Goal: Information Seeking & Learning: Learn about a topic

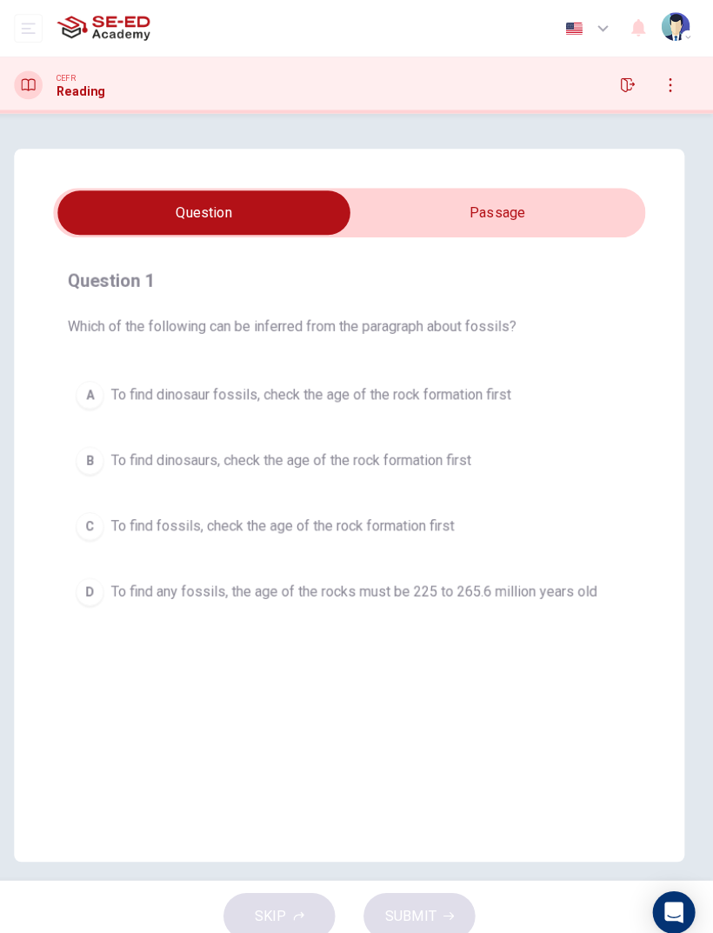
scroll to position [17, 0]
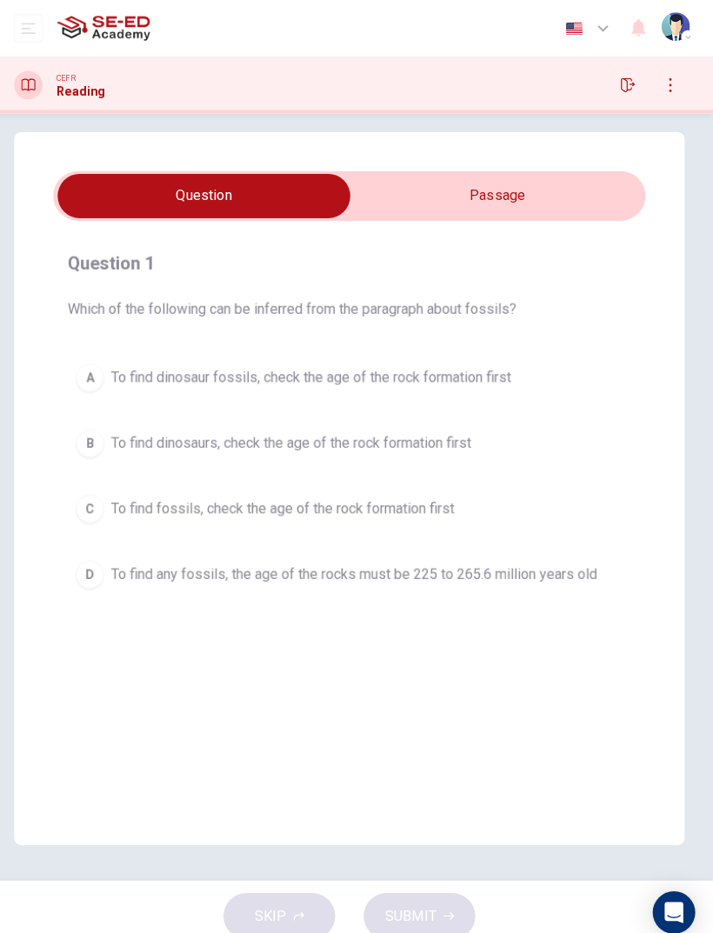
click at [520, 200] on input "checkbox" at bounding box center [213, 191] width 871 height 43
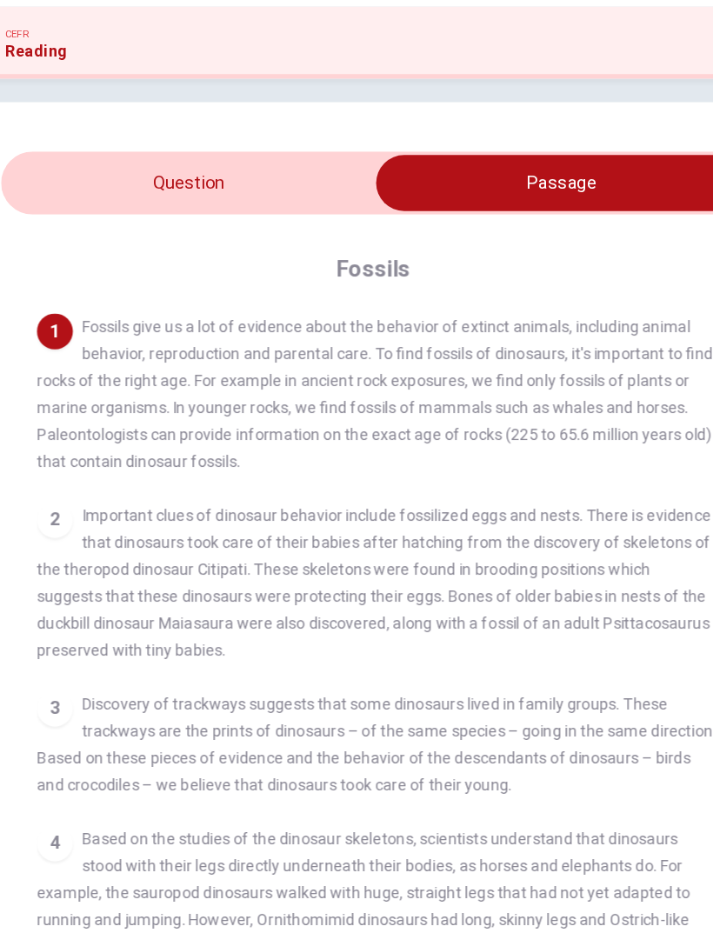
click at [139, 170] on input "checkbox" at bounding box center [499, 191] width 871 height 43
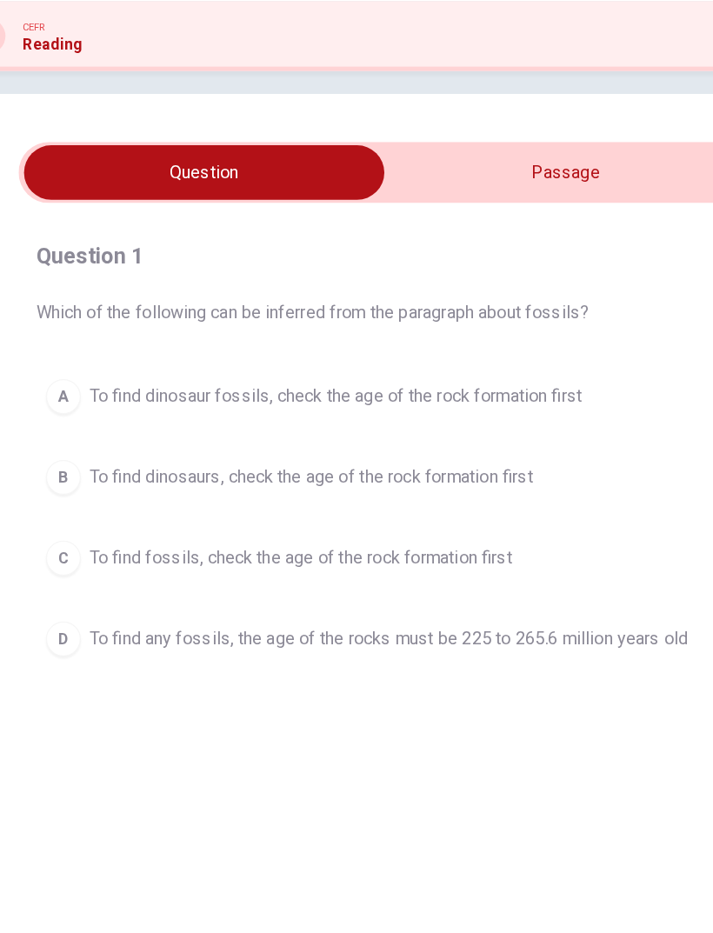
click at [537, 170] on input "checkbox" at bounding box center [213, 191] width 871 height 43
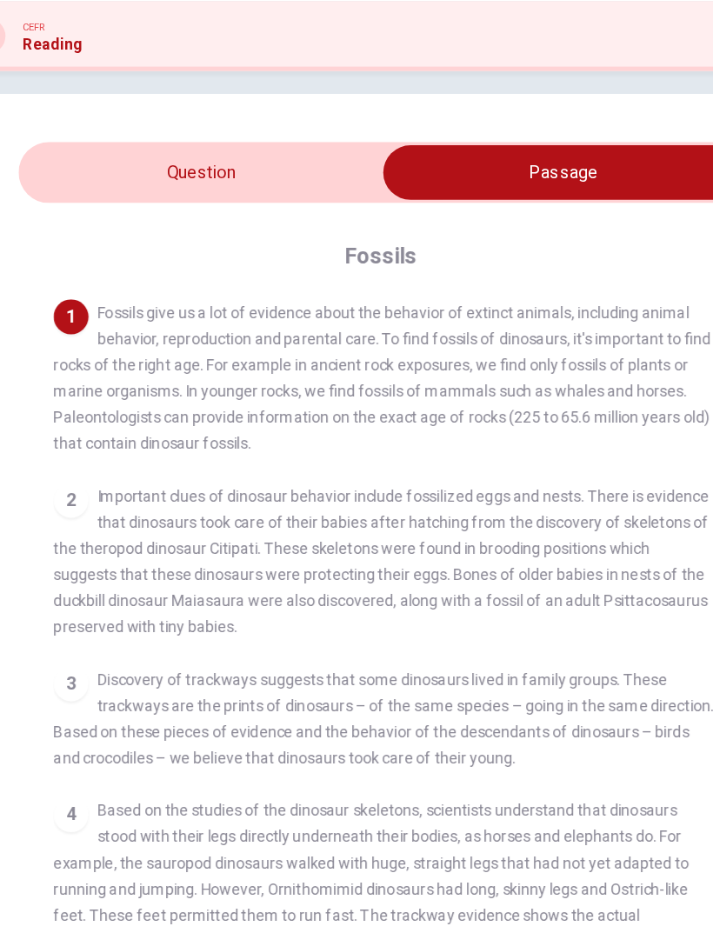
click at [132, 130] on div "Question 1 Which of the following can be inferred from the paragraph about foss…" at bounding box center [356, 542] width 657 height 824
click at [143, 170] on input "checkbox" at bounding box center [499, 191] width 871 height 43
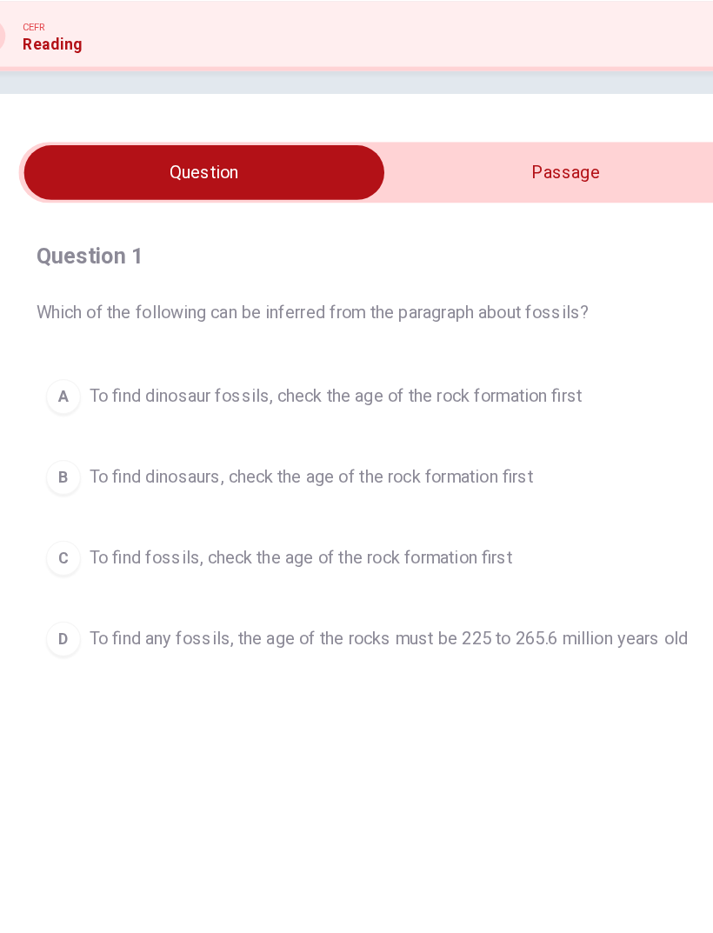
click at [490, 553] on span "To find any fossils, the age of the rocks must be 225 to 265.6 million years old" at bounding box center [361, 563] width 477 height 21
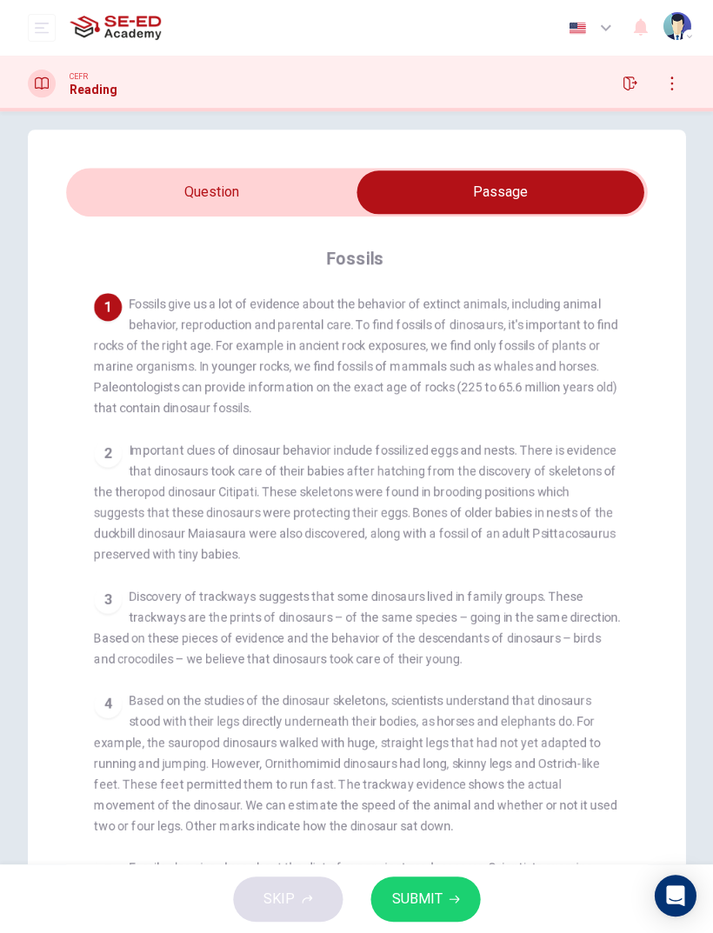
click at [118, 186] on input "checkbox" at bounding box center [499, 191] width 871 height 43
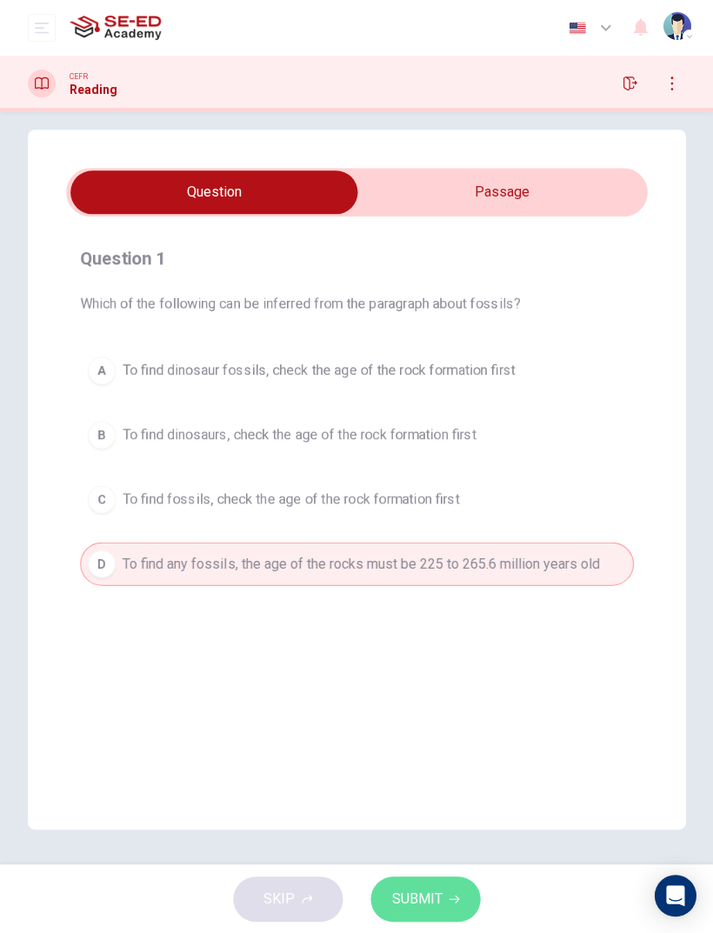
click at [443, 879] on button "SUBMIT" at bounding box center [425, 898] width 110 height 45
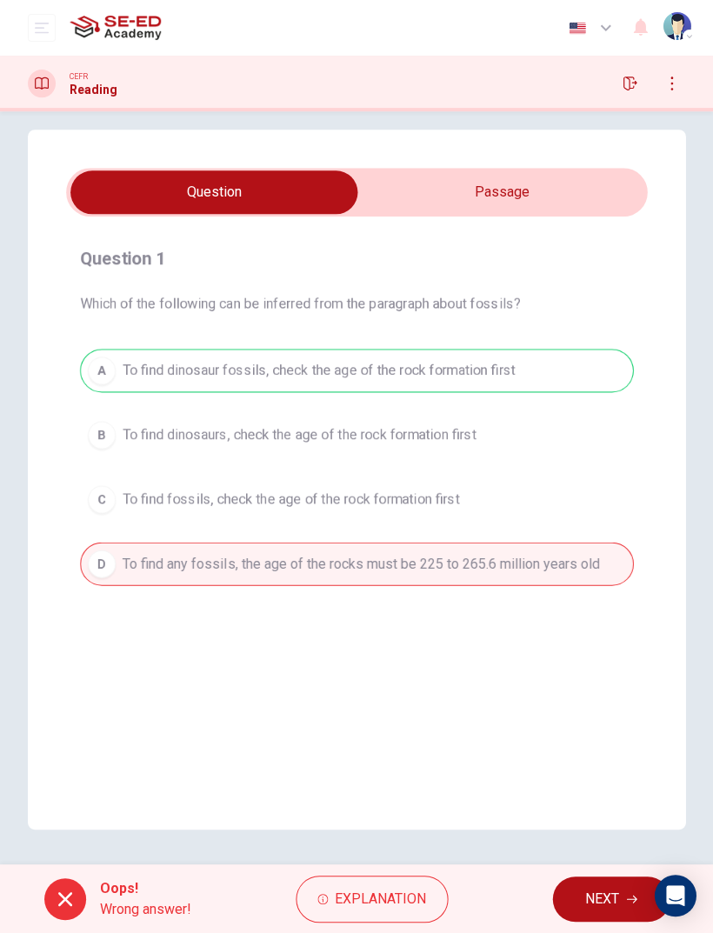
click at [613, 902] on span "NEXT" at bounding box center [602, 898] width 34 height 24
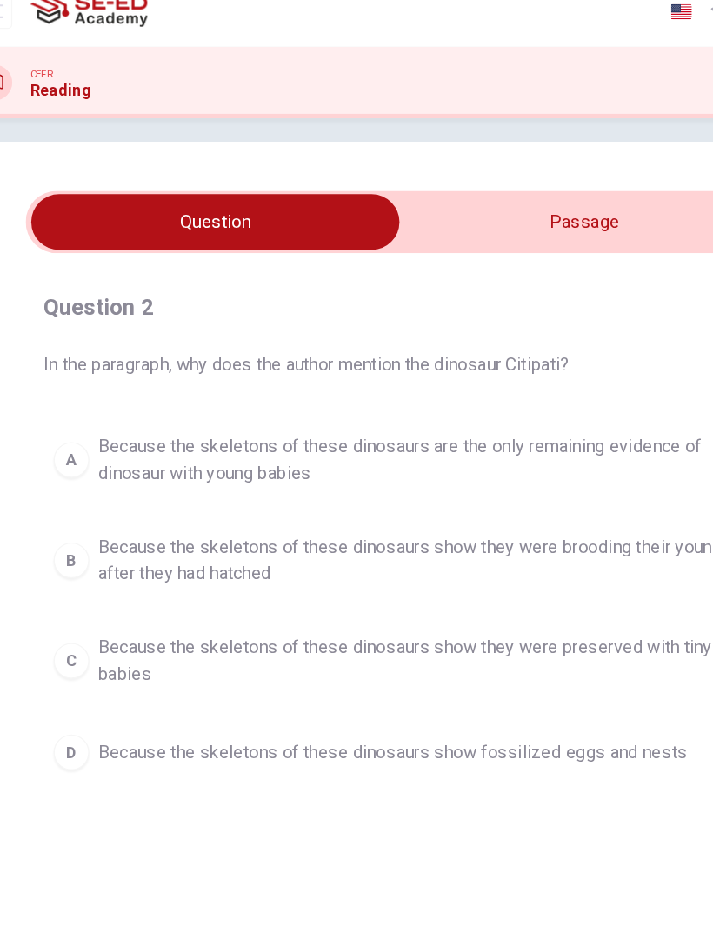
click at [445, 170] on input "checkbox" at bounding box center [213, 191] width 871 height 43
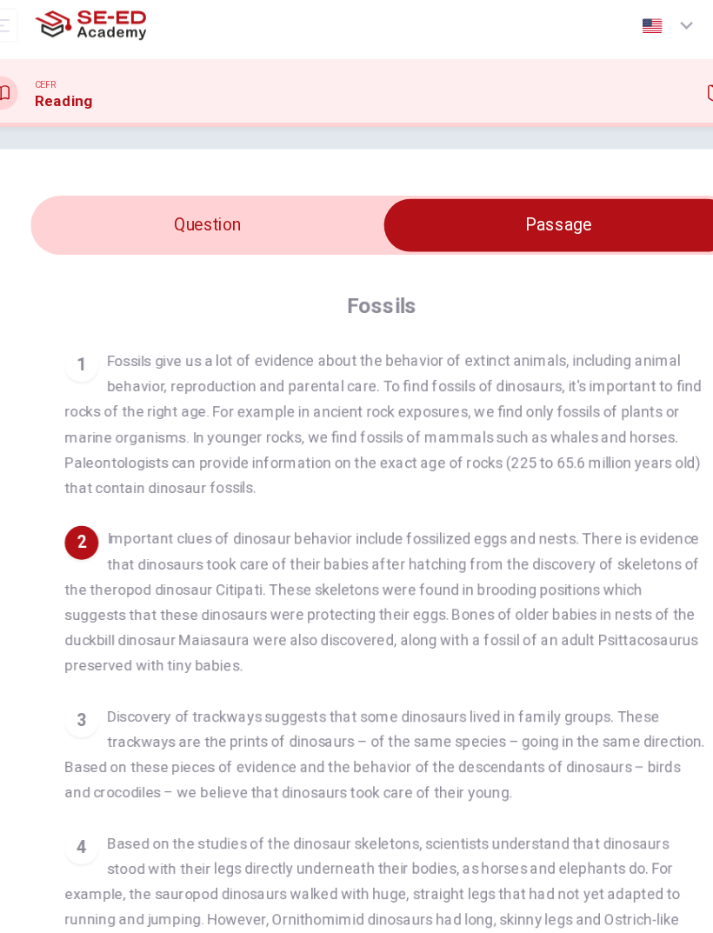
click at [130, 182] on input "checkbox" at bounding box center [499, 191] width 871 height 43
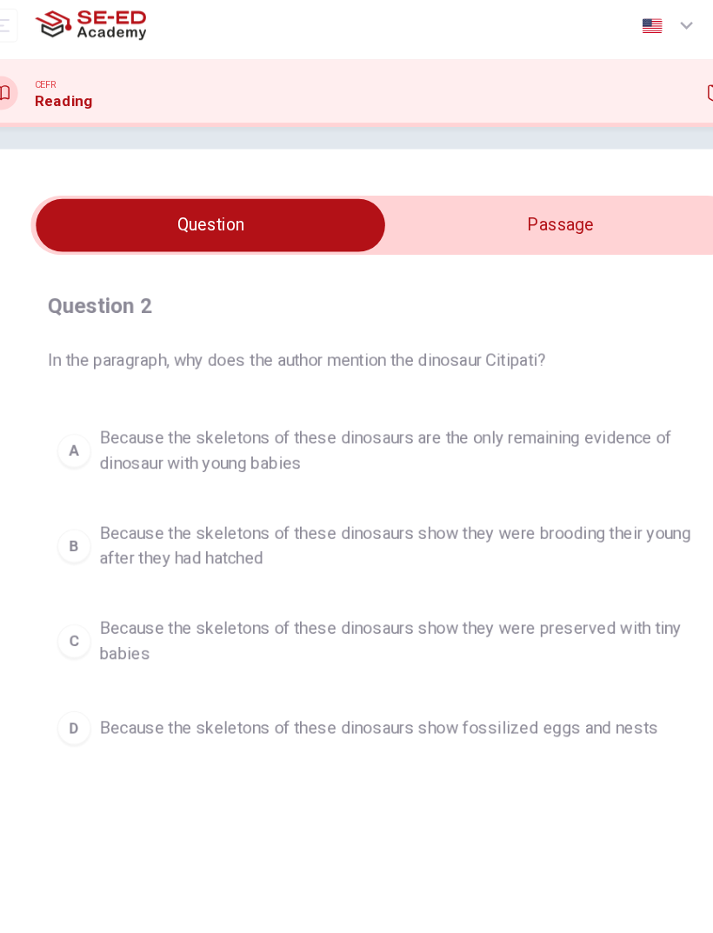
click at [495, 179] on input "checkbox" at bounding box center [213, 191] width 871 height 43
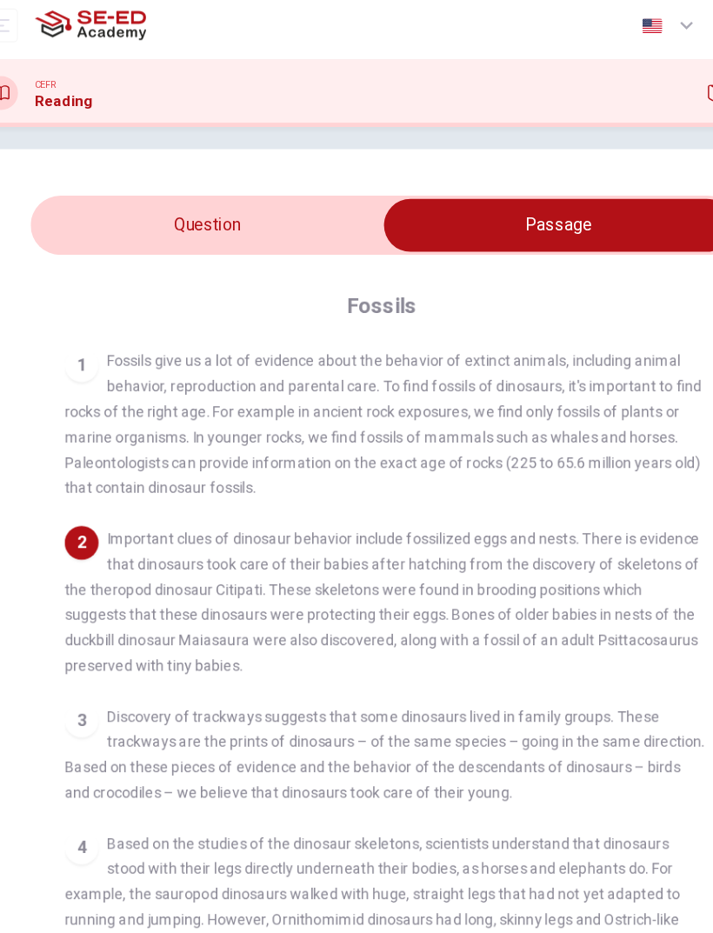
click at [260, 203] on input "checkbox" at bounding box center [499, 191] width 871 height 43
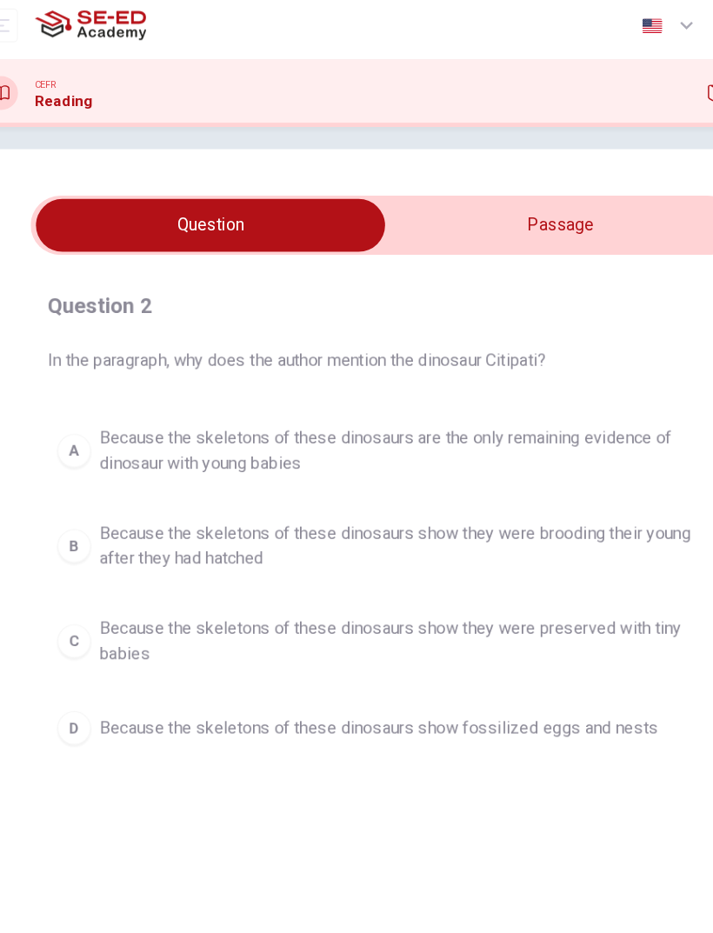
click at [454, 517] on span "Because the skeletons of these dinosaurs show they were preserved with tiny bab…" at bounding box center [374, 534] width 503 height 42
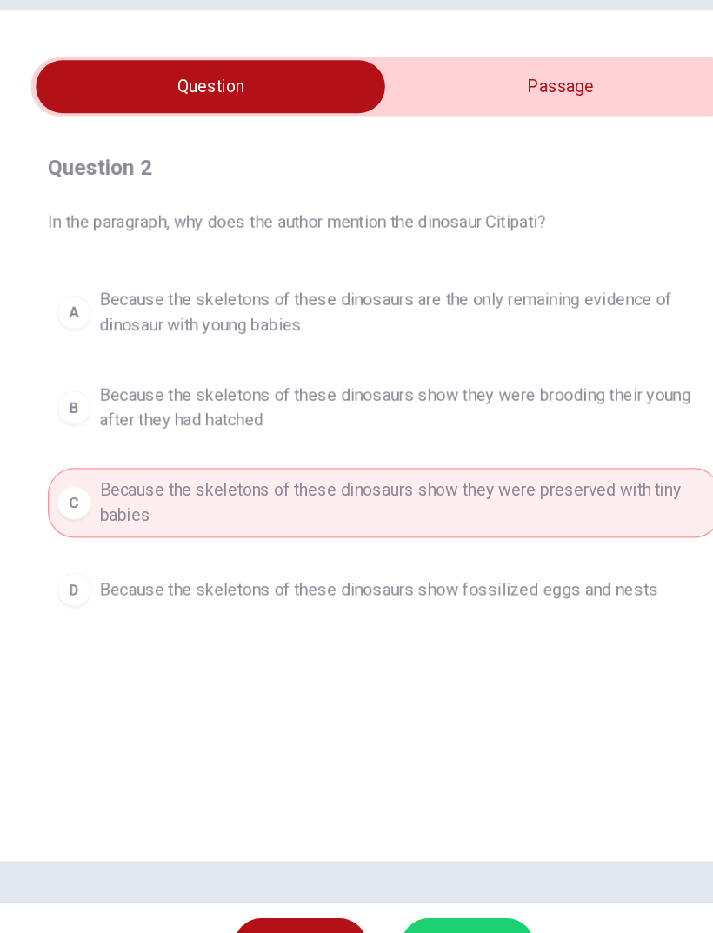
click at [391, 886] on span "SUBMIT" at bounding box center [416, 898] width 50 height 24
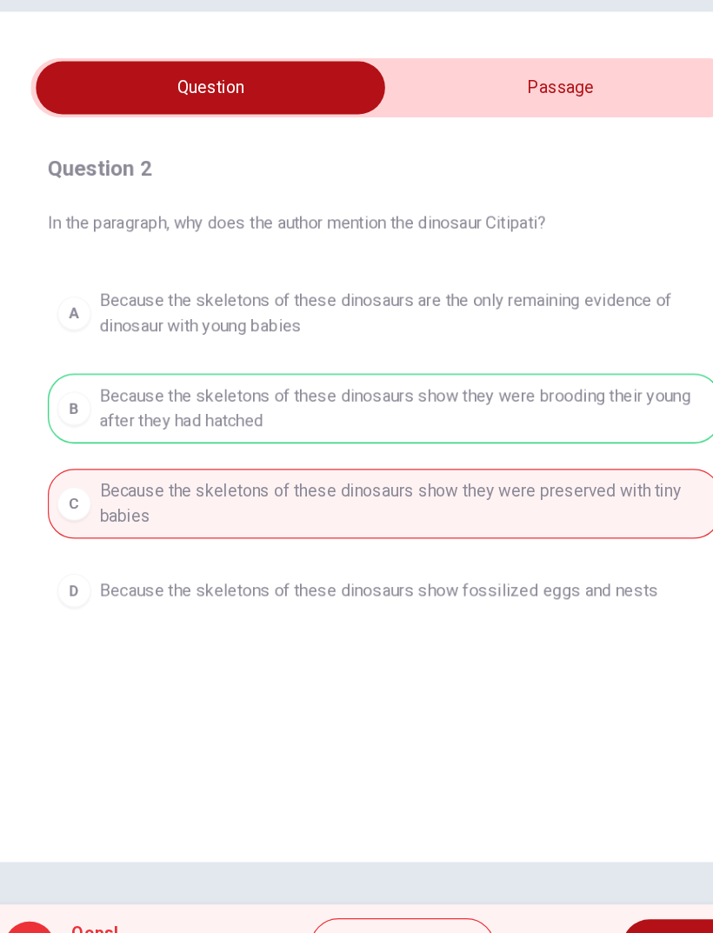
click at [552, 876] on button "NEXT" at bounding box center [610, 898] width 117 height 45
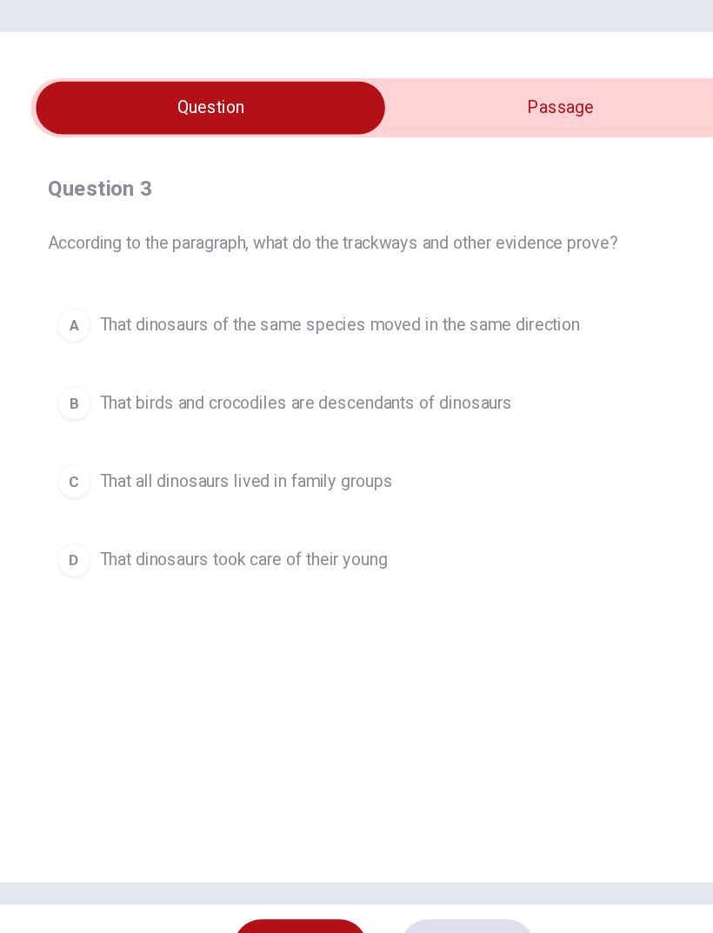
scroll to position [0, 0]
click at [519, 187] on input "checkbox" at bounding box center [213, 208] width 871 height 43
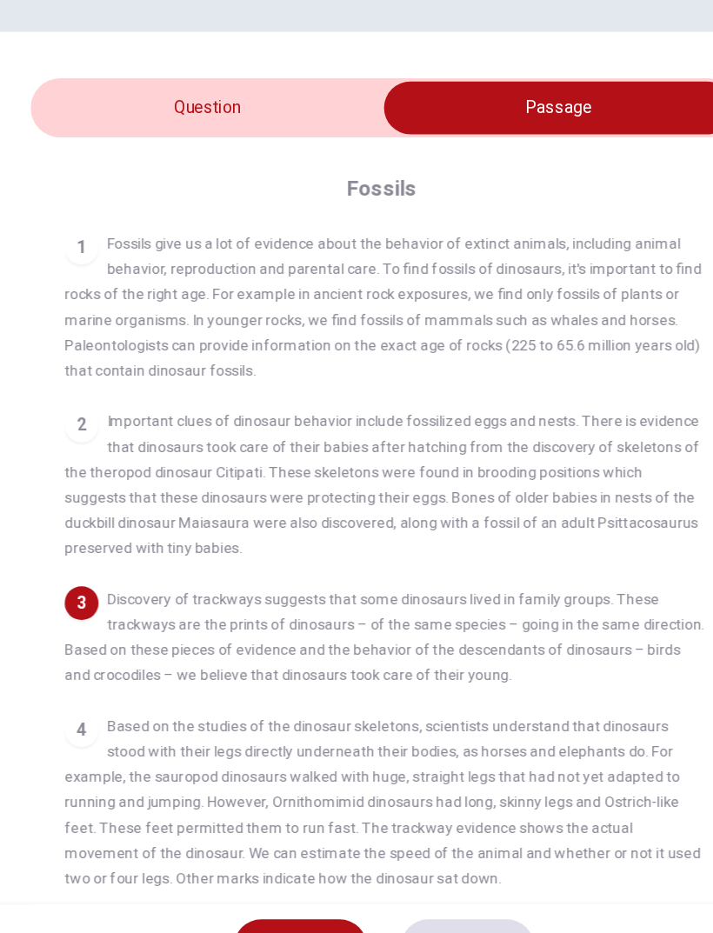
click at [126, 187] on input "checkbox" at bounding box center [499, 208] width 871 height 43
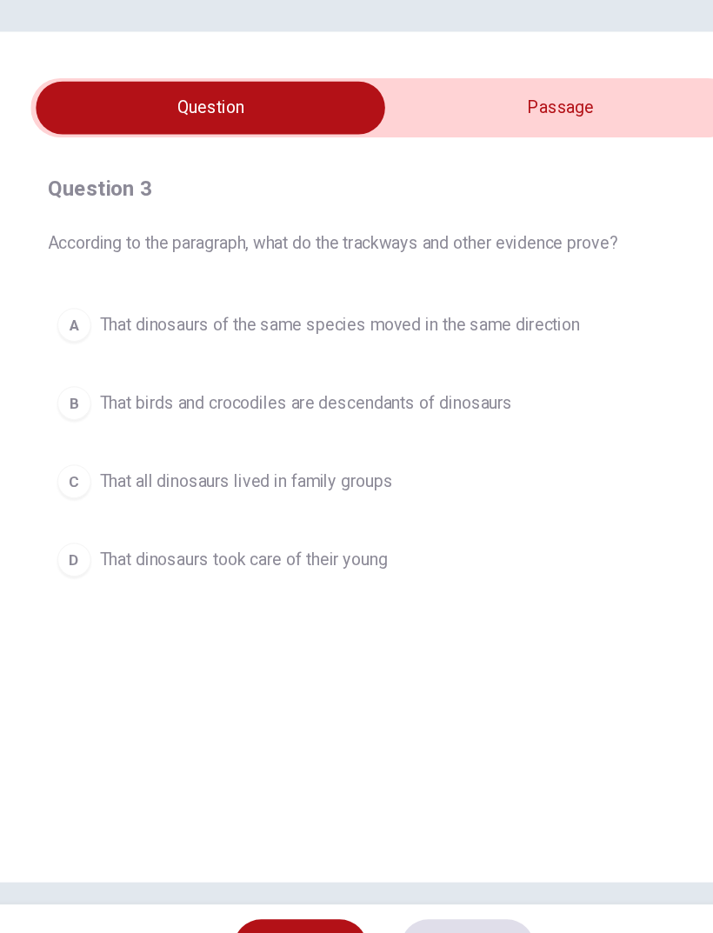
click at [544, 187] on input "checkbox" at bounding box center [213, 208] width 871 height 43
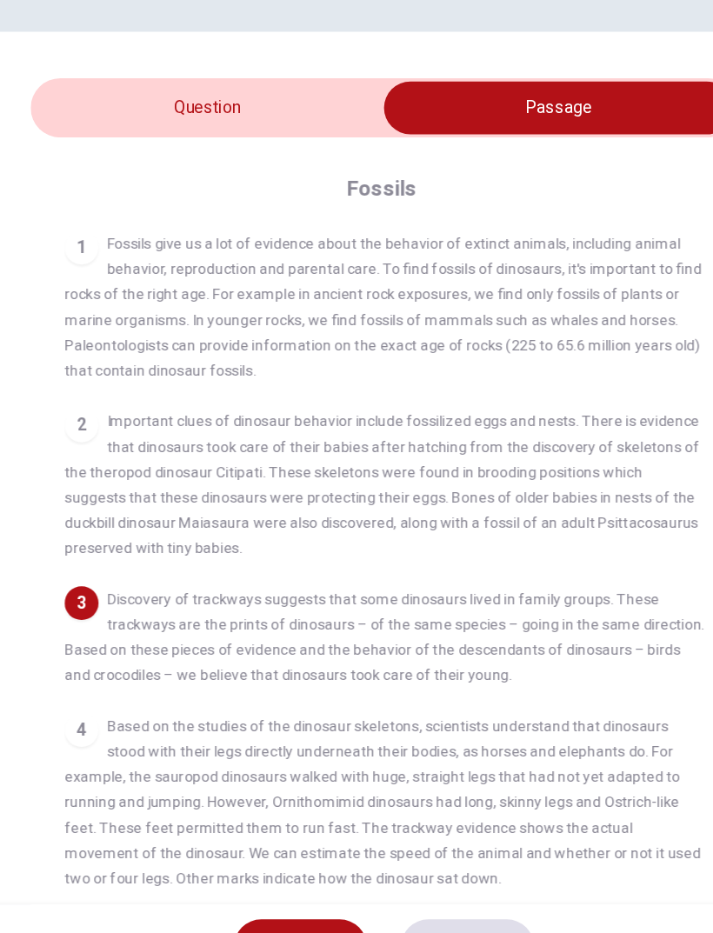
click at [150, 187] on input "checkbox" at bounding box center [499, 208] width 871 height 43
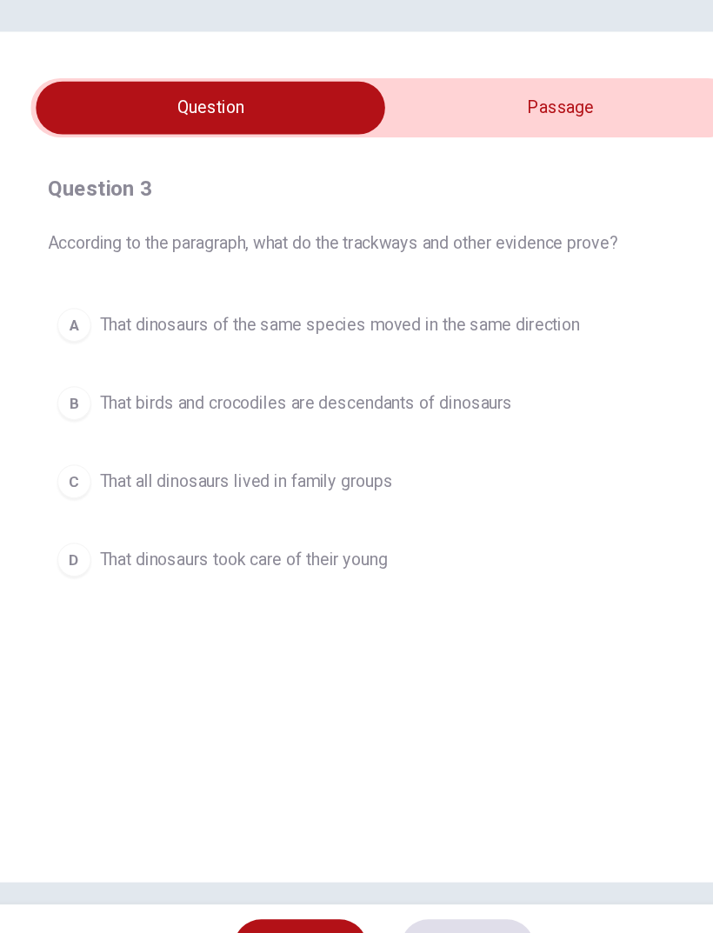
click at [123, 570] on span "That dinosaurs took care of their young" at bounding box center [241, 580] width 237 height 21
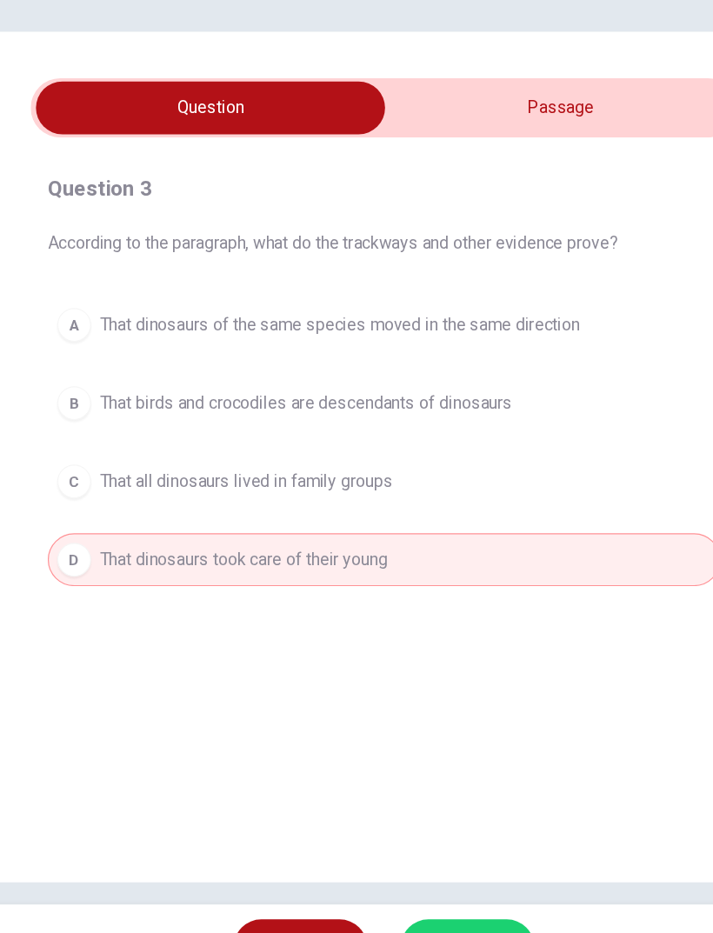
click at [393, 876] on button "SUBMIT" at bounding box center [425, 898] width 110 height 45
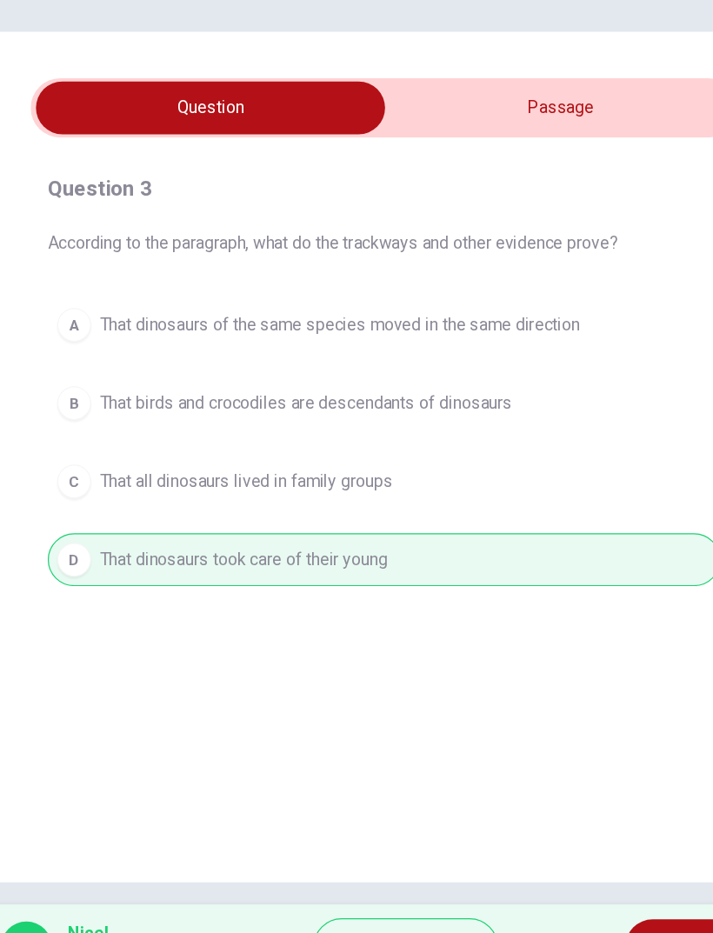
click at [555, 876] on button "NEXT" at bounding box center [613, 898] width 117 height 45
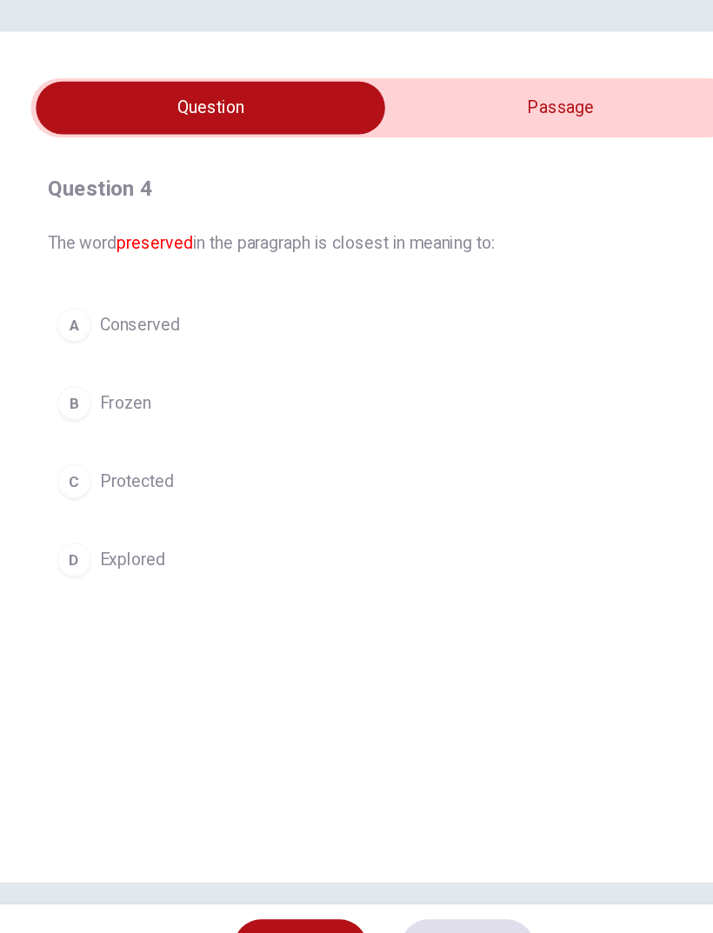
click at [116, 494] on button "C Protected" at bounding box center [356, 515] width 553 height 43
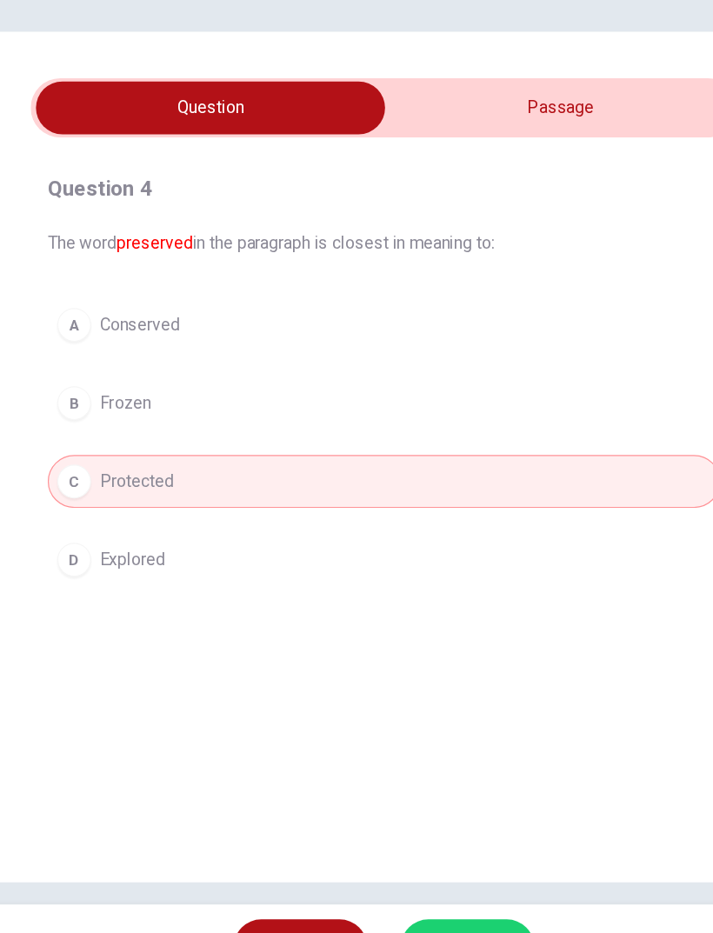
click at [391, 886] on span "SUBMIT" at bounding box center [416, 898] width 50 height 24
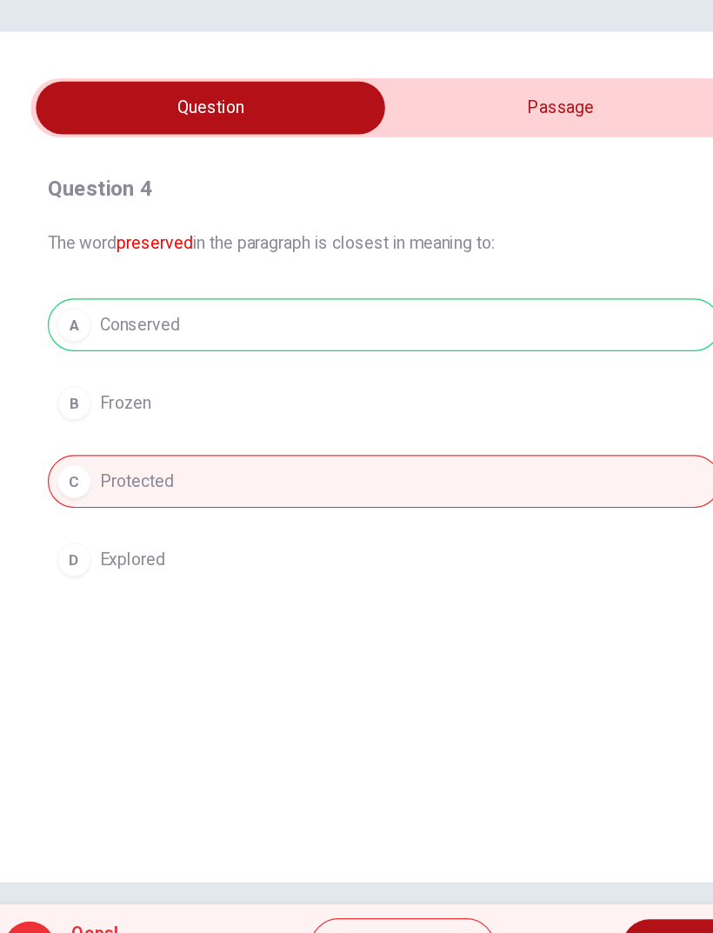
click at [585, 886] on span "NEXT" at bounding box center [602, 898] width 34 height 24
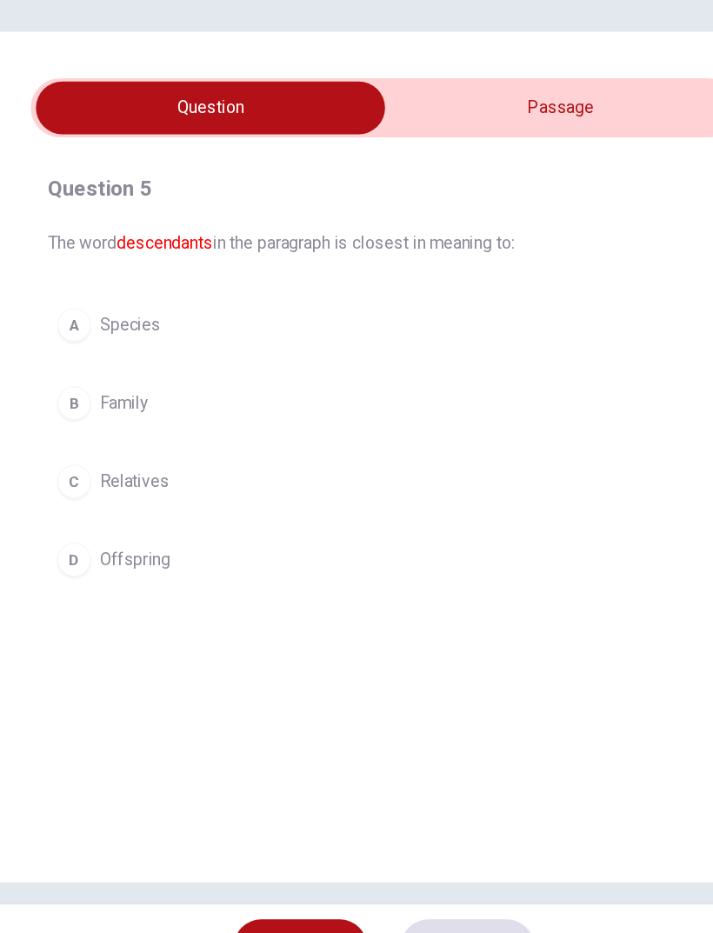
click at [123, 441] on span "Family" at bounding box center [143, 451] width 40 height 21
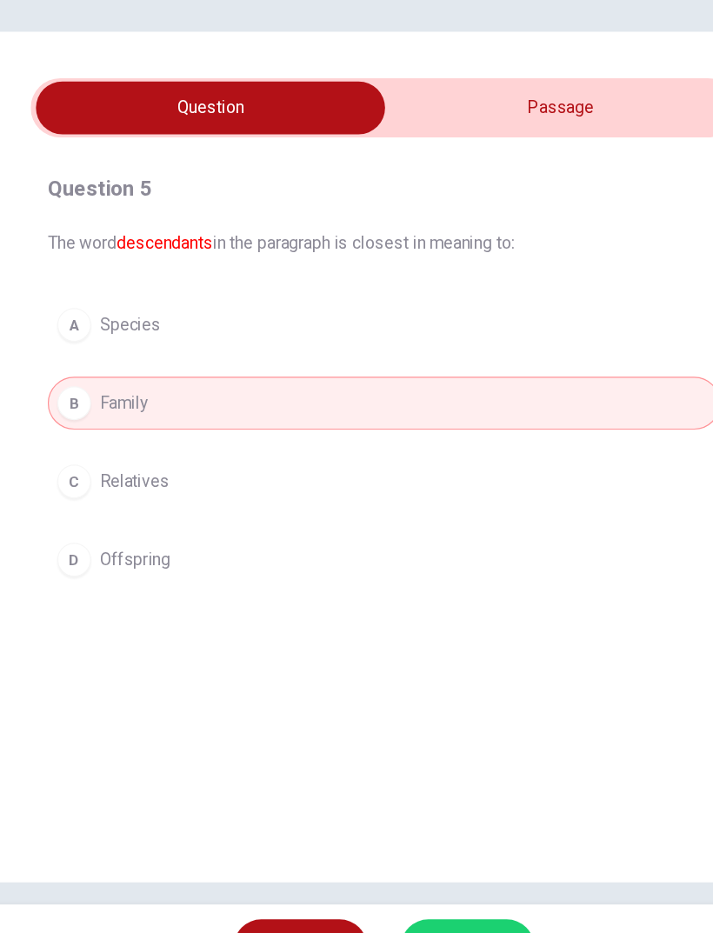
click at [372, 876] on button "SUBMIT" at bounding box center [425, 898] width 110 height 45
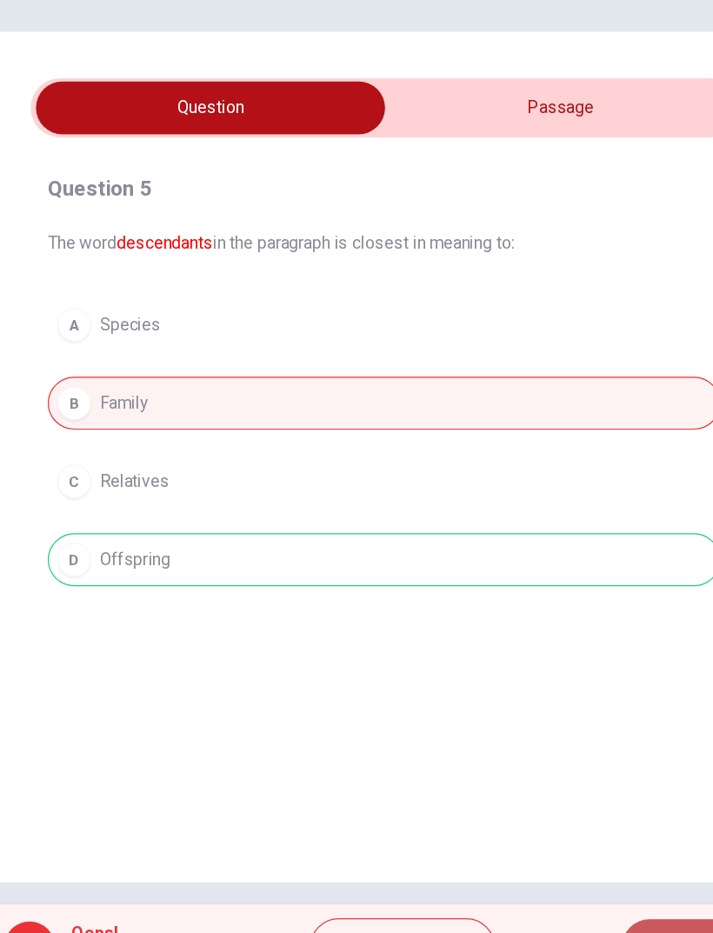
click at [585, 886] on span "NEXT" at bounding box center [602, 898] width 34 height 24
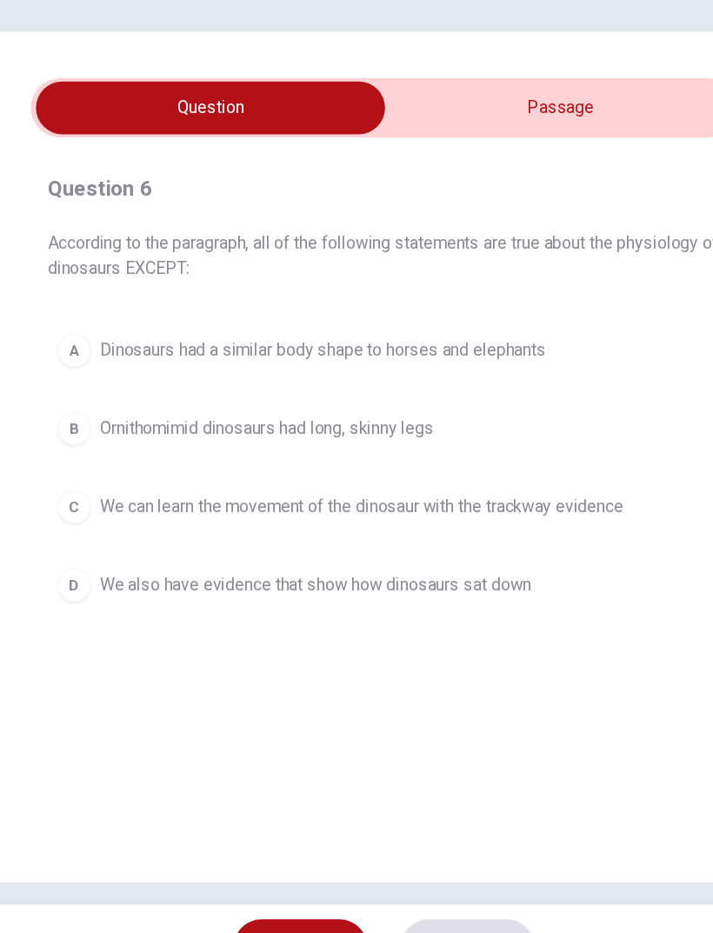
click at [523, 187] on input "checkbox" at bounding box center [213, 208] width 871 height 43
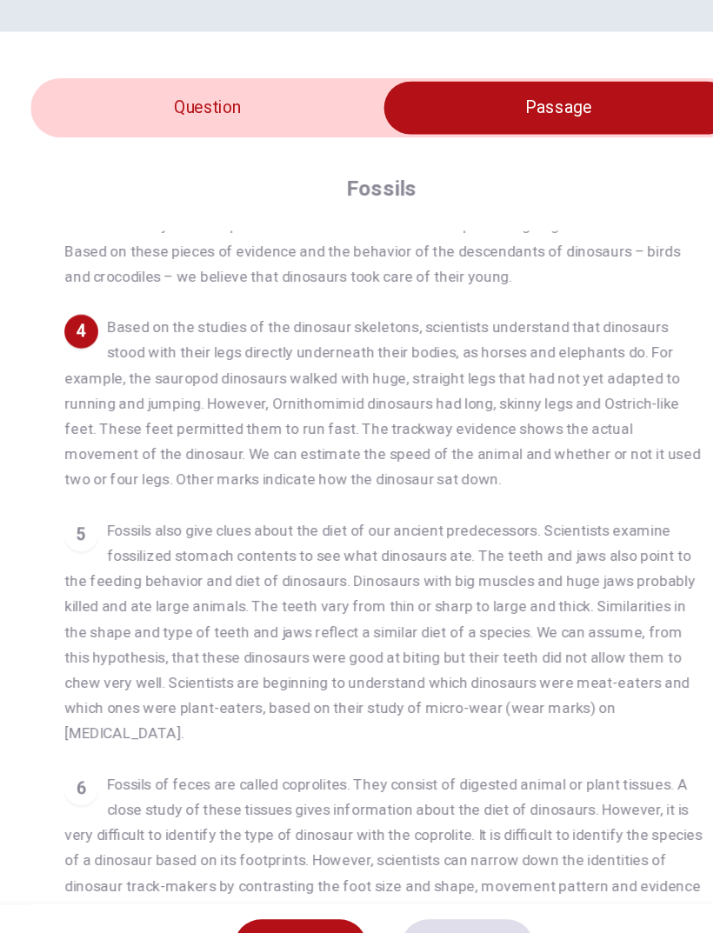
scroll to position [326, 0]
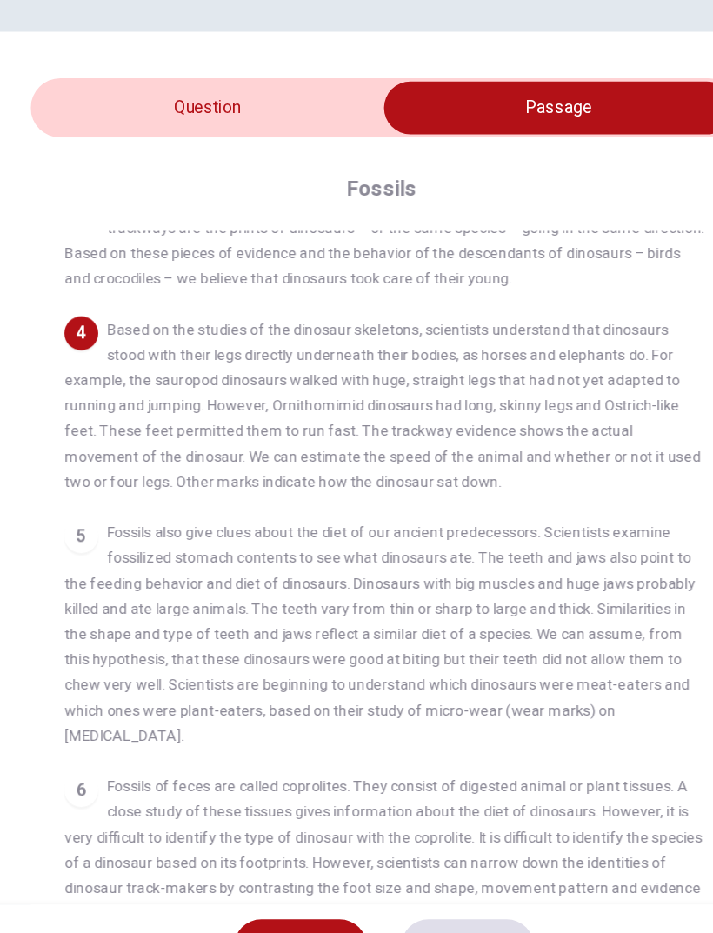
click at [116, 146] on div "Question 6 According to the paragraph, all of the following statements are true…" at bounding box center [356, 558] width 657 height 824
click at [115, 187] on input "checkbox" at bounding box center [499, 208] width 871 height 43
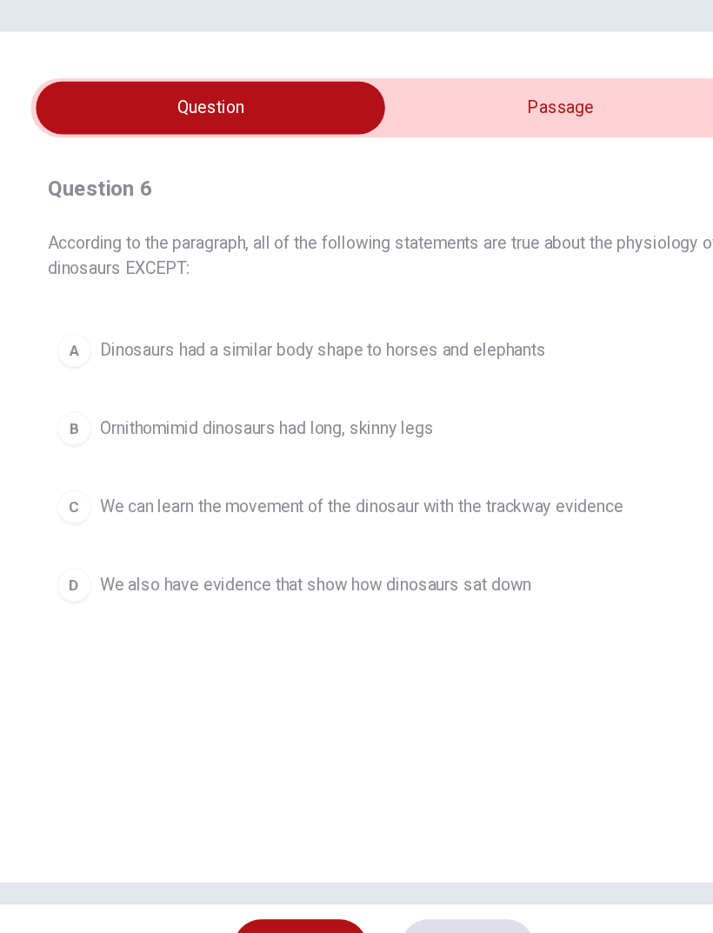
click at [536, 187] on input "checkbox" at bounding box center [213, 208] width 871 height 43
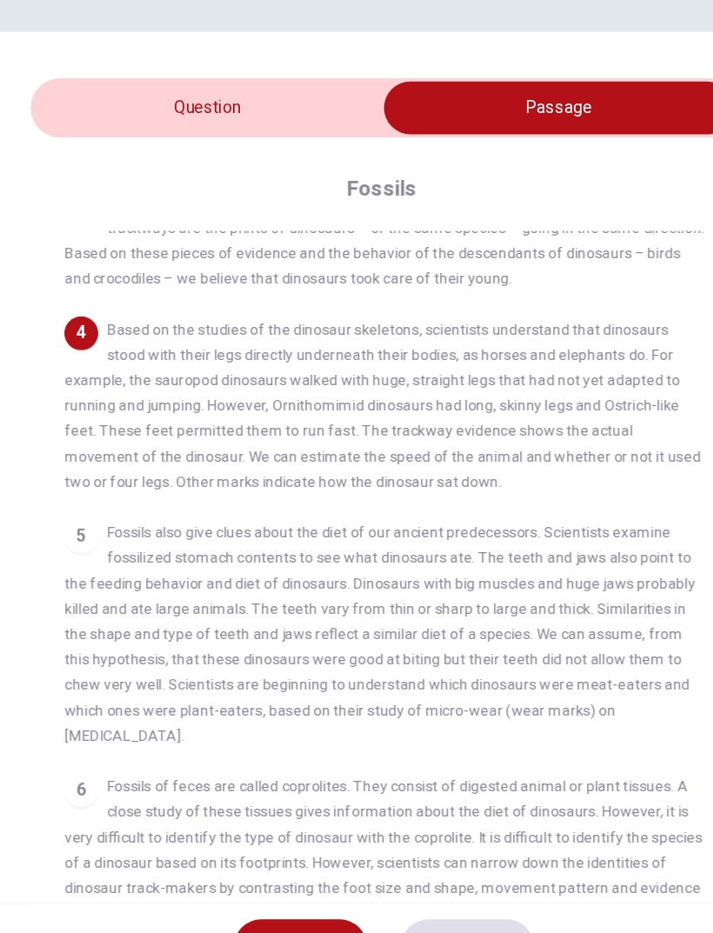
click at [183, 187] on input "checkbox" at bounding box center [499, 208] width 871 height 43
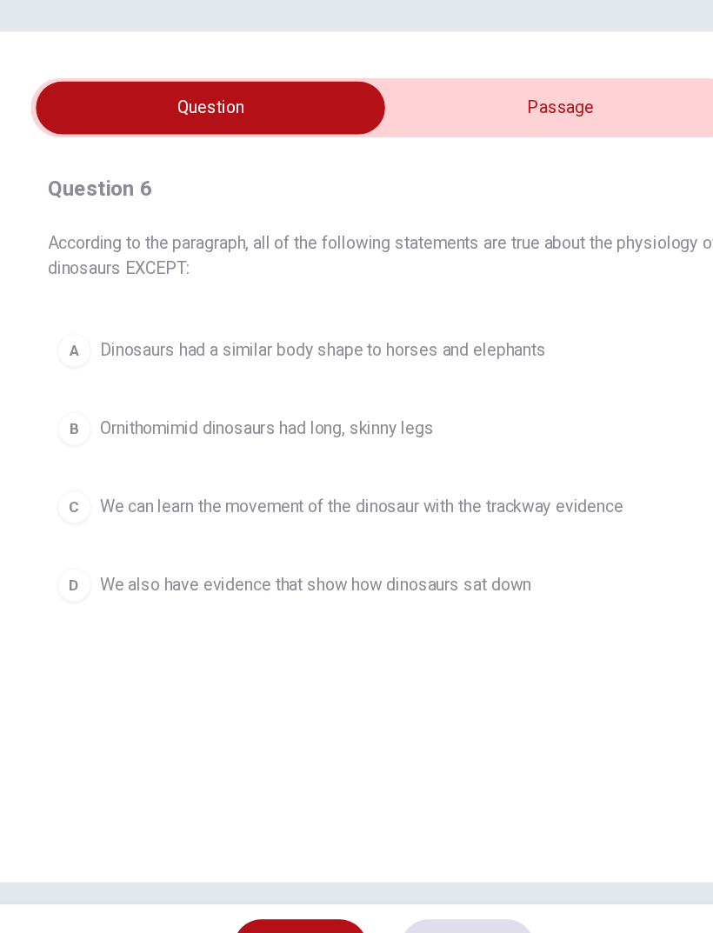
click at [510, 450] on button "B Ornithomimid dinosaurs had long, skinny legs" at bounding box center [356, 471] width 553 height 43
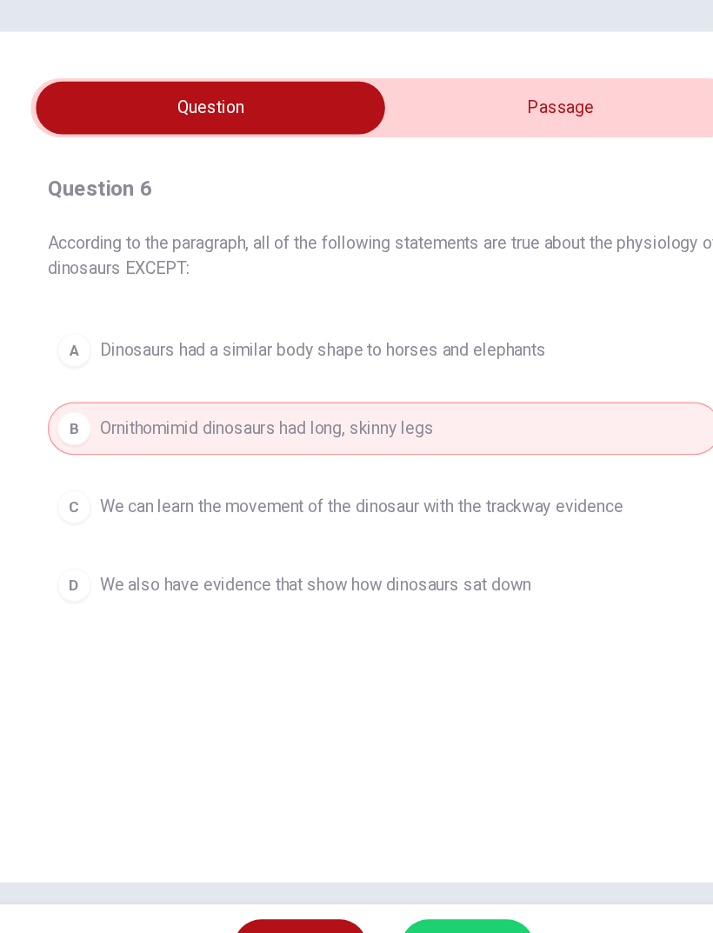
click at [392, 876] on button "SUBMIT" at bounding box center [425, 898] width 110 height 45
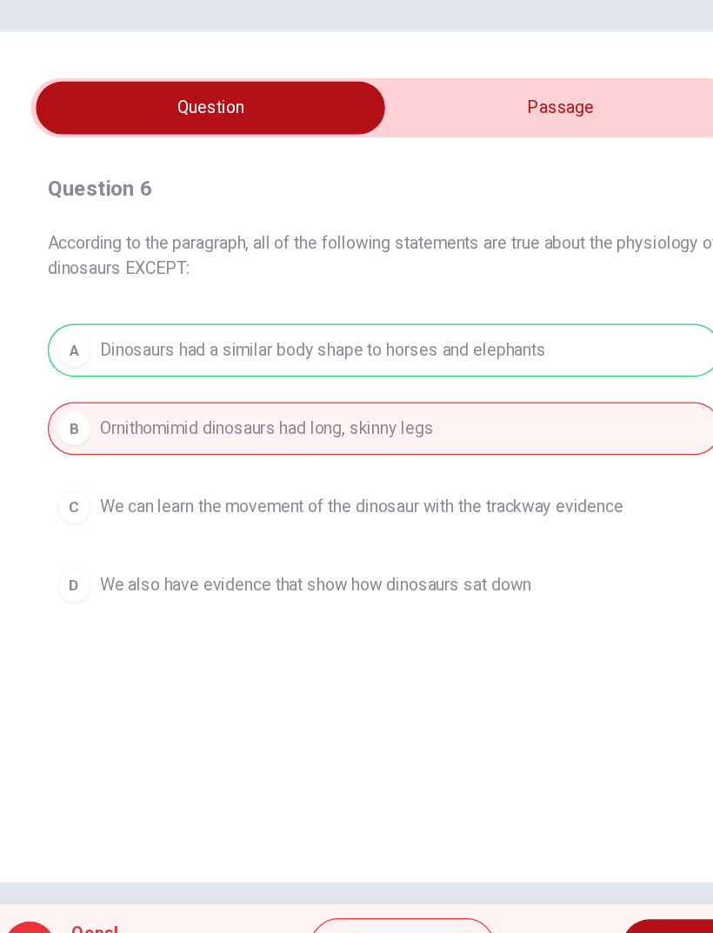
click at [585, 886] on span "NEXT" at bounding box center [602, 898] width 34 height 24
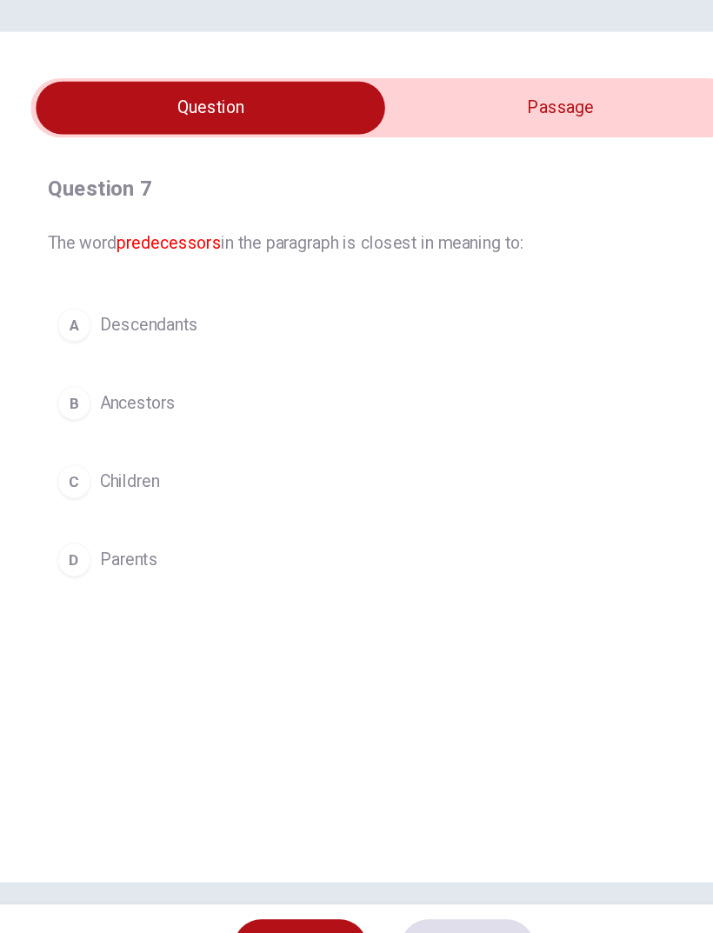
click at [511, 187] on input "checkbox" at bounding box center [213, 208] width 871 height 43
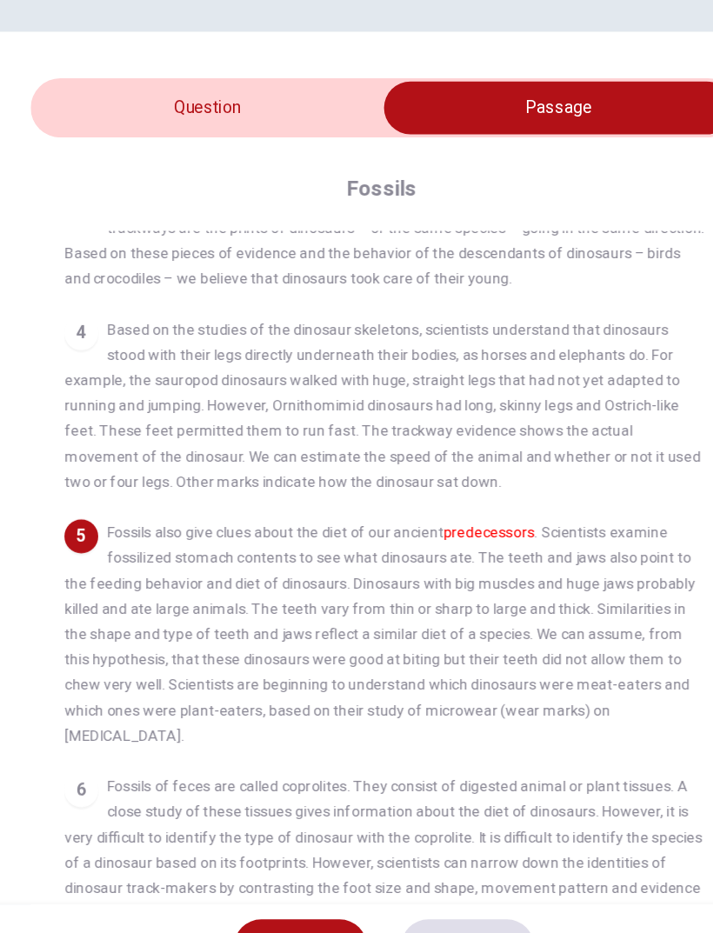
click at [144, 187] on input "checkbox" at bounding box center [499, 208] width 871 height 43
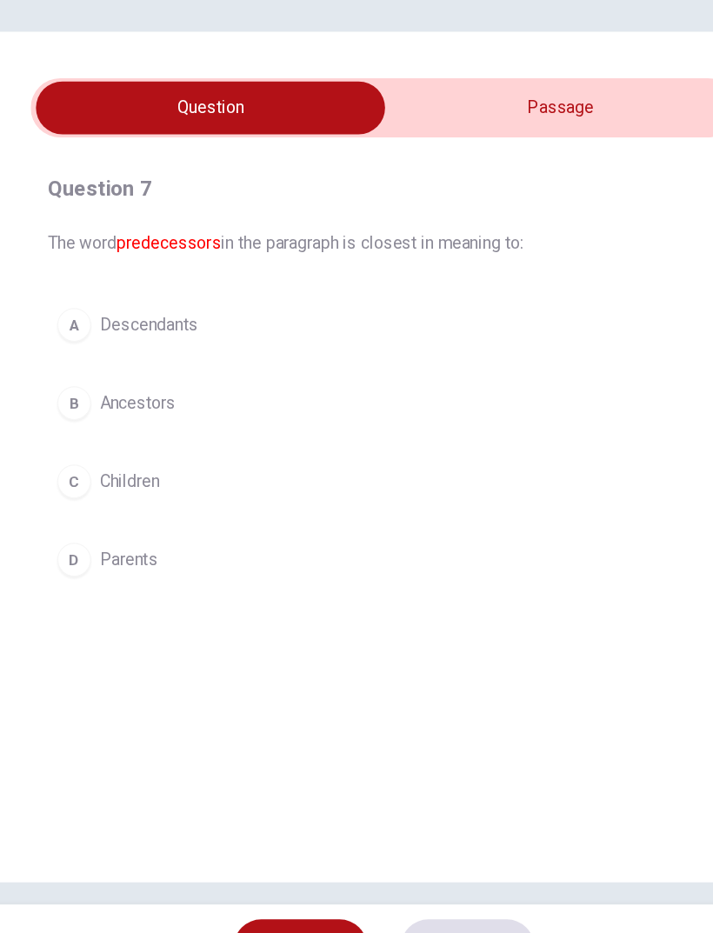
click at [391, 187] on input "checkbox" at bounding box center [213, 208] width 871 height 43
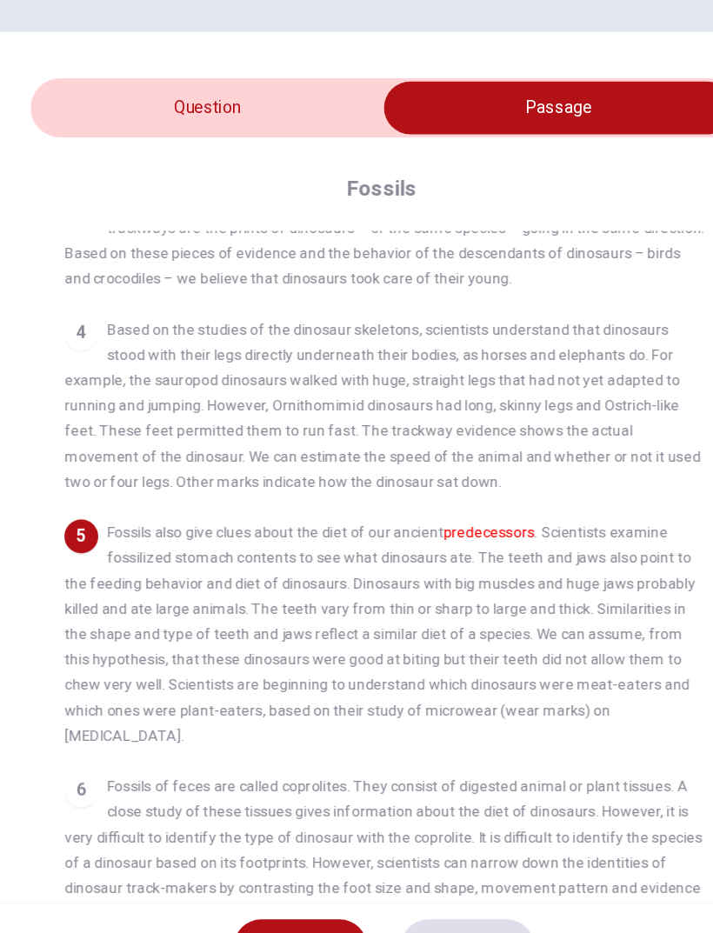
click at [99, 187] on input "checkbox" at bounding box center [499, 208] width 871 height 43
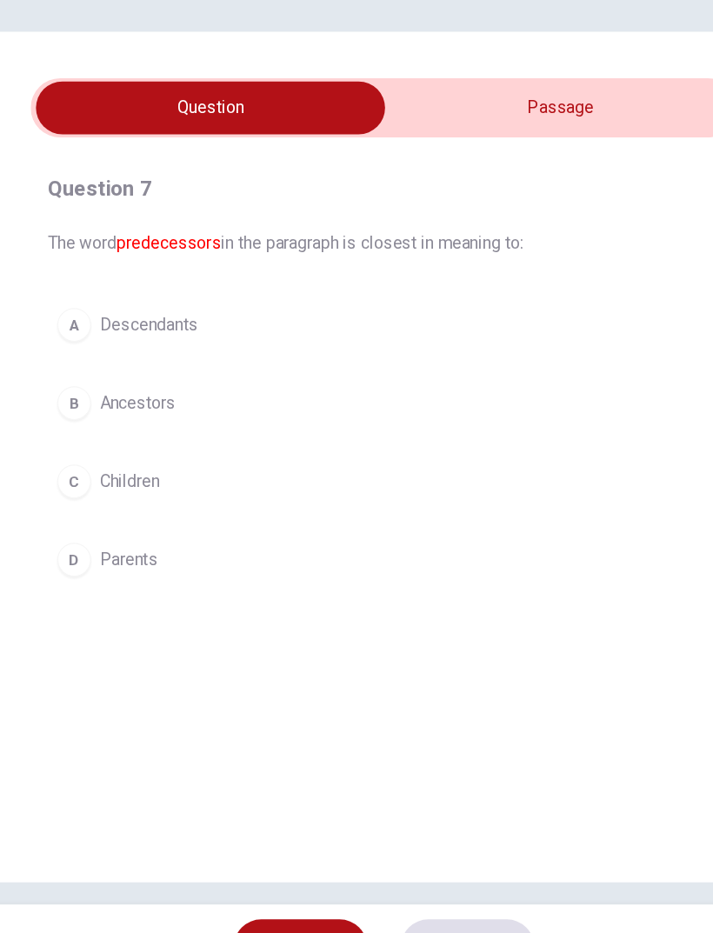
click at [91, 430] on button "B Ancestors" at bounding box center [356, 451] width 553 height 43
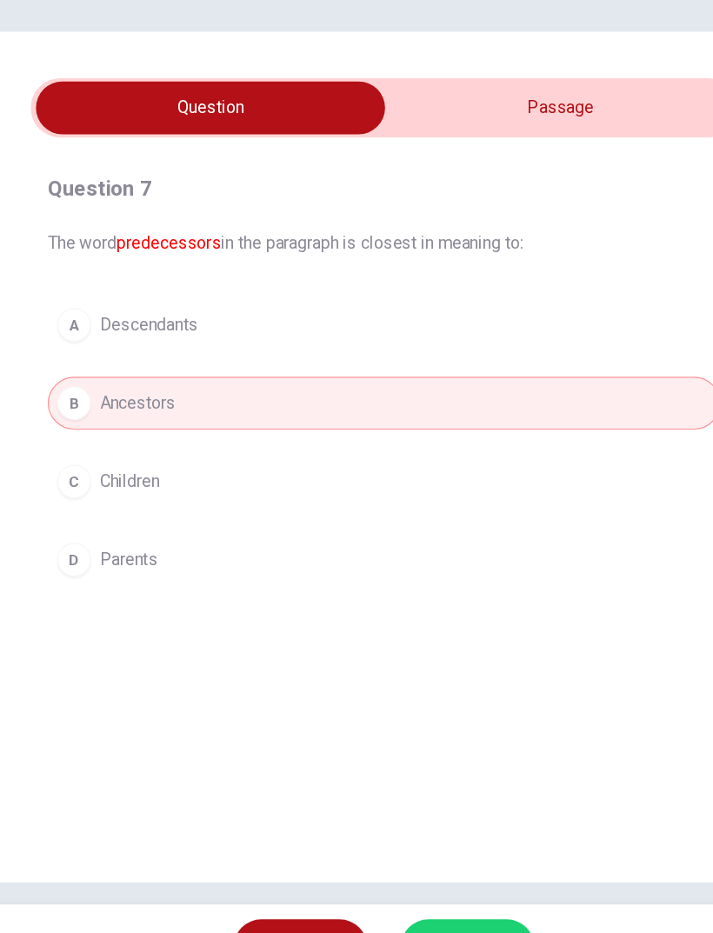
click at [390, 876] on button "SUBMIT" at bounding box center [425, 898] width 110 height 45
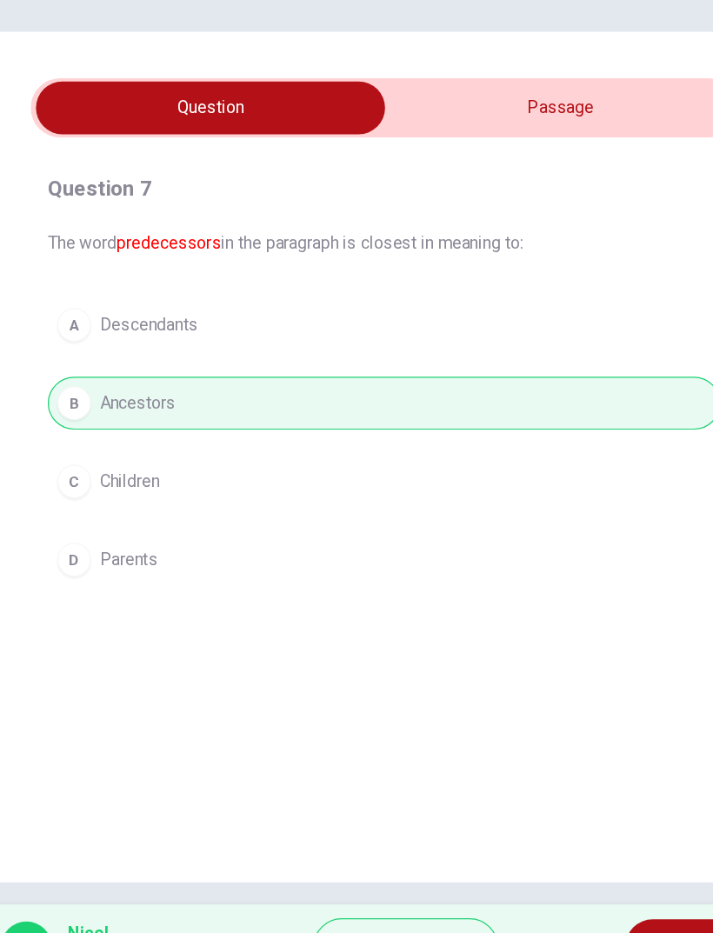
click at [588, 886] on span "NEXT" at bounding box center [605, 898] width 34 height 24
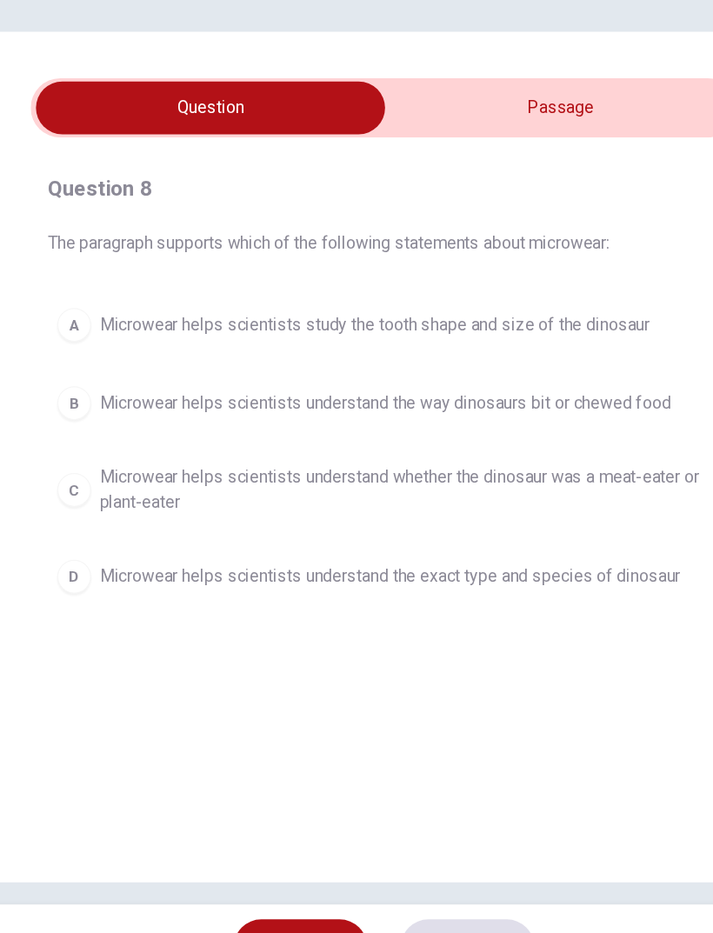
click at [441, 187] on input "checkbox" at bounding box center [213, 208] width 871 height 43
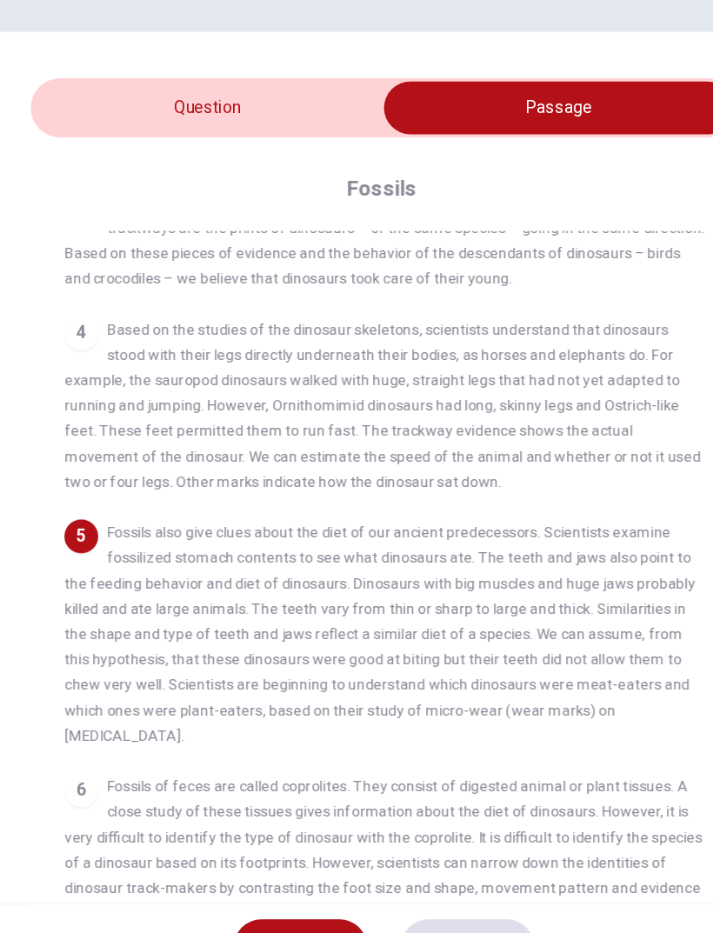
click at [148, 187] on input "checkbox" at bounding box center [499, 208] width 871 height 43
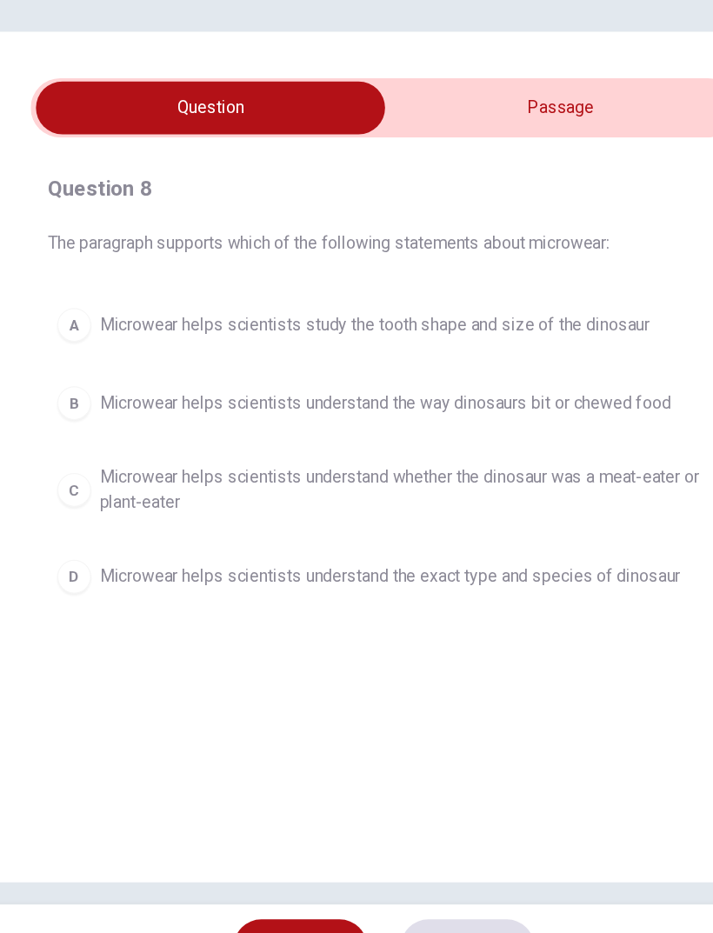
click at [337, 187] on input "checkbox" at bounding box center [213, 208] width 871 height 43
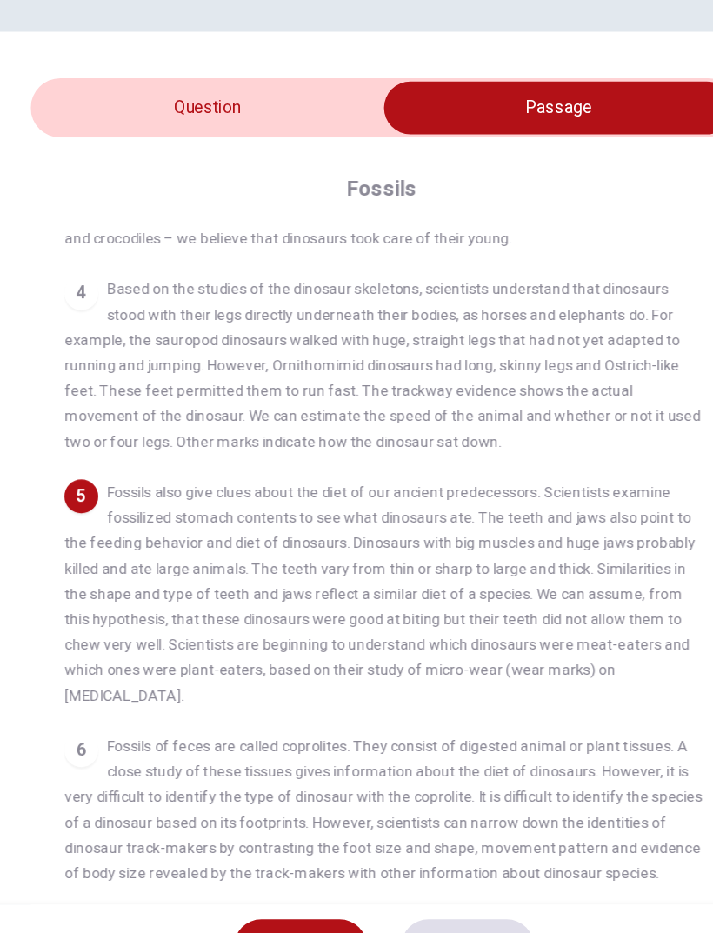
scroll to position [370, 0]
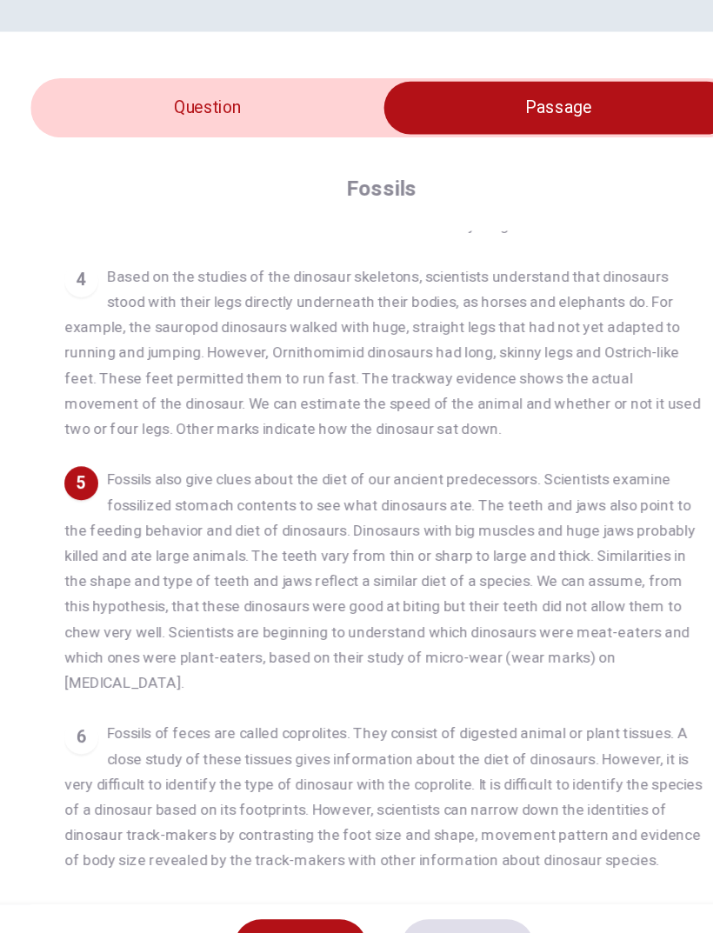
click at [128, 187] on input "checkbox" at bounding box center [499, 208] width 871 height 43
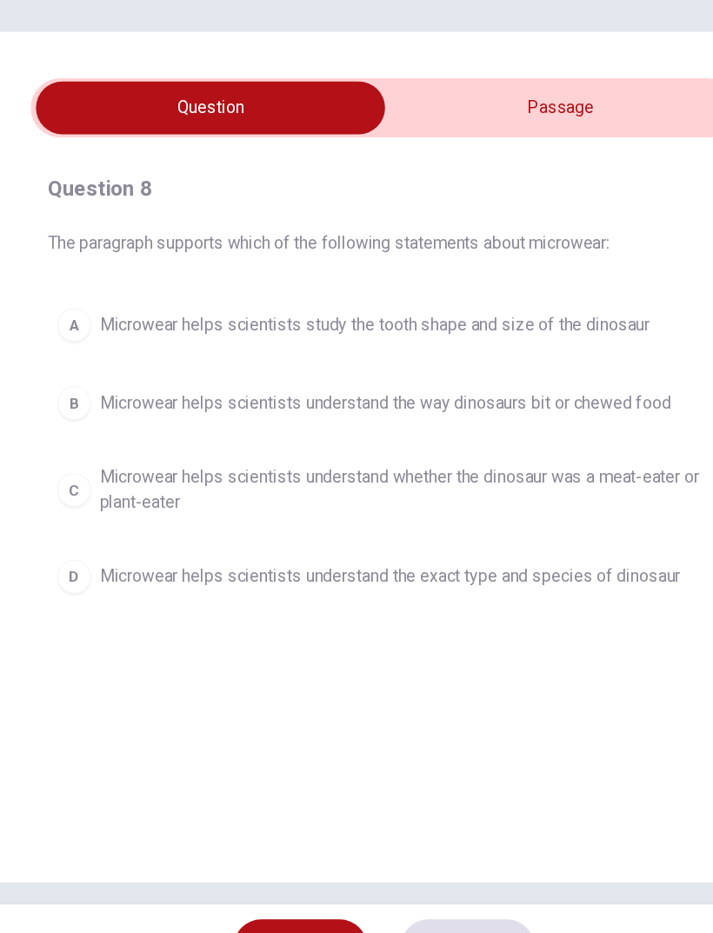
click at [554, 187] on input "checkbox" at bounding box center [213, 208] width 871 height 43
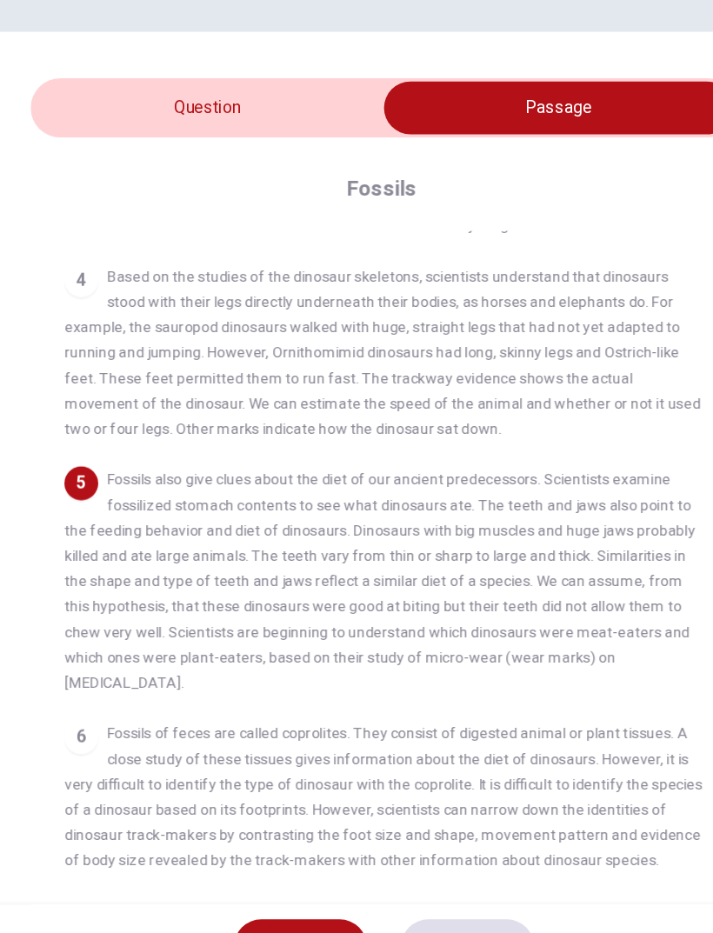
click at [138, 187] on input "checkbox" at bounding box center [499, 208] width 871 height 43
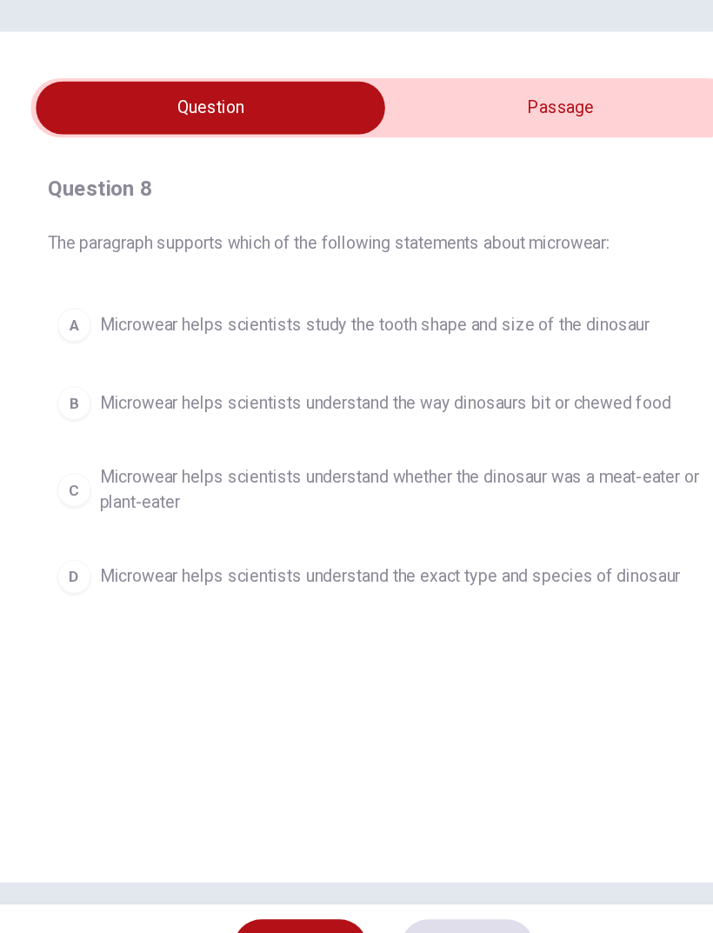
click at [542, 187] on input "checkbox" at bounding box center [213, 208] width 871 height 43
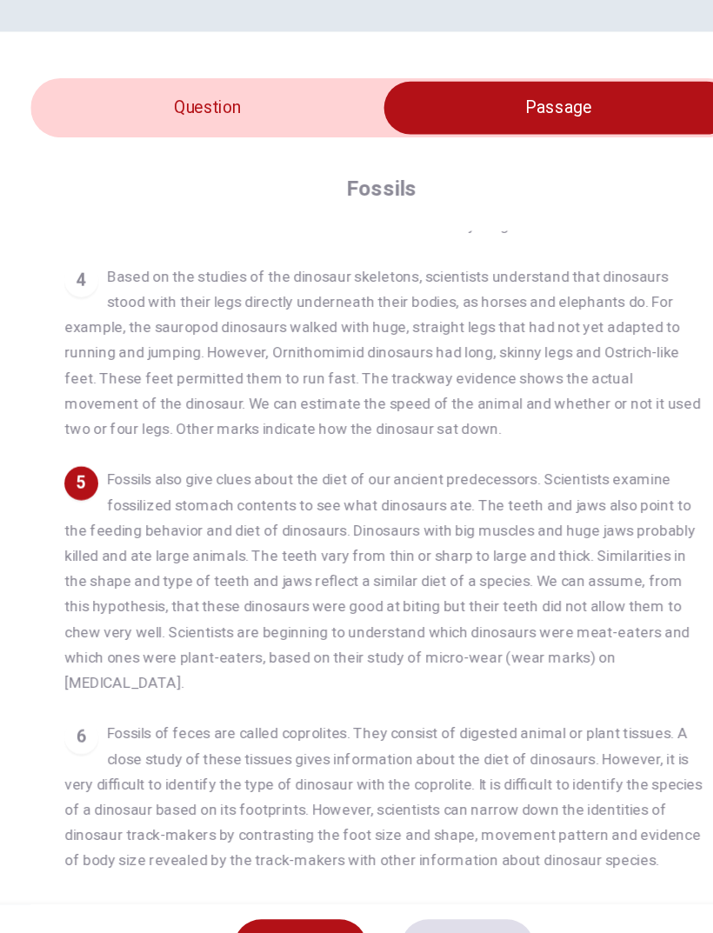
click at [207, 187] on input "checkbox" at bounding box center [499, 208] width 871 height 43
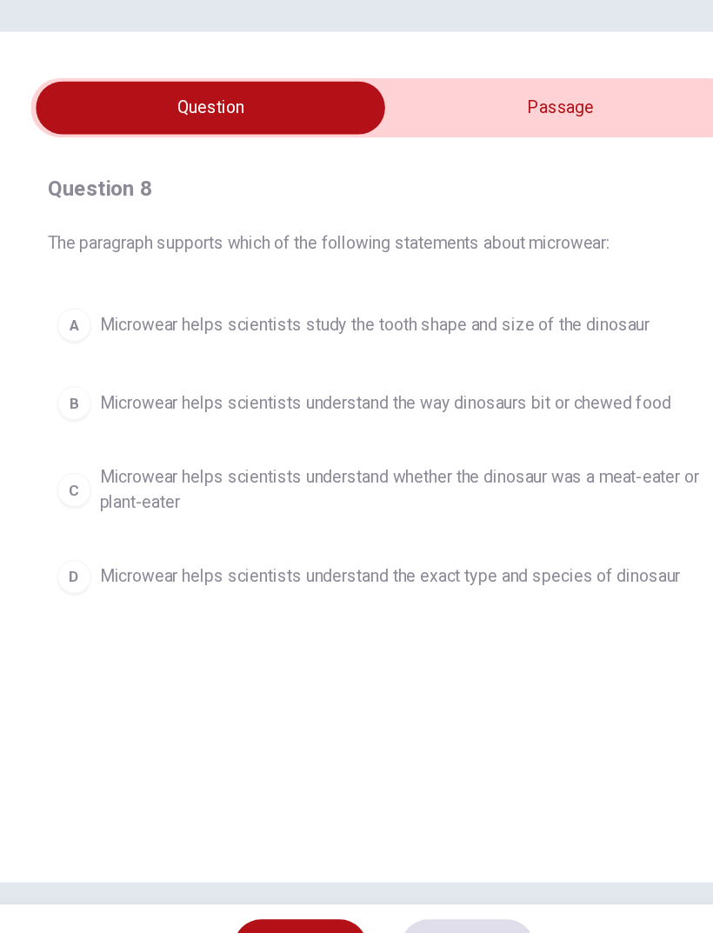
click at [441, 377] on span "Microwear helps scientists study the tooth shape and size of the dinosaur" at bounding box center [349, 387] width 452 height 21
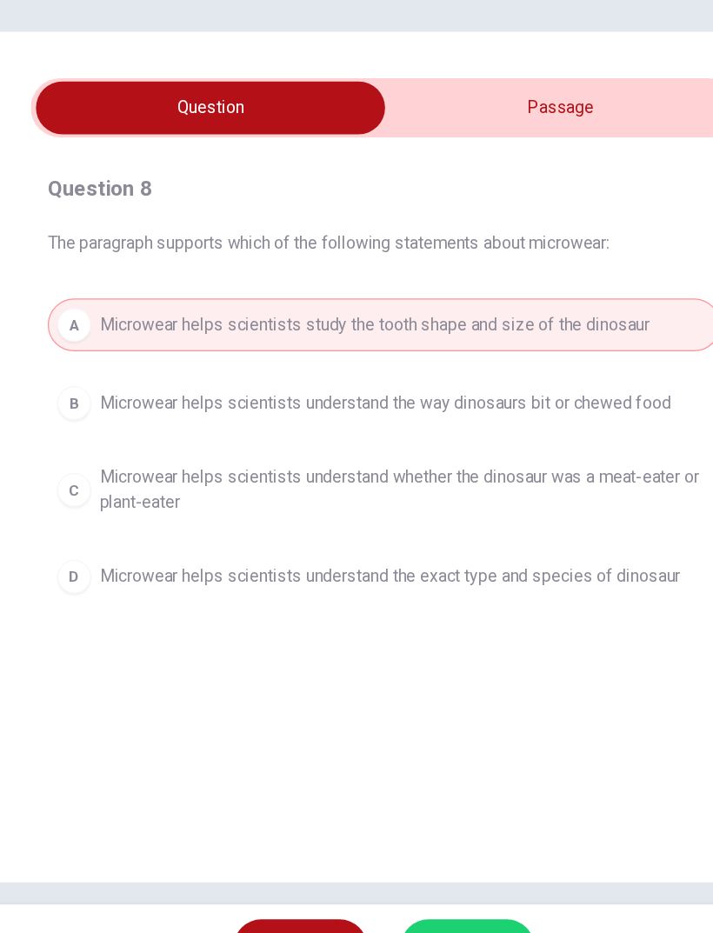
click at [404, 876] on button "SUBMIT" at bounding box center [425, 898] width 110 height 45
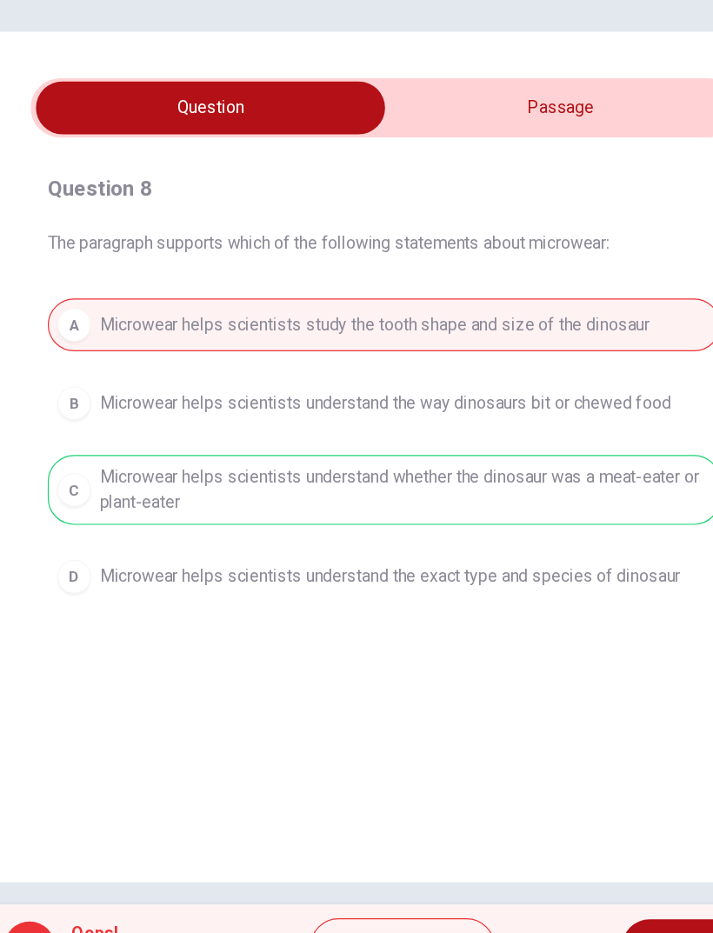
click at [585, 886] on span "NEXT" at bounding box center [602, 898] width 34 height 24
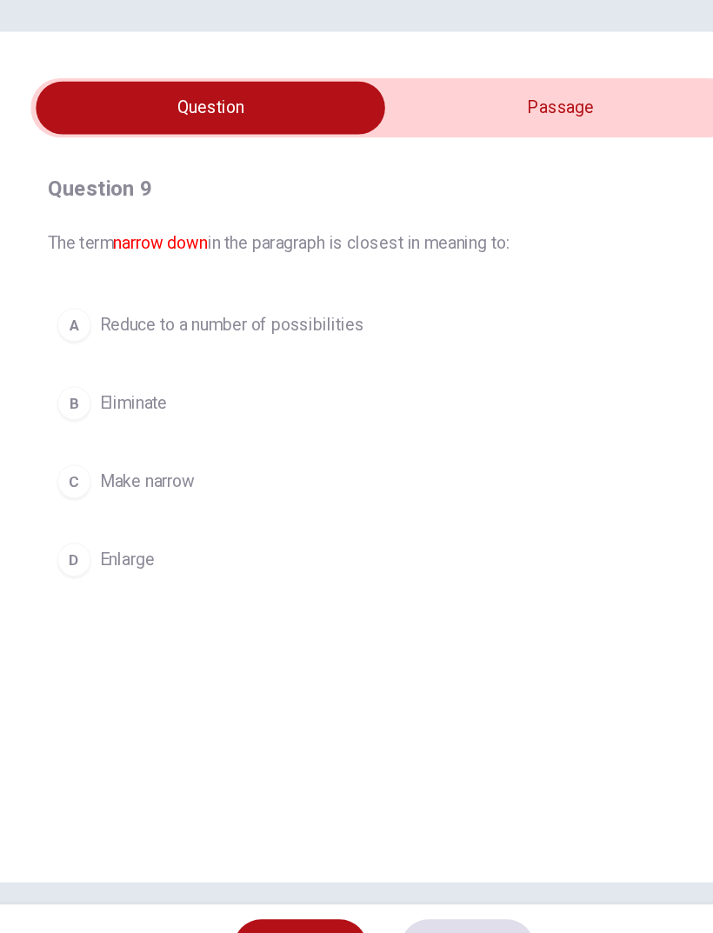
click at [460, 365] on div "A Reduce to a number of possibilities B Eliminate C Make narrow D Enlarge" at bounding box center [356, 483] width 553 height 237
click at [535, 187] on input "checkbox" at bounding box center [213, 208] width 871 height 43
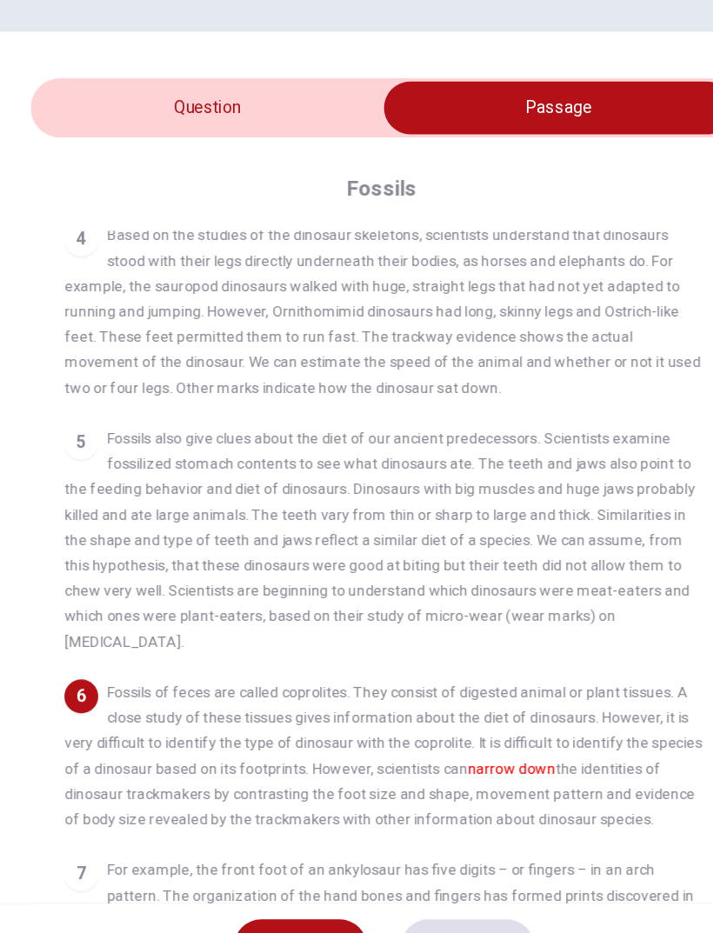
scroll to position [400, 0]
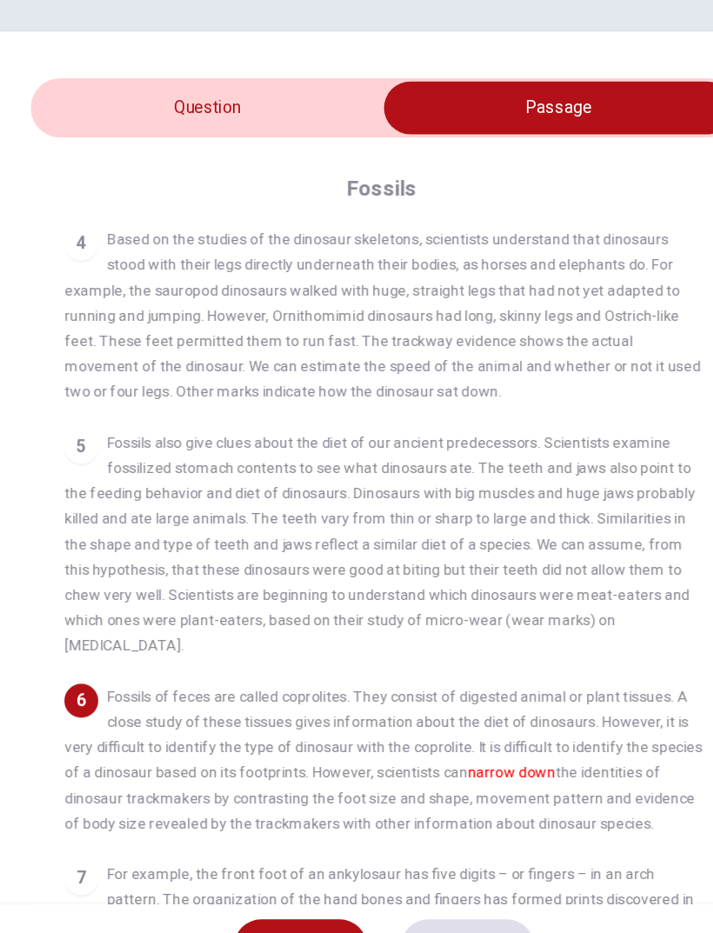
click at [155, 187] on input "checkbox" at bounding box center [499, 208] width 871 height 43
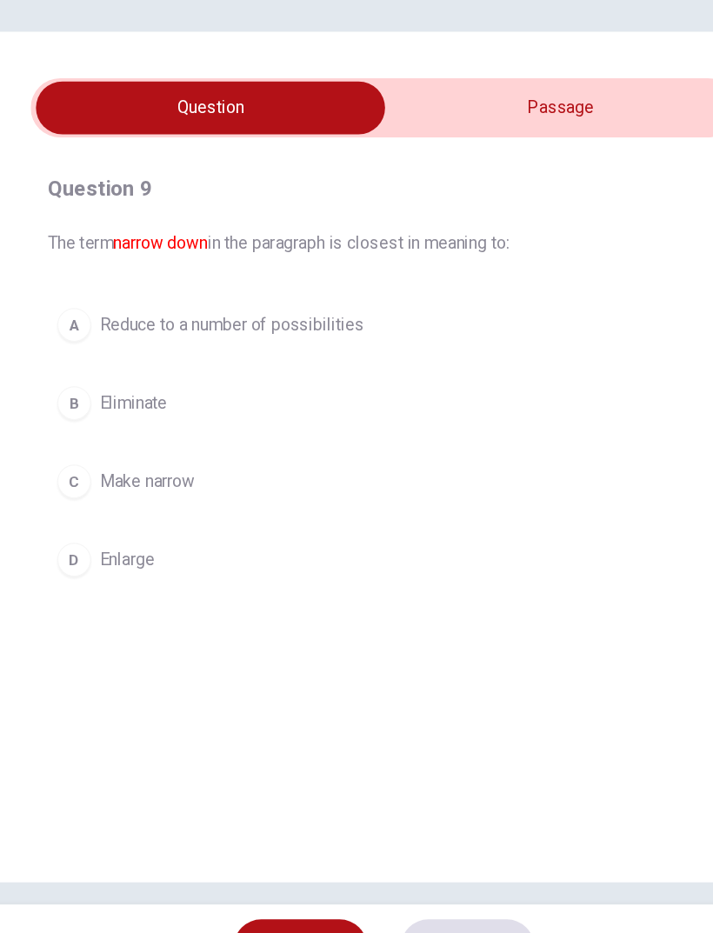
click at [96, 430] on button "B Eliminate" at bounding box center [356, 451] width 553 height 43
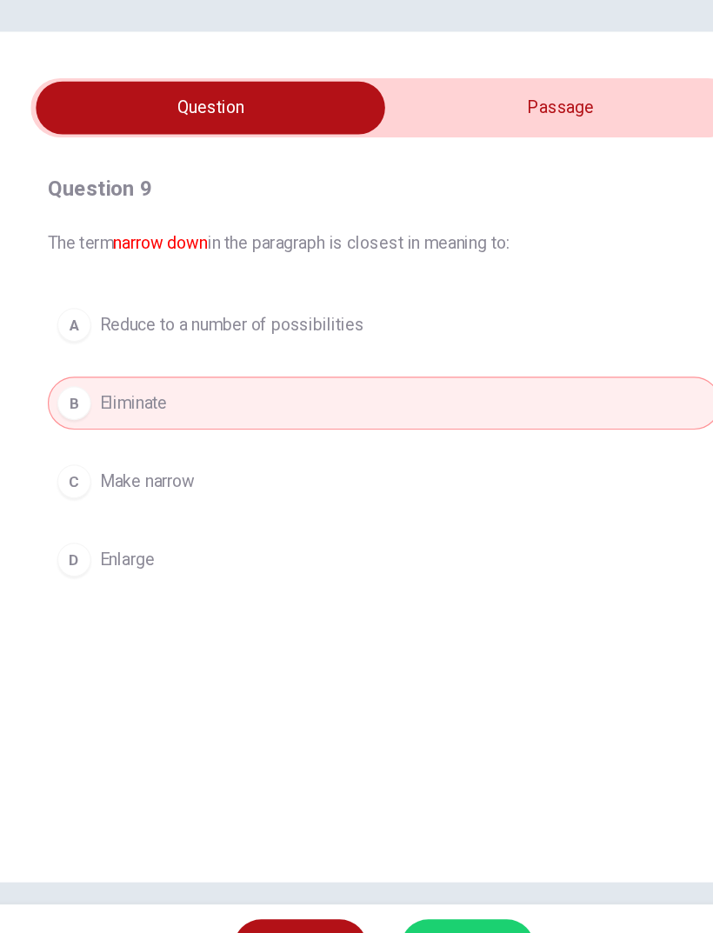
click at [134, 505] on span "Make narrow" at bounding box center [162, 515] width 78 height 21
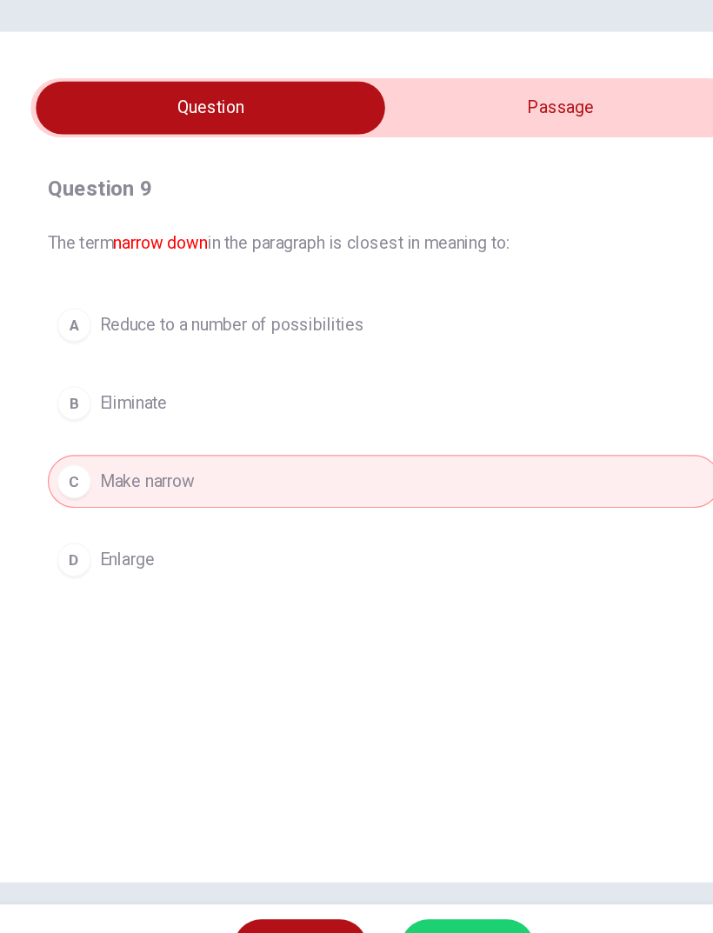
click at [375, 876] on button "SUBMIT" at bounding box center [425, 898] width 110 height 45
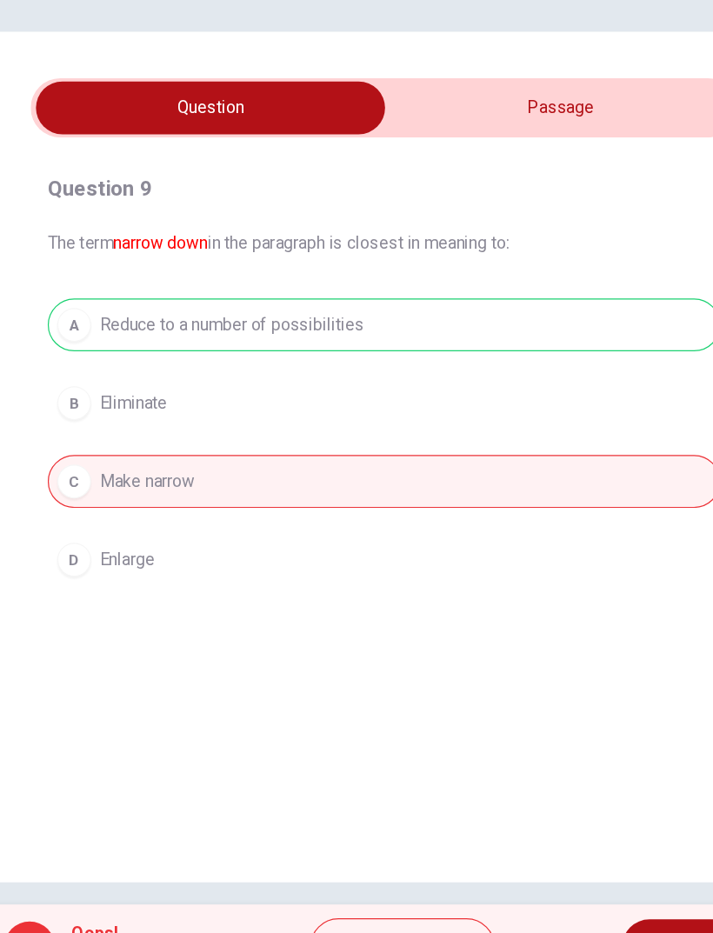
click at [552, 876] on button "NEXT" at bounding box center [610, 898] width 117 height 45
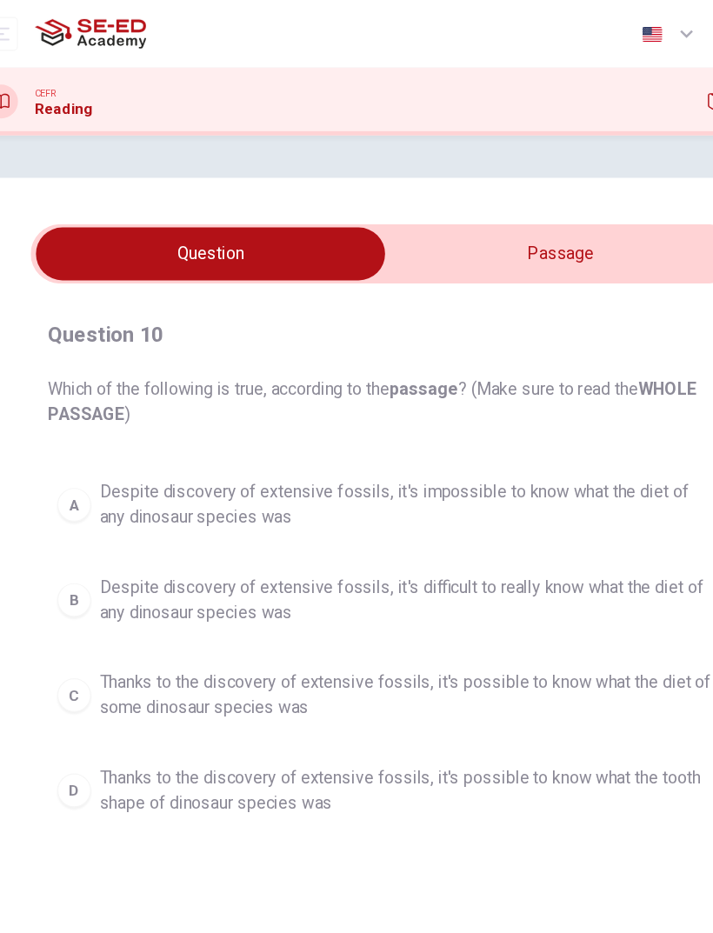
click at [536, 203] on input "checkbox" at bounding box center [213, 208] width 871 height 43
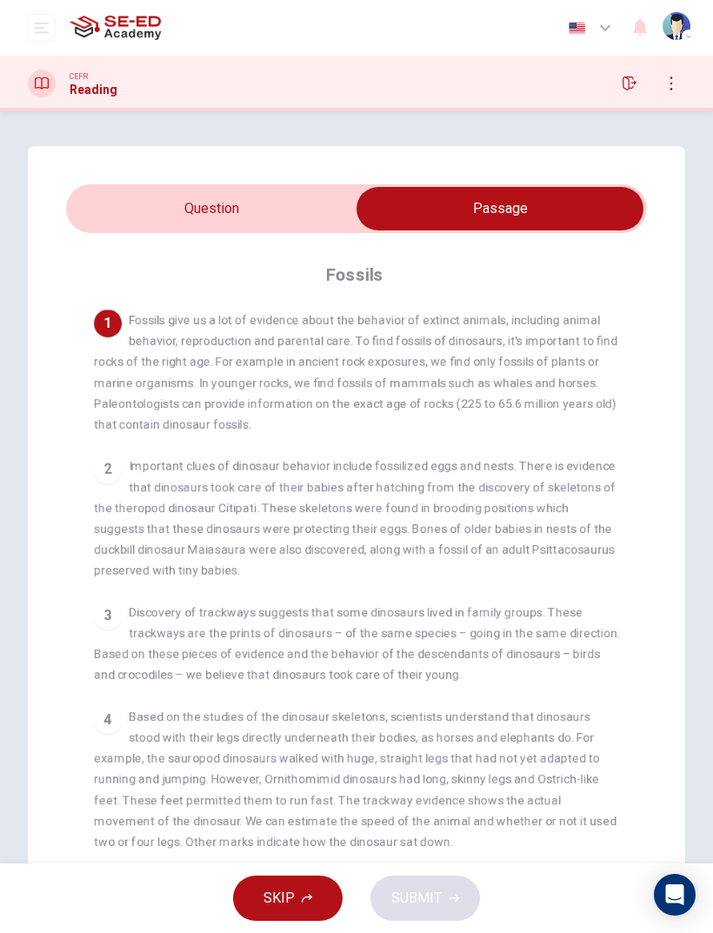
scroll to position [0, 0]
click at [328, 212] on input "checkbox" at bounding box center [499, 208] width 871 height 43
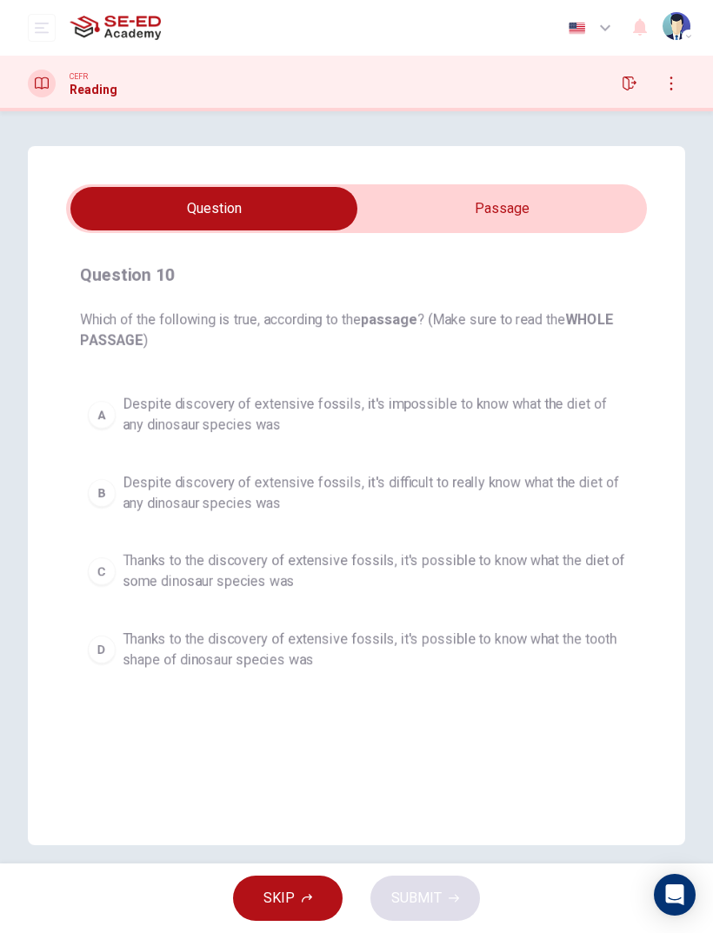
click at [586, 214] on input "checkbox" at bounding box center [213, 208] width 871 height 43
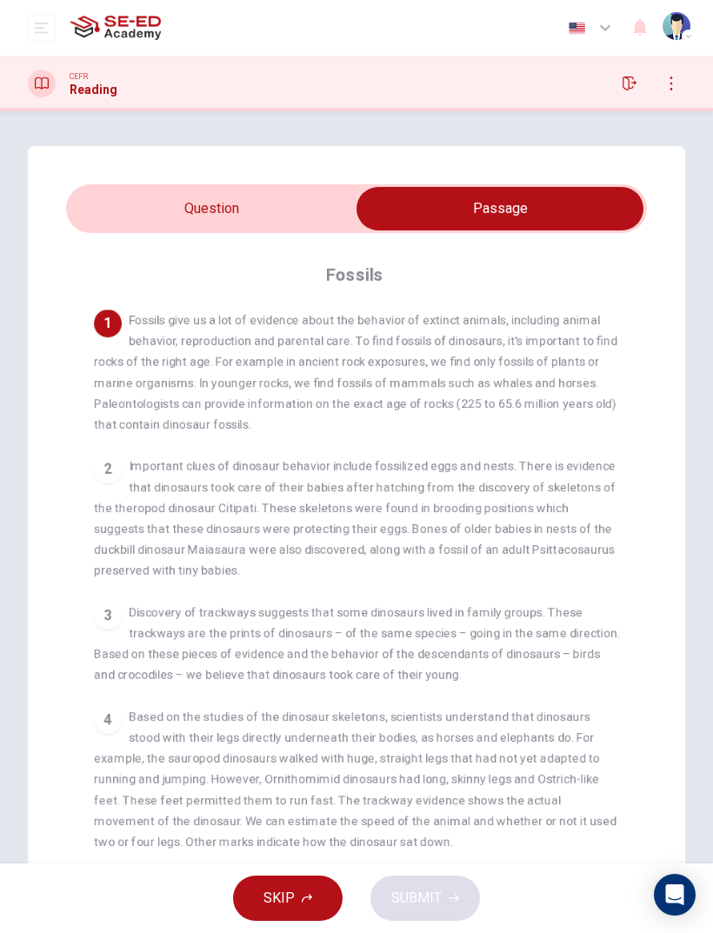
click at [169, 200] on input "checkbox" at bounding box center [499, 208] width 871 height 43
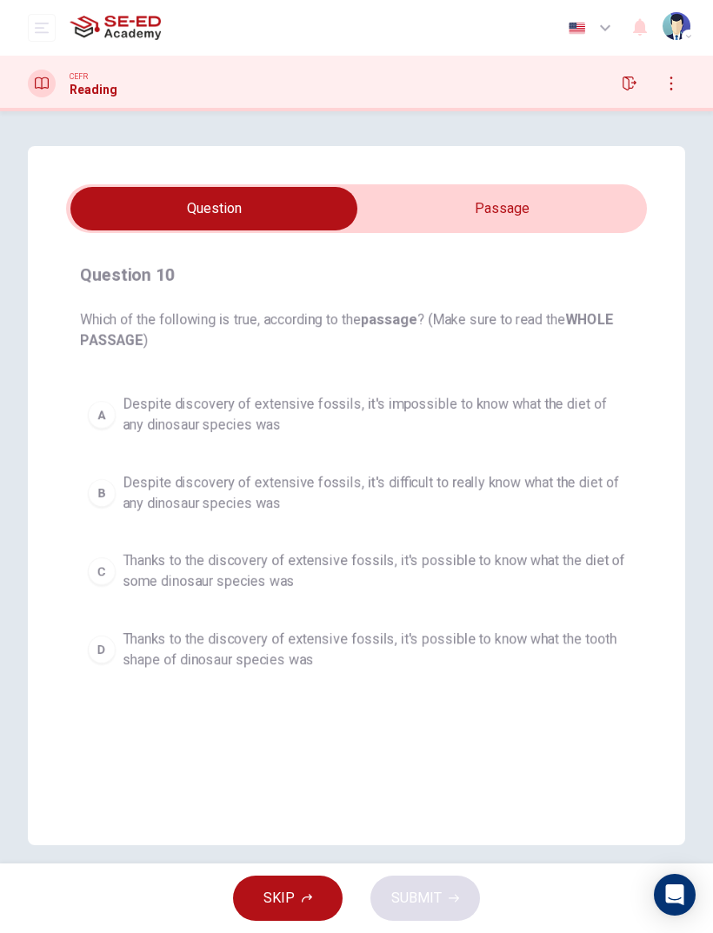
click at [415, 200] on input "checkbox" at bounding box center [213, 208] width 871 height 43
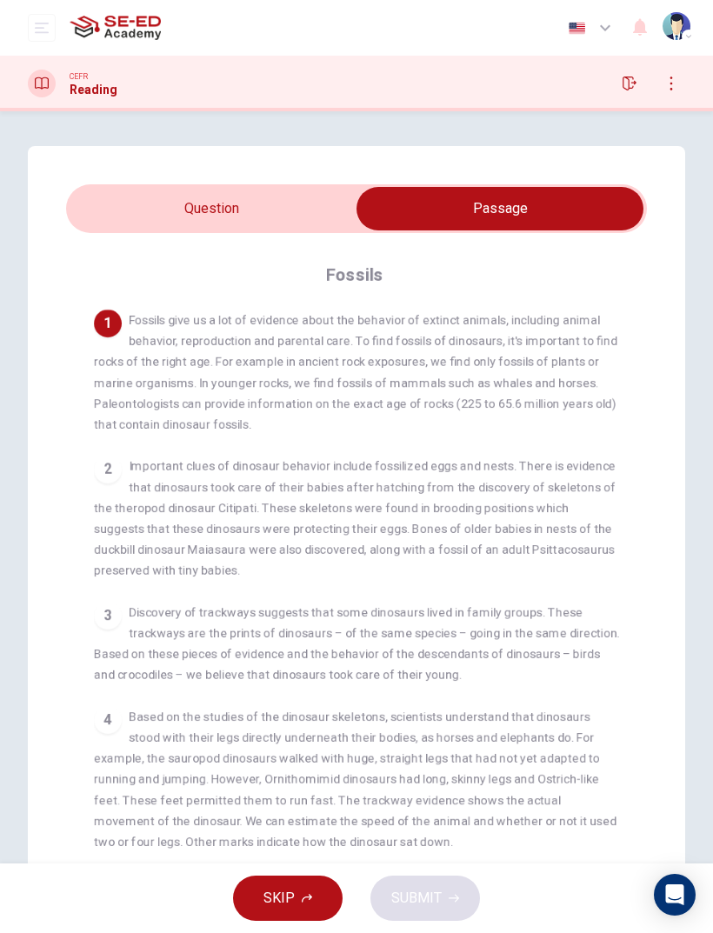
click at [319, 228] on input "checkbox" at bounding box center [499, 208] width 871 height 43
checkbox input "false"
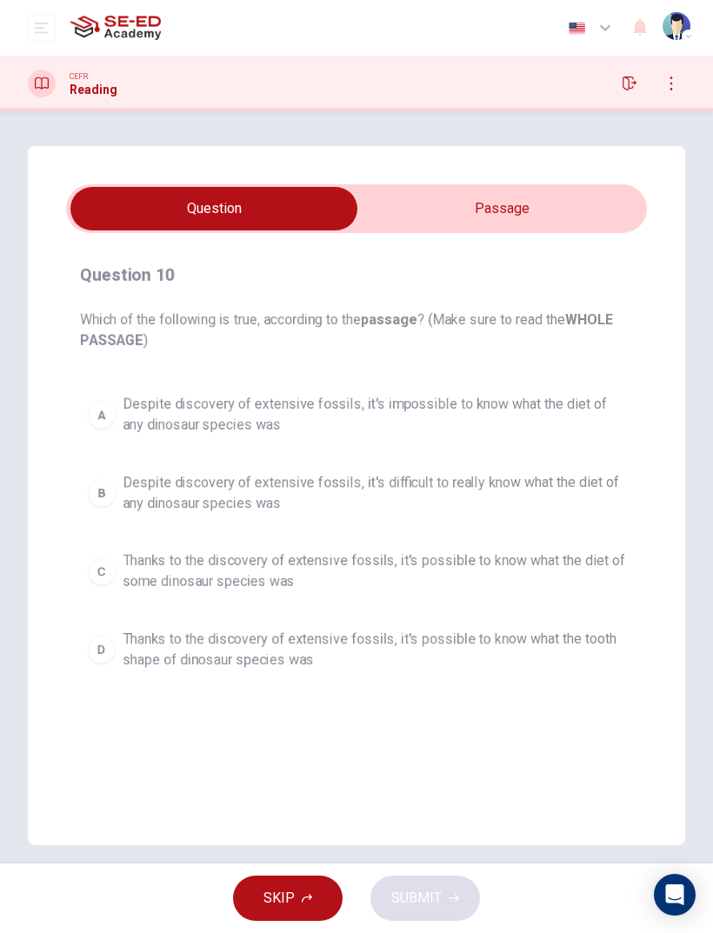
click at [625, 563] on button "C Thanks to the discovery of extensive fossils, it's possible to know what the …" at bounding box center [356, 571] width 553 height 57
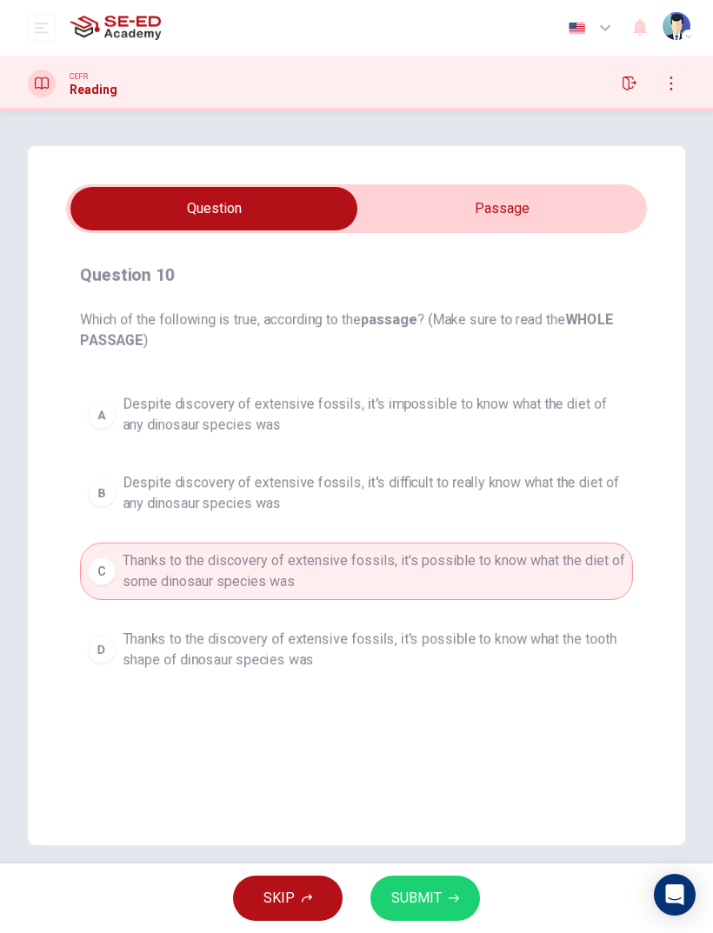
click at [449, 896] on icon "button" at bounding box center [454, 898] width 10 height 10
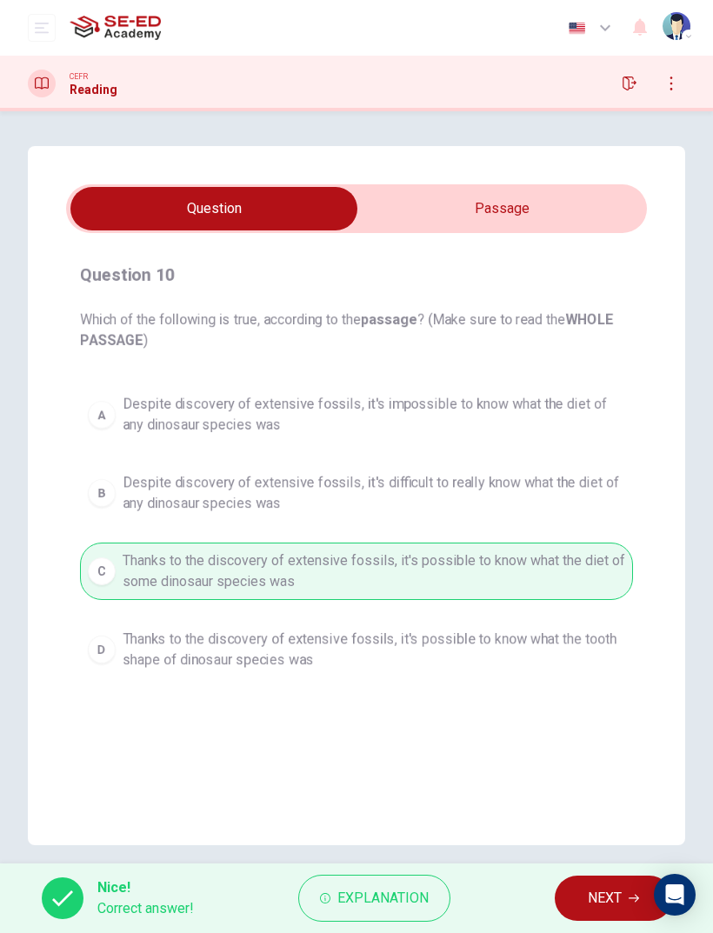
click at [604, 889] on span "NEXT" at bounding box center [605, 898] width 34 height 24
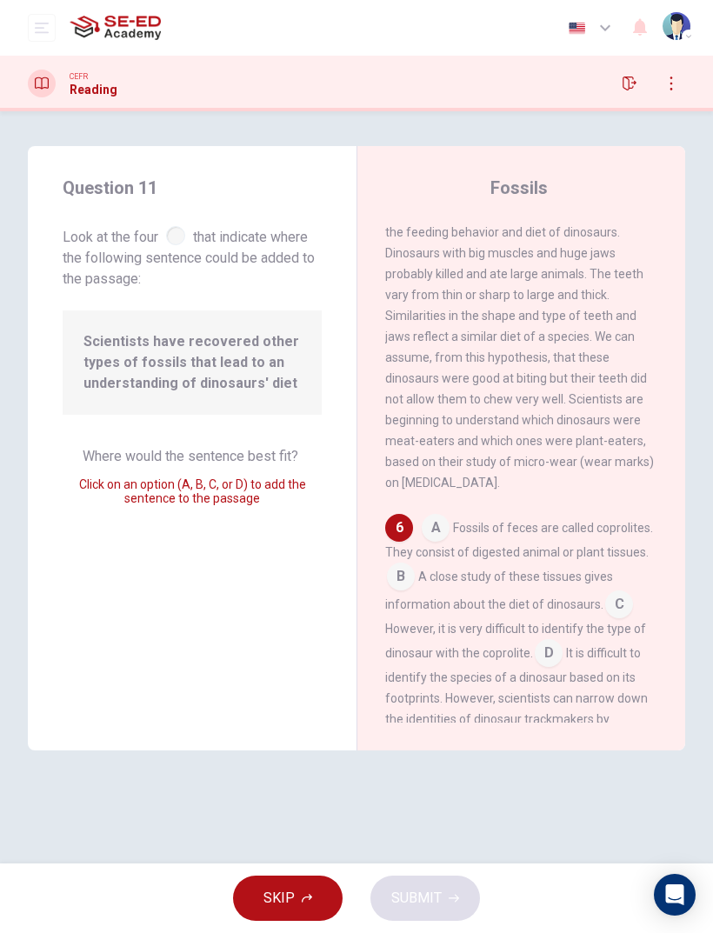
scroll to position [1092, 0]
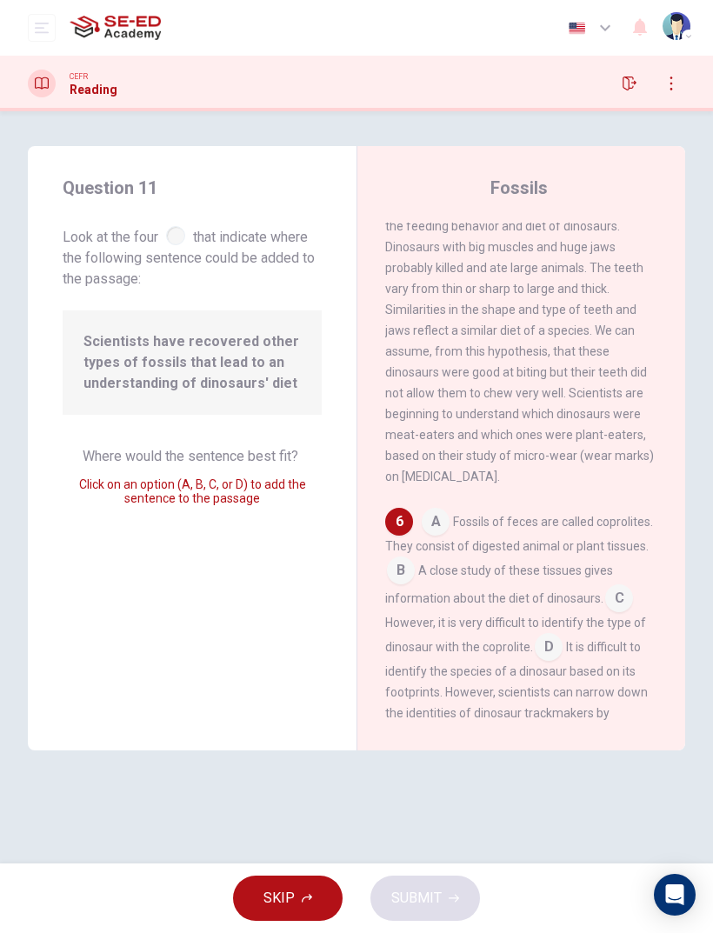
click at [425, 510] on input at bounding box center [436, 524] width 28 height 28
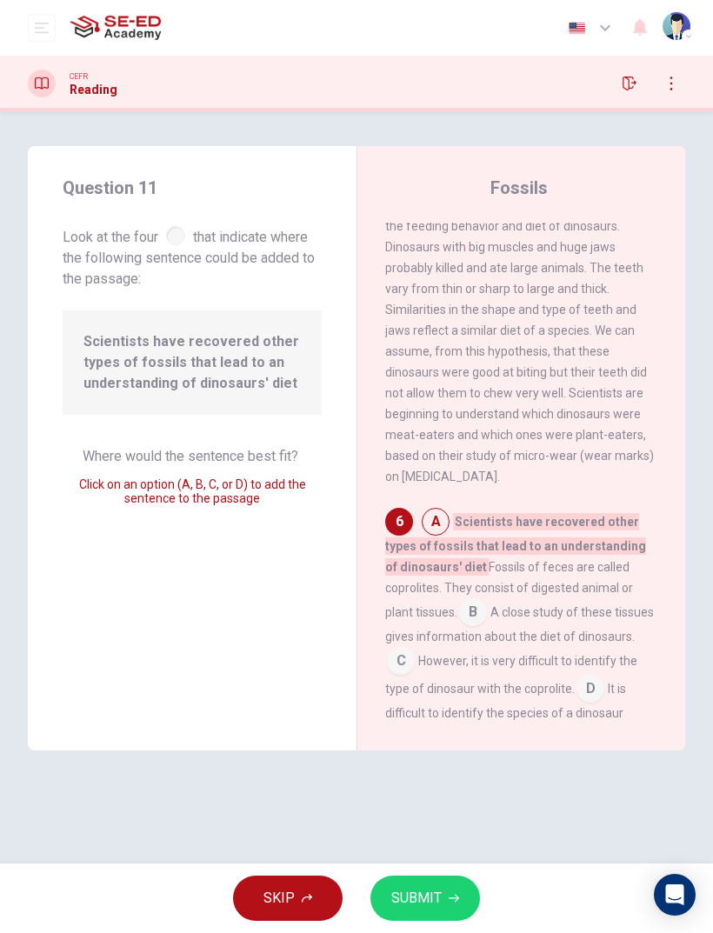
click at [472, 600] on input at bounding box center [473, 614] width 28 height 28
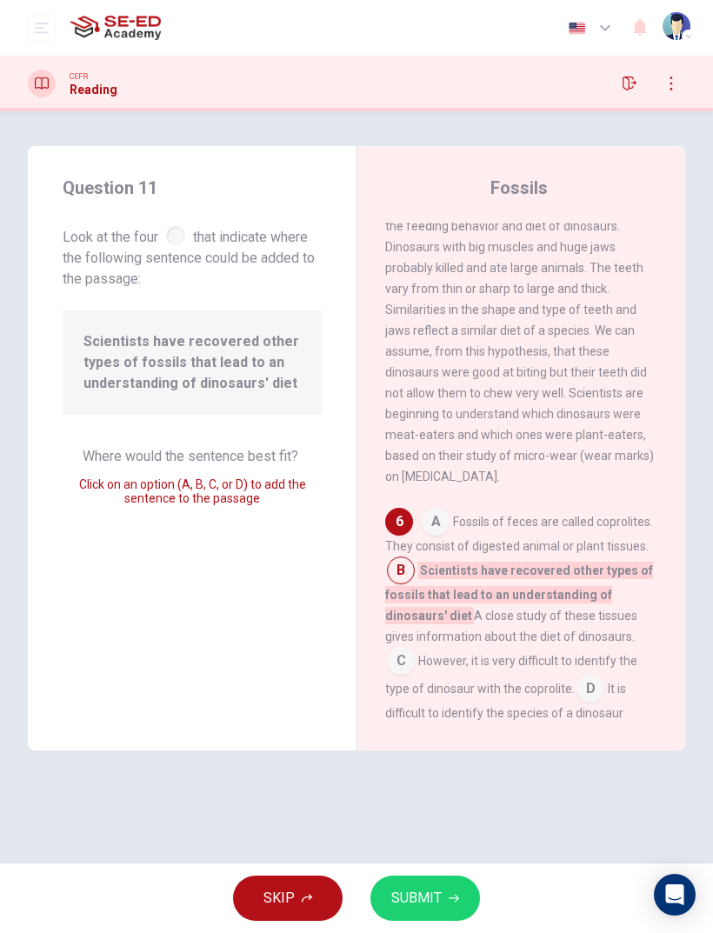
click at [443, 510] on input at bounding box center [436, 524] width 28 height 28
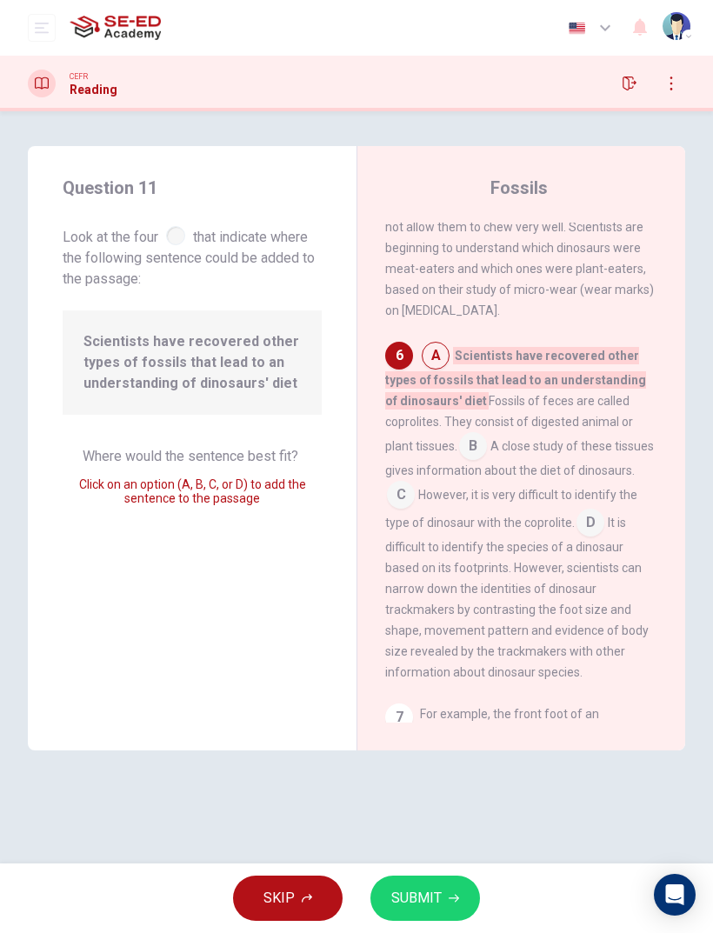
scroll to position [1259, 0]
click at [415, 482] on input at bounding box center [401, 496] width 28 height 28
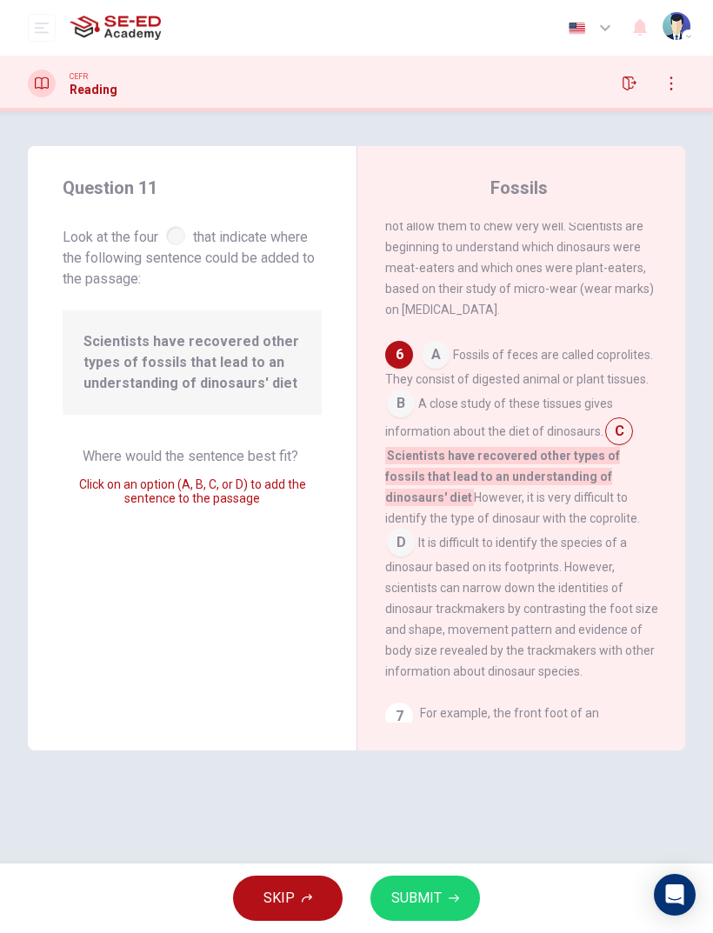
click at [419, 883] on button "SUBMIT" at bounding box center [425, 898] width 110 height 45
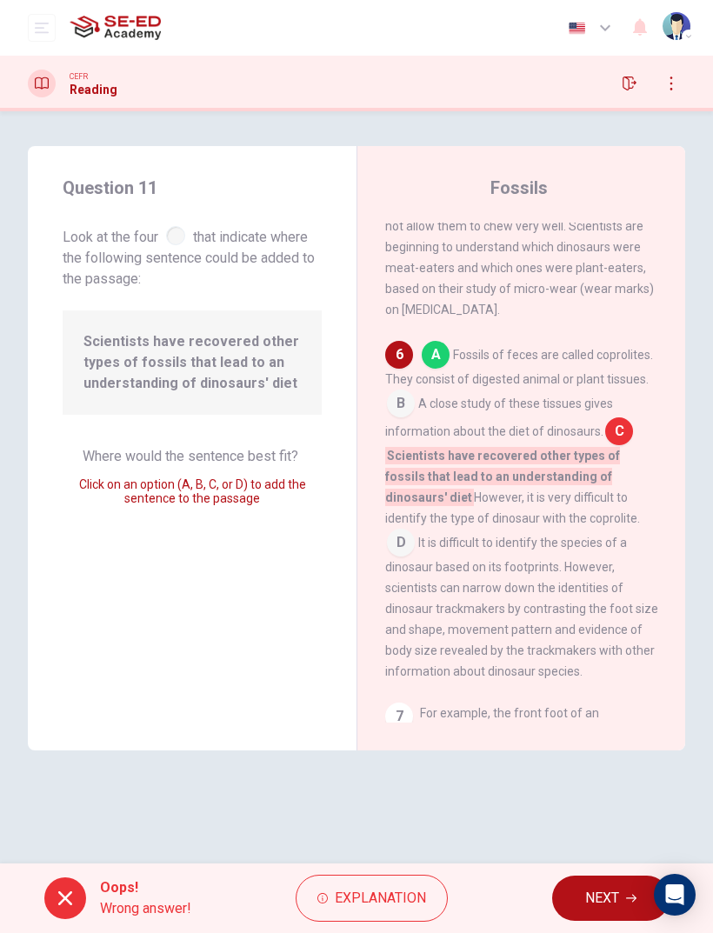
click at [590, 890] on span "NEXT" at bounding box center [602, 898] width 34 height 24
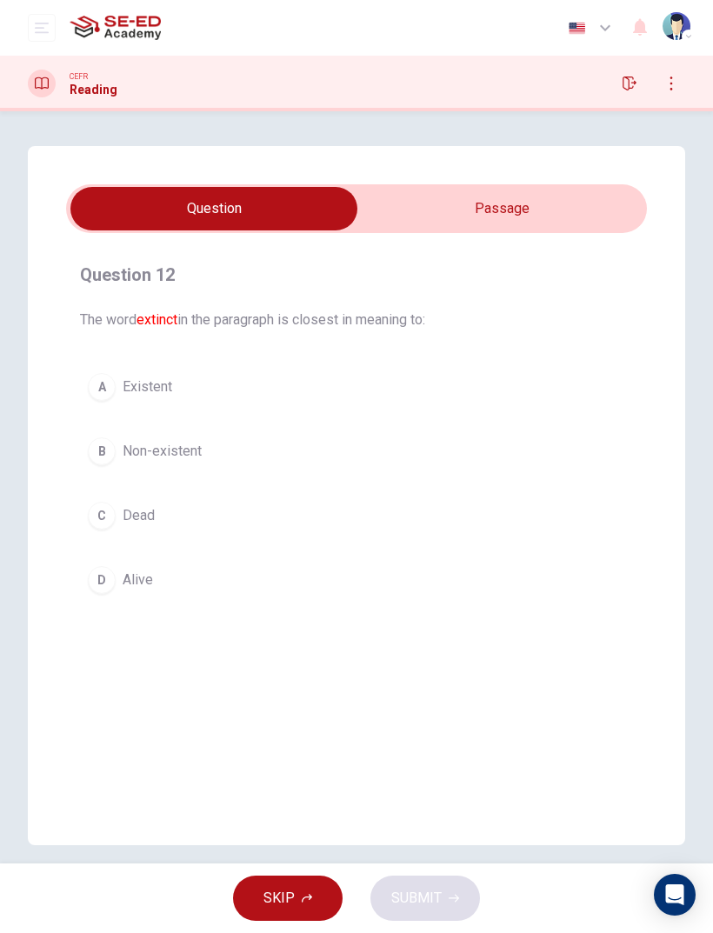
click at [427, 209] on input "checkbox" at bounding box center [213, 208] width 871 height 43
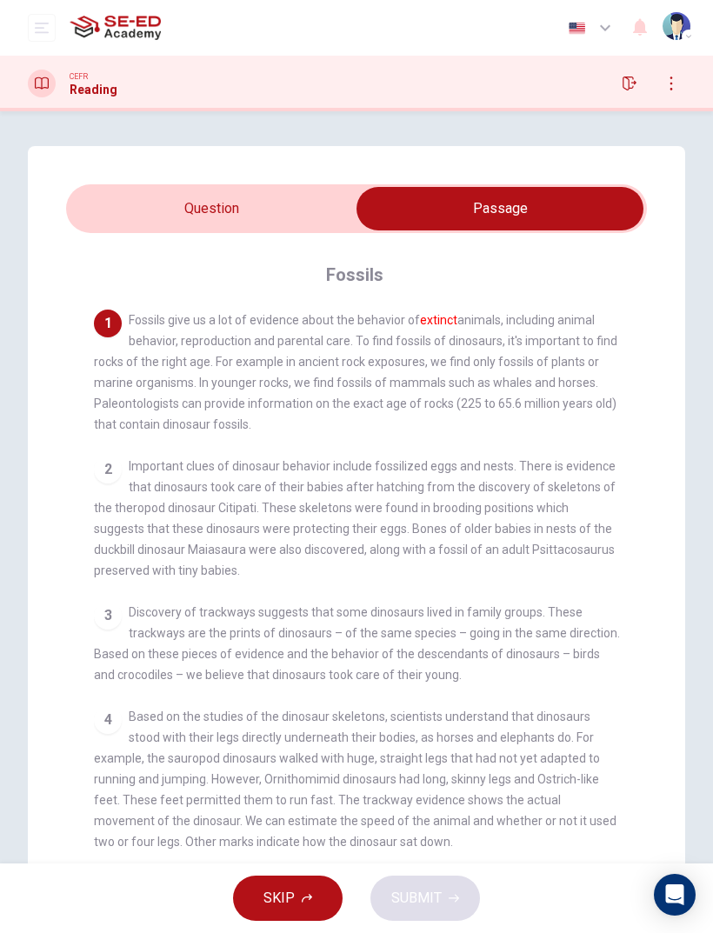
click at [137, 214] on input "checkbox" at bounding box center [499, 208] width 871 height 43
checkbox input "false"
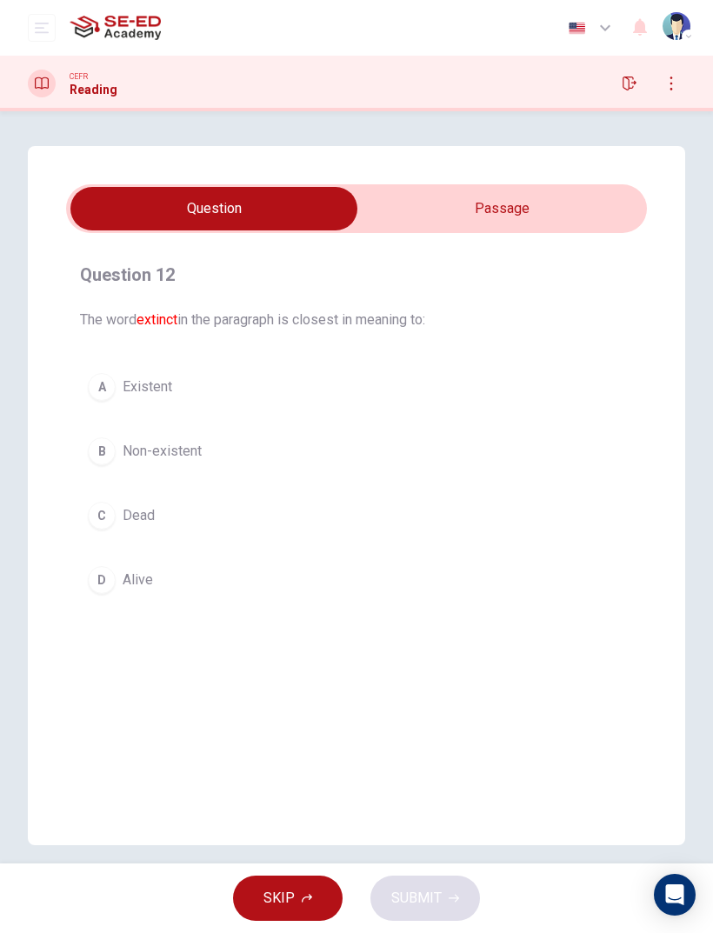
click at [117, 442] on button "B Non-existent" at bounding box center [356, 451] width 553 height 43
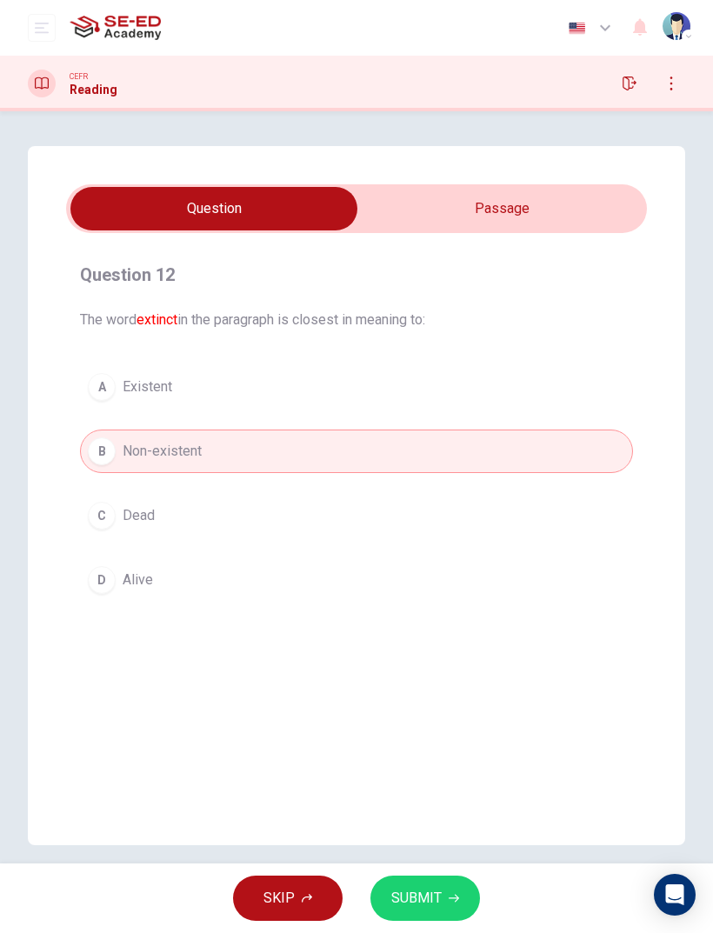
click at [414, 880] on button "SUBMIT" at bounding box center [425, 898] width 110 height 45
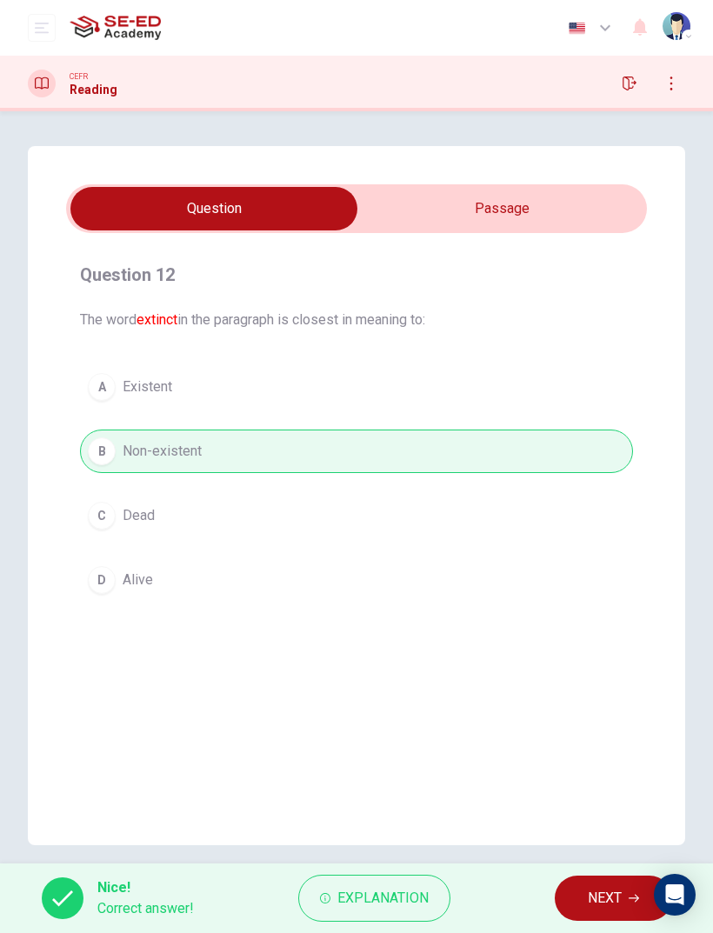
click at [590, 890] on span "NEXT" at bounding box center [605, 898] width 34 height 24
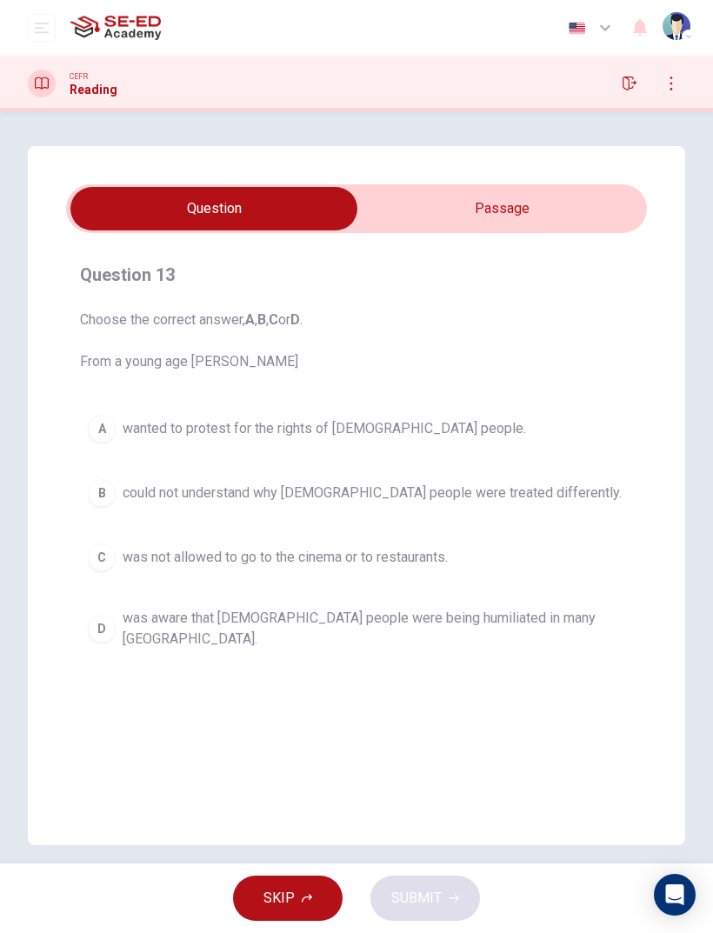
click at [403, 211] on input "checkbox" at bounding box center [213, 208] width 871 height 43
checkbox input "true"
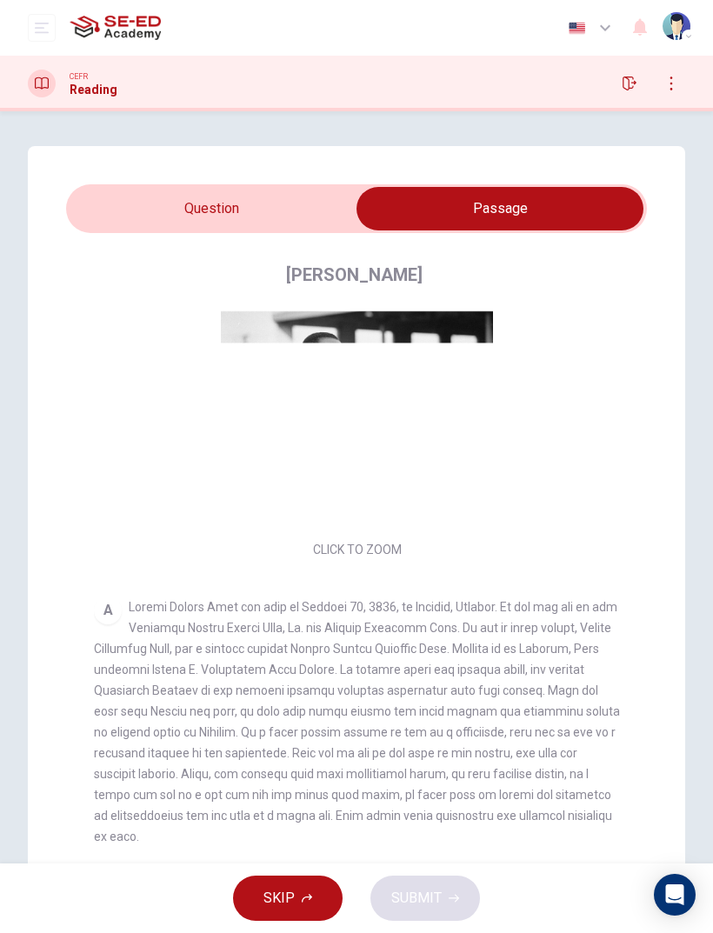
scroll to position [56, 0]
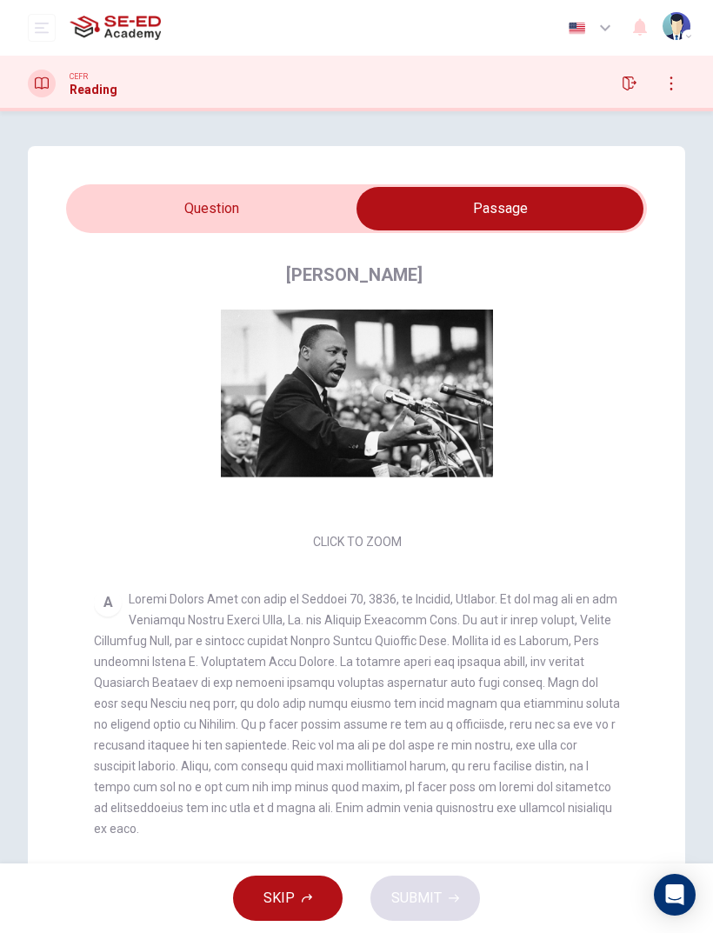
click at [316, 404] on button "Click to Zoom" at bounding box center [357, 404] width 151 height 42
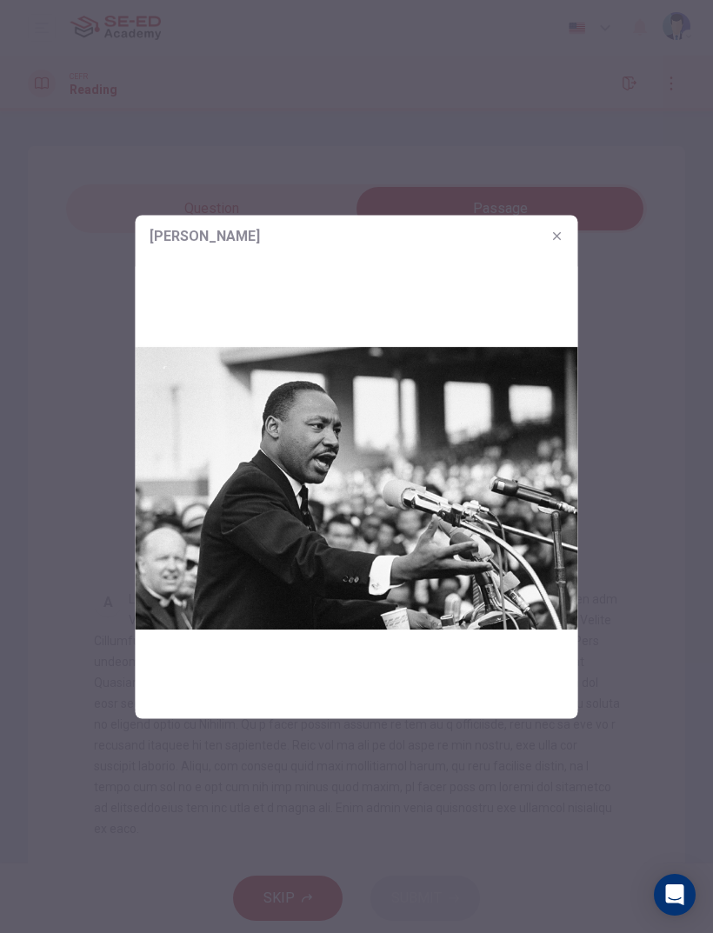
click at [560, 239] on icon "button" at bounding box center [557, 235] width 8 height 8
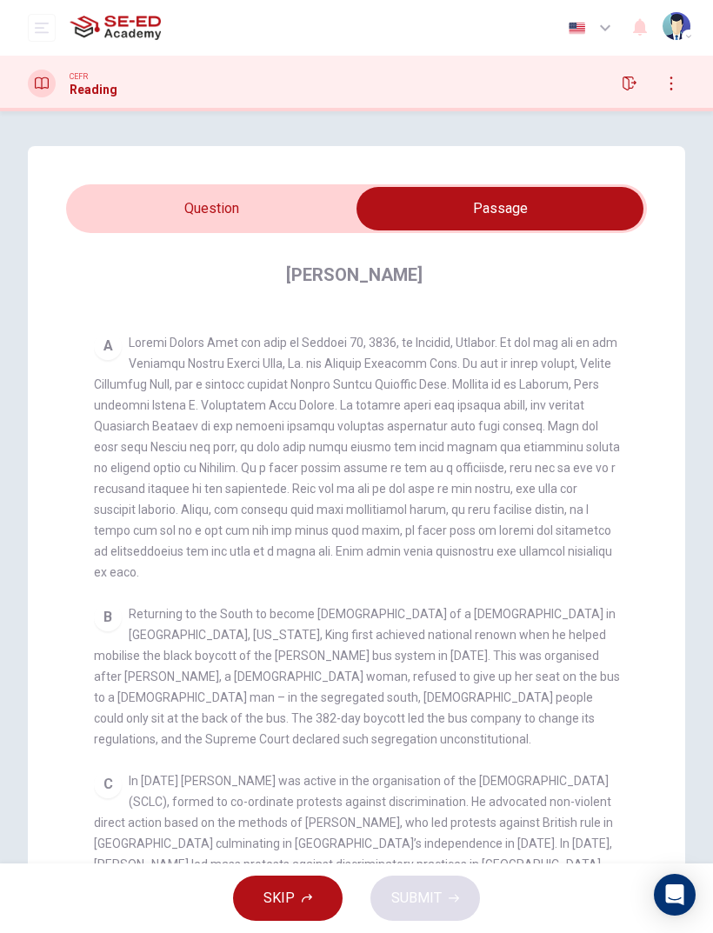
scroll to position [309, 0]
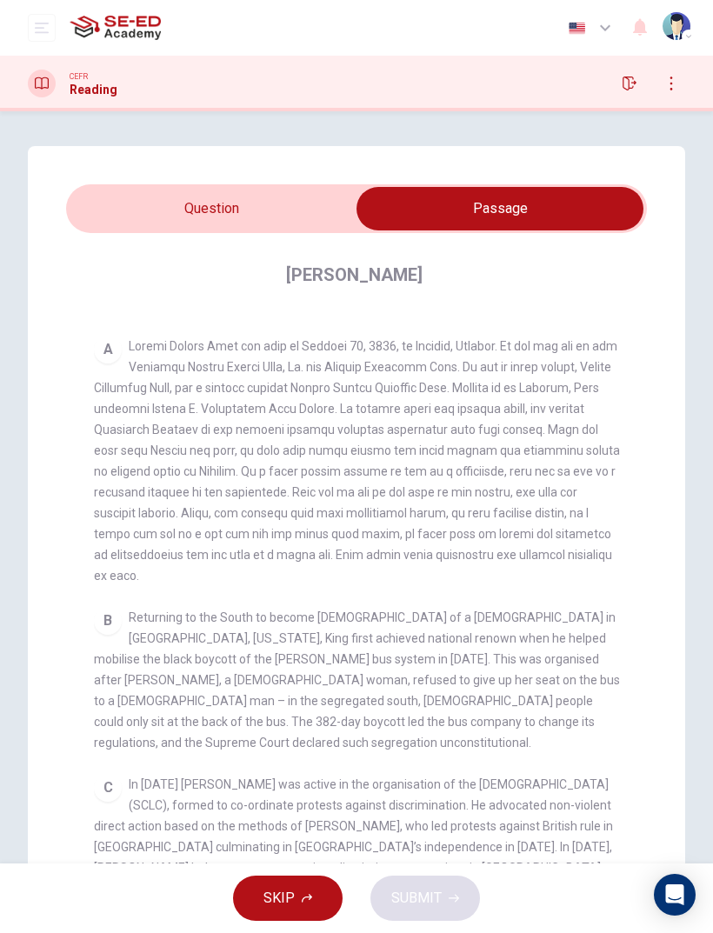
click at [38, 17] on button "open mobile menu" at bounding box center [42, 28] width 28 height 28
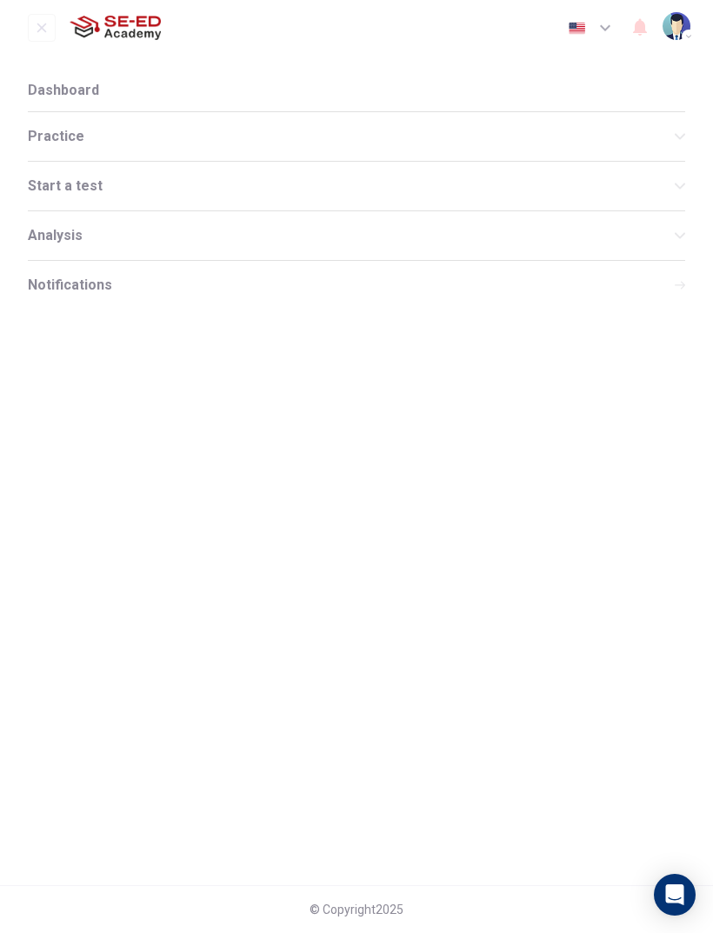
click at [71, 86] on span "Dashboard" at bounding box center [63, 90] width 71 height 14
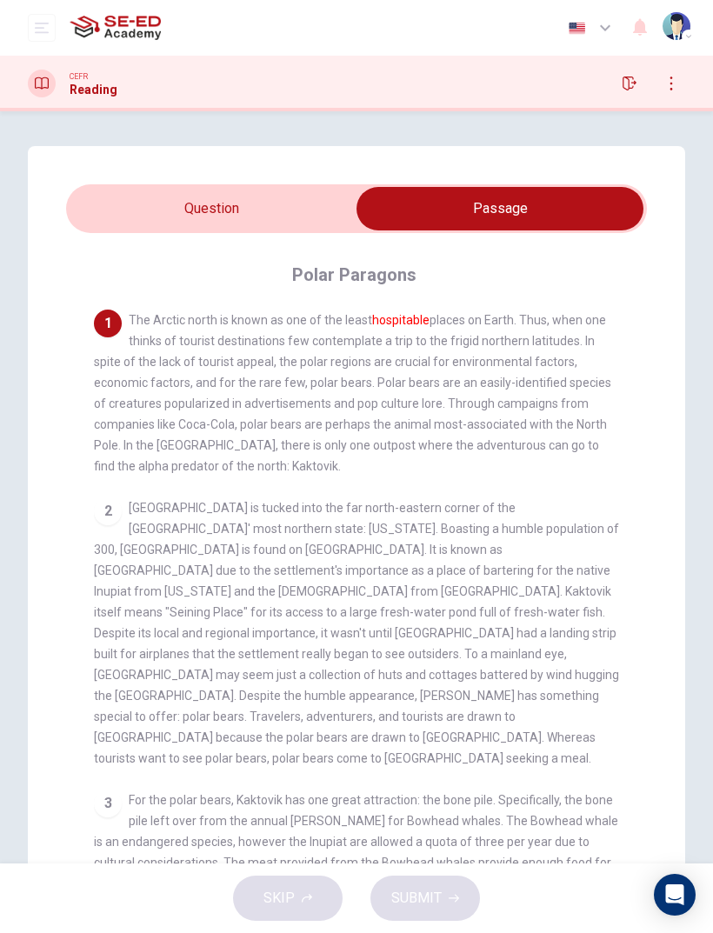
click at [131, 222] on input "checkbox" at bounding box center [499, 208] width 871 height 43
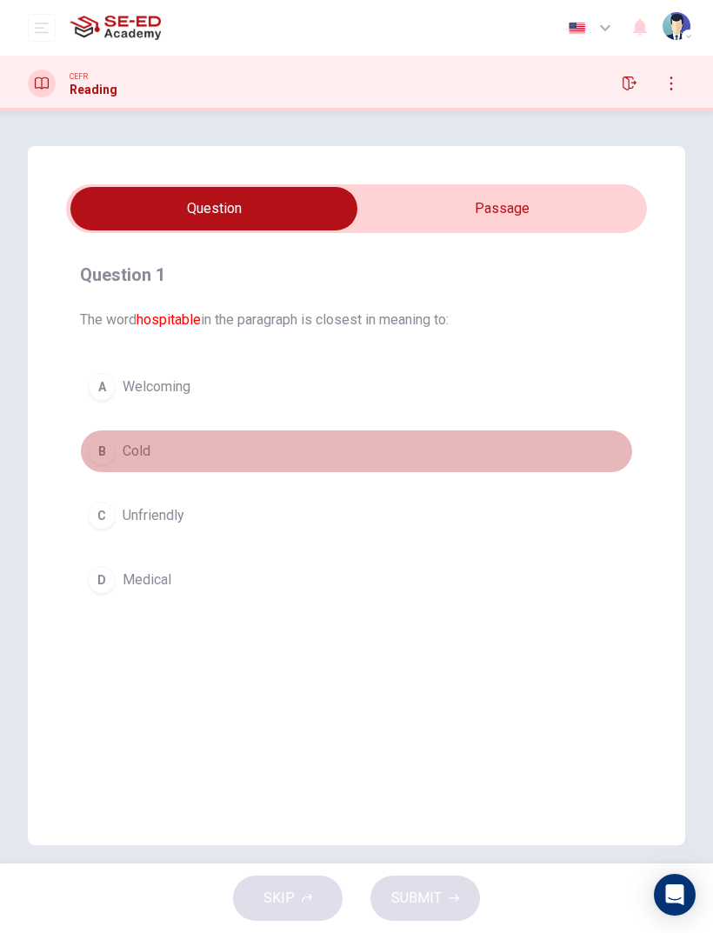
click at [127, 459] on span "Cold" at bounding box center [137, 451] width 28 height 21
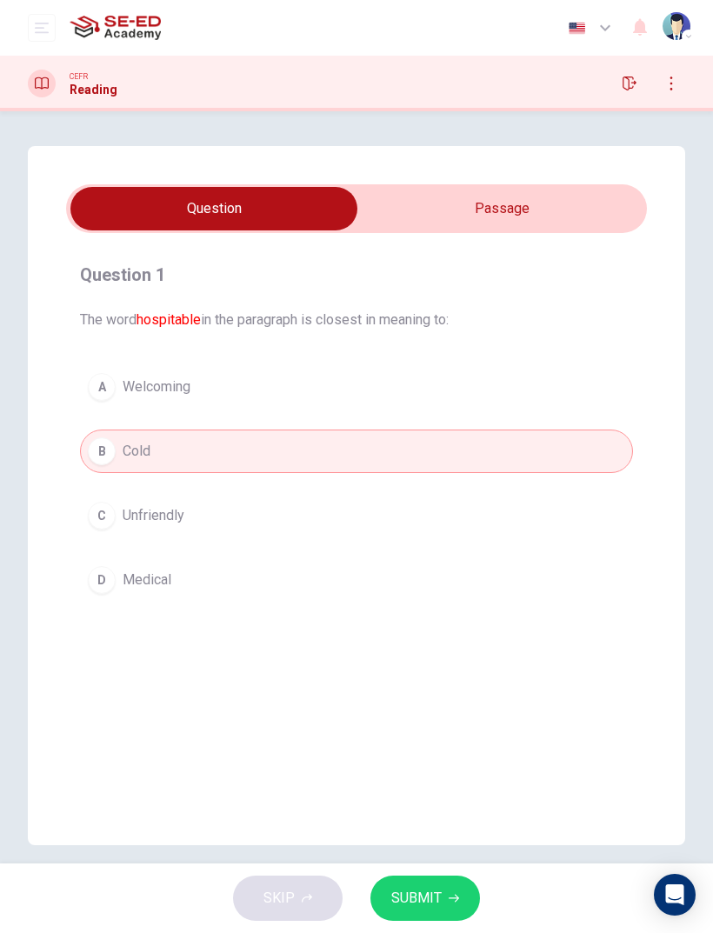
click at [446, 891] on button "SUBMIT" at bounding box center [425, 898] width 110 height 45
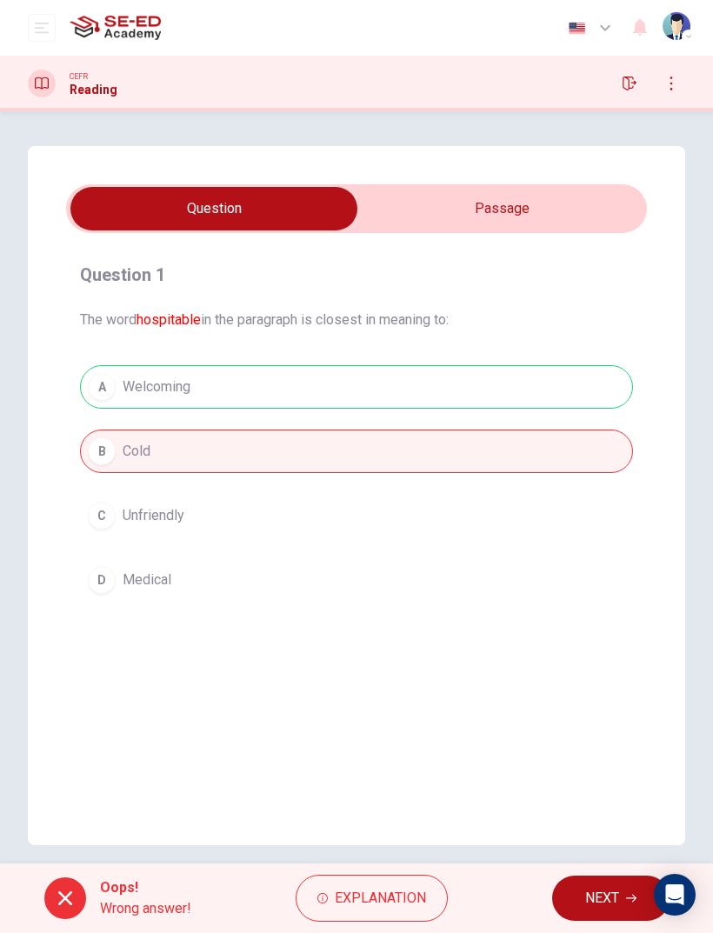
click at [611, 888] on span "NEXT" at bounding box center [602, 898] width 34 height 24
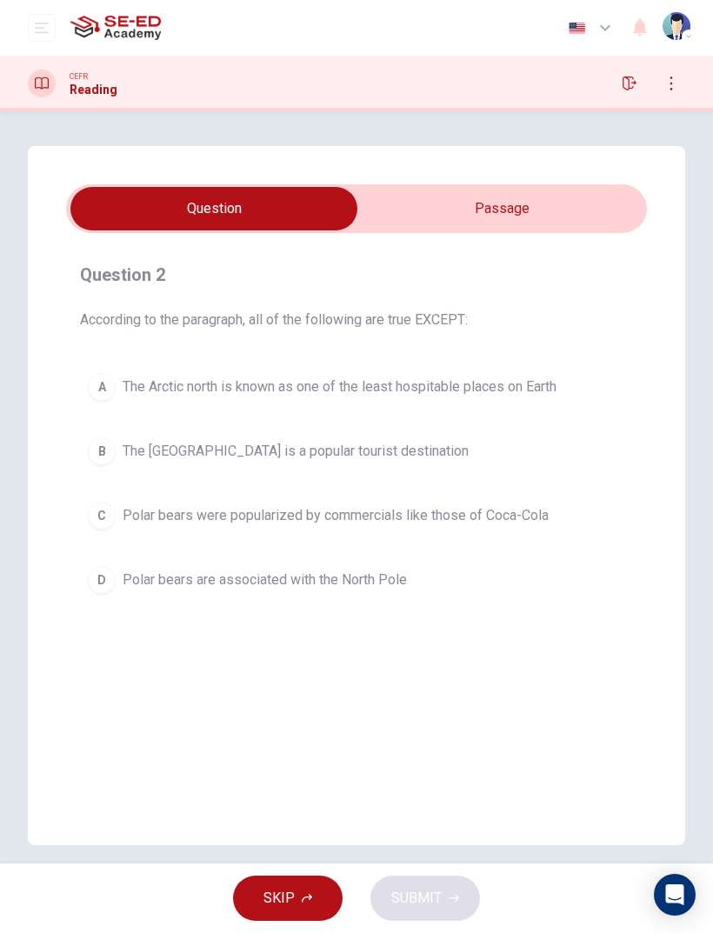
click at [490, 208] on input "checkbox" at bounding box center [213, 208] width 871 height 43
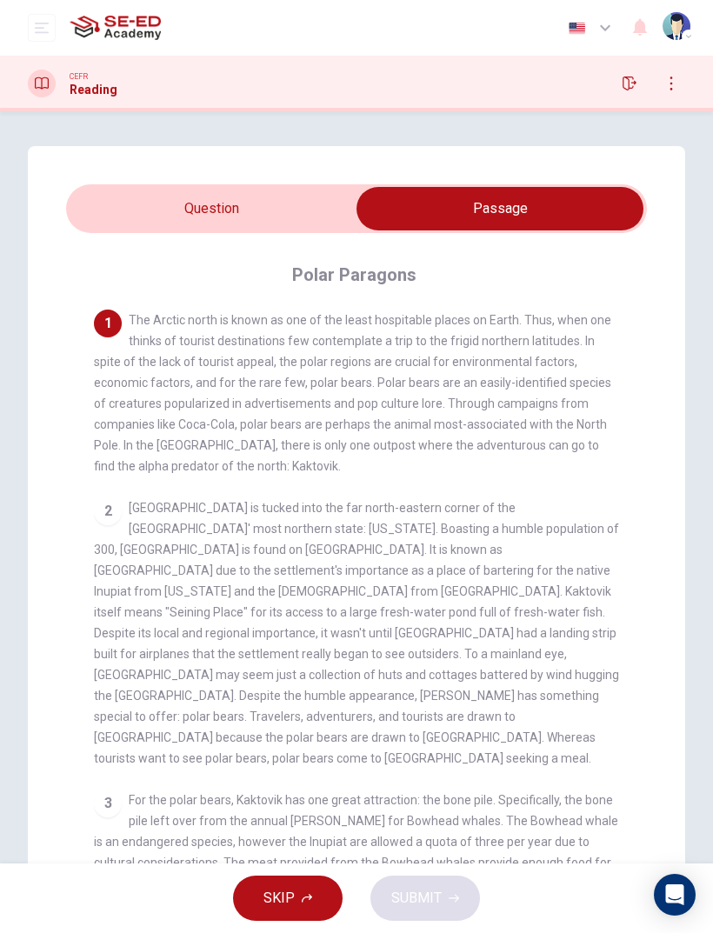
click at [111, 223] on input "checkbox" at bounding box center [499, 208] width 871 height 43
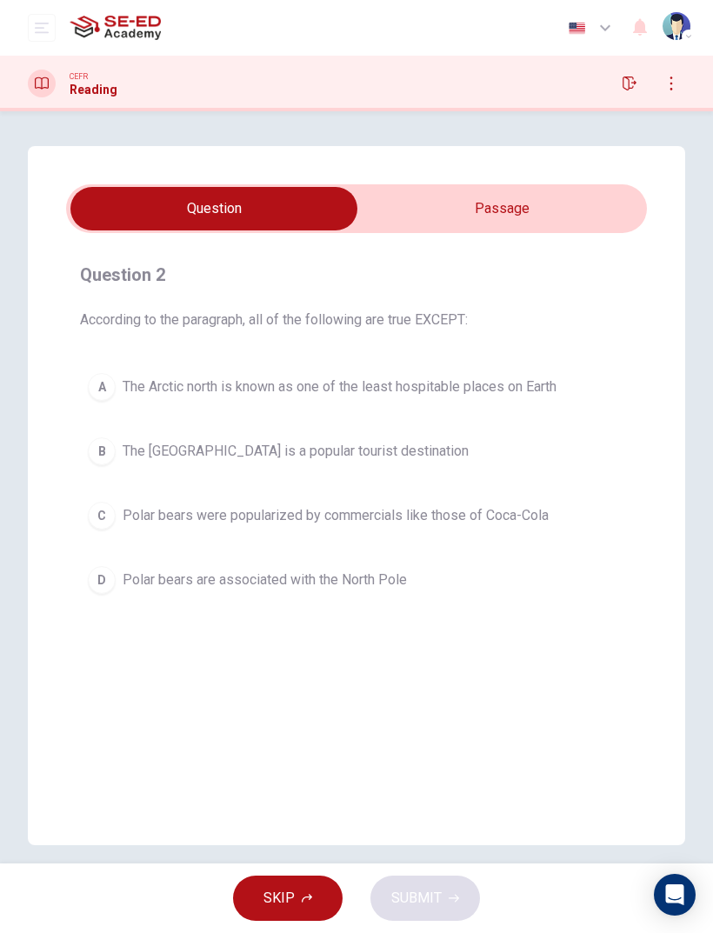
click at [551, 204] on input "checkbox" at bounding box center [213, 208] width 871 height 43
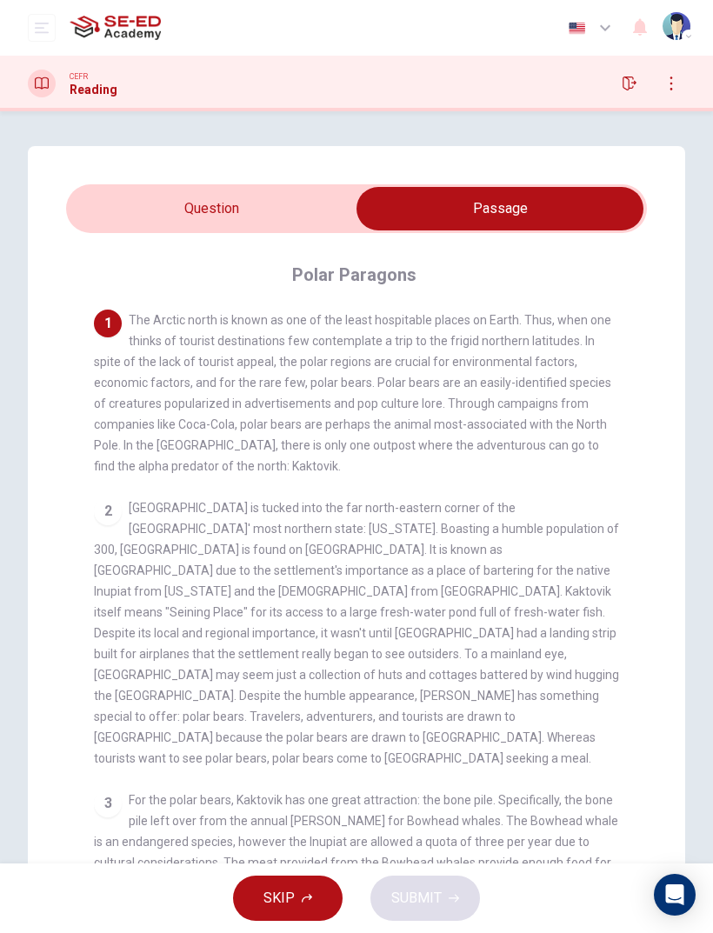
click at [145, 217] on input "checkbox" at bounding box center [499, 208] width 871 height 43
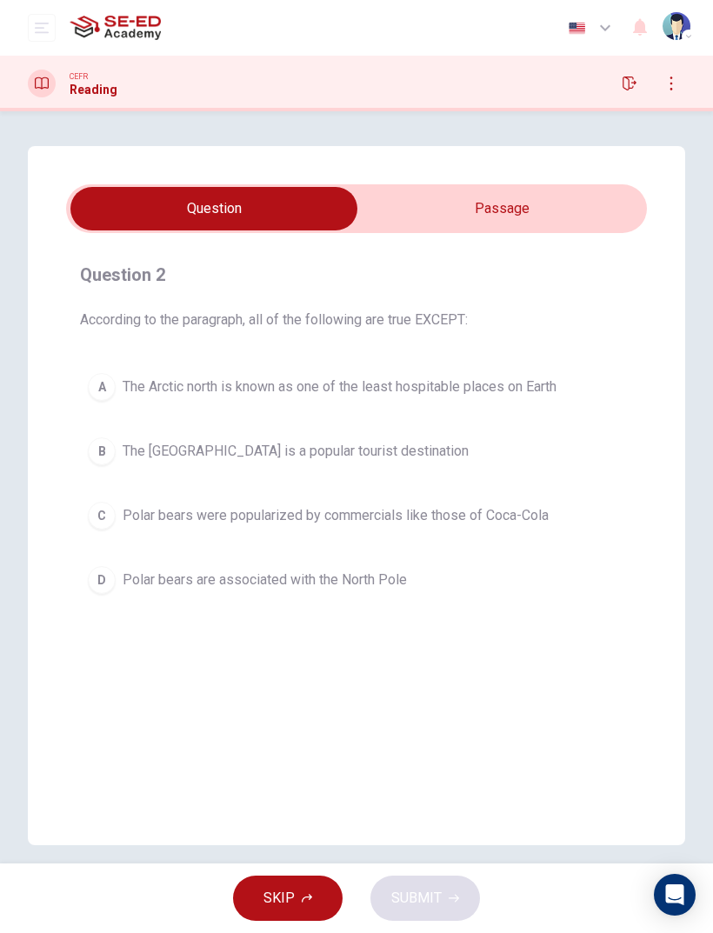
click at [390, 242] on div "Question 2 According to the paragraph, all of the following are true EXCEPT: A …" at bounding box center [356, 431] width 581 height 397
click at [381, 218] on input "checkbox" at bounding box center [213, 208] width 871 height 43
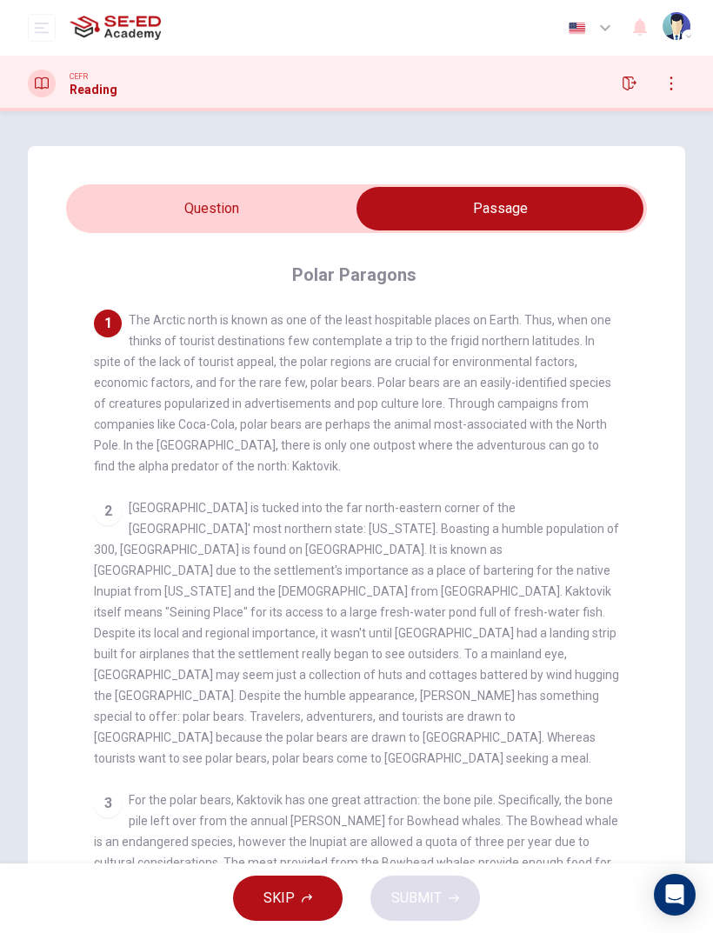
click at [248, 210] on input "checkbox" at bounding box center [499, 208] width 871 height 43
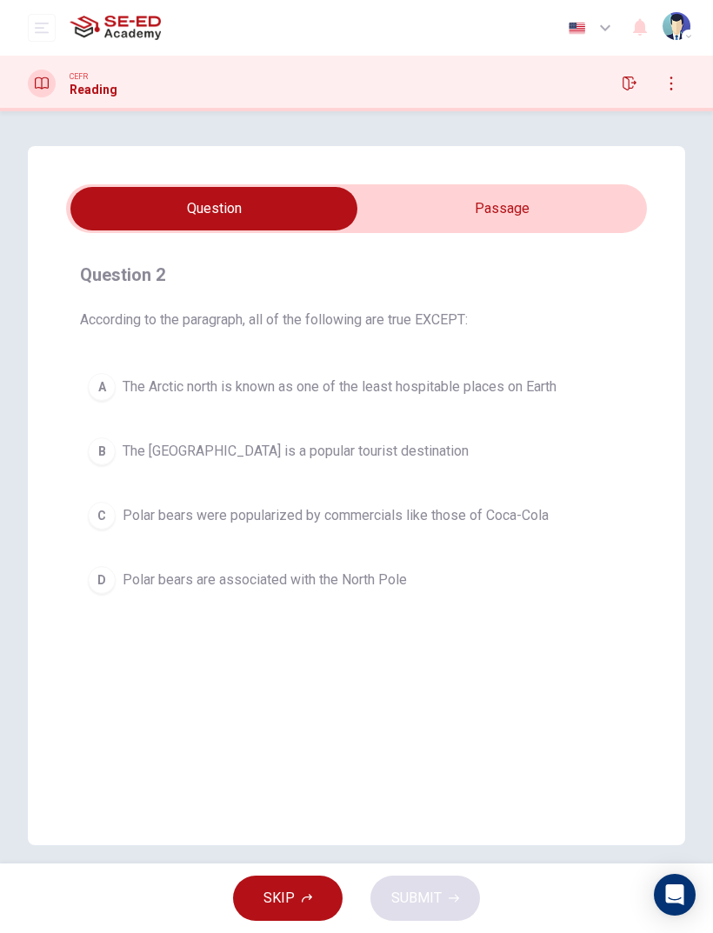
click at [503, 562] on button "D Polar bears are associated with the North Pole" at bounding box center [356, 579] width 553 height 43
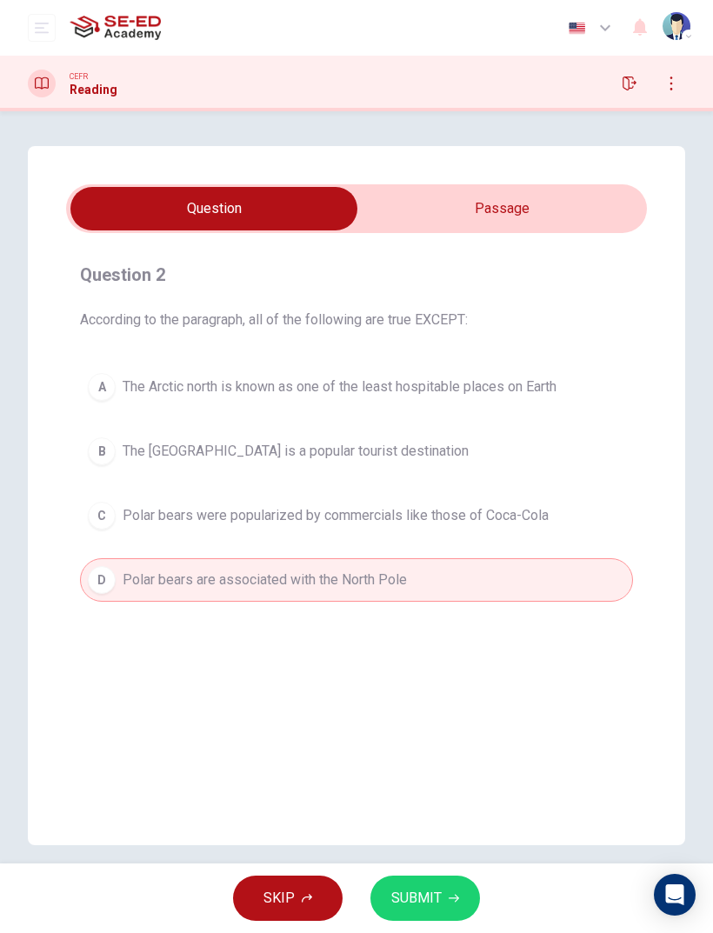
click at [453, 896] on icon "button" at bounding box center [454, 898] width 10 height 10
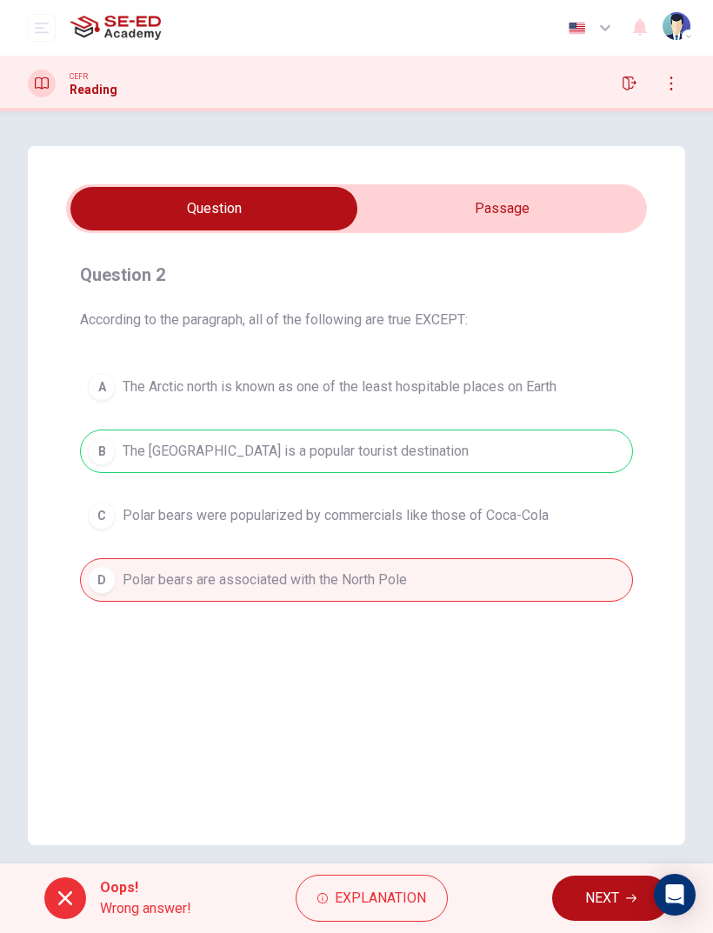
click at [603, 896] on span "NEXT" at bounding box center [602, 898] width 34 height 24
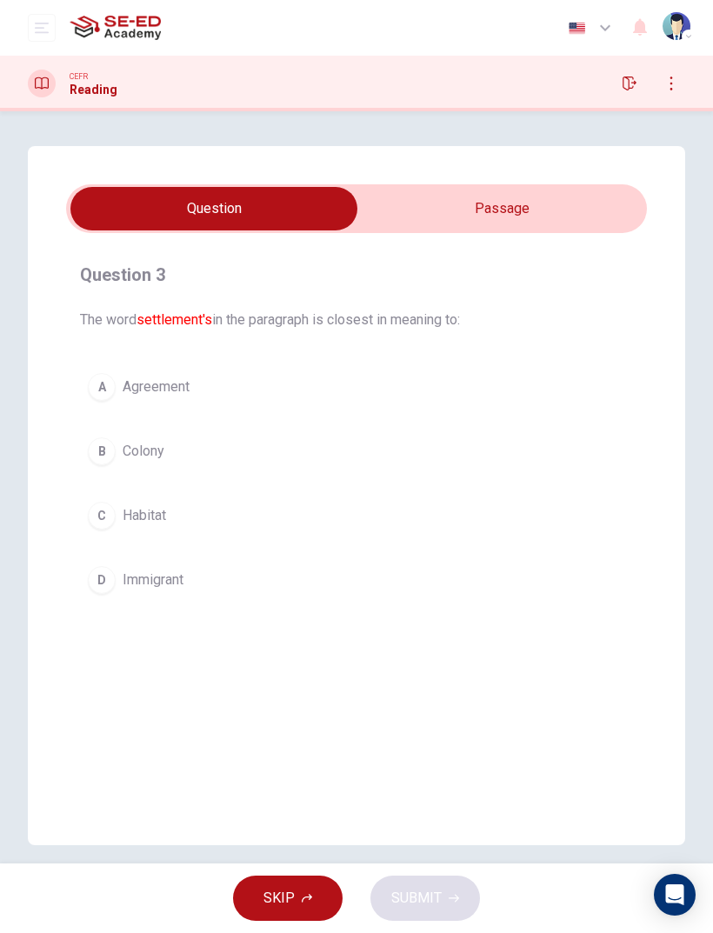
click at [599, 214] on input "checkbox" at bounding box center [213, 208] width 871 height 43
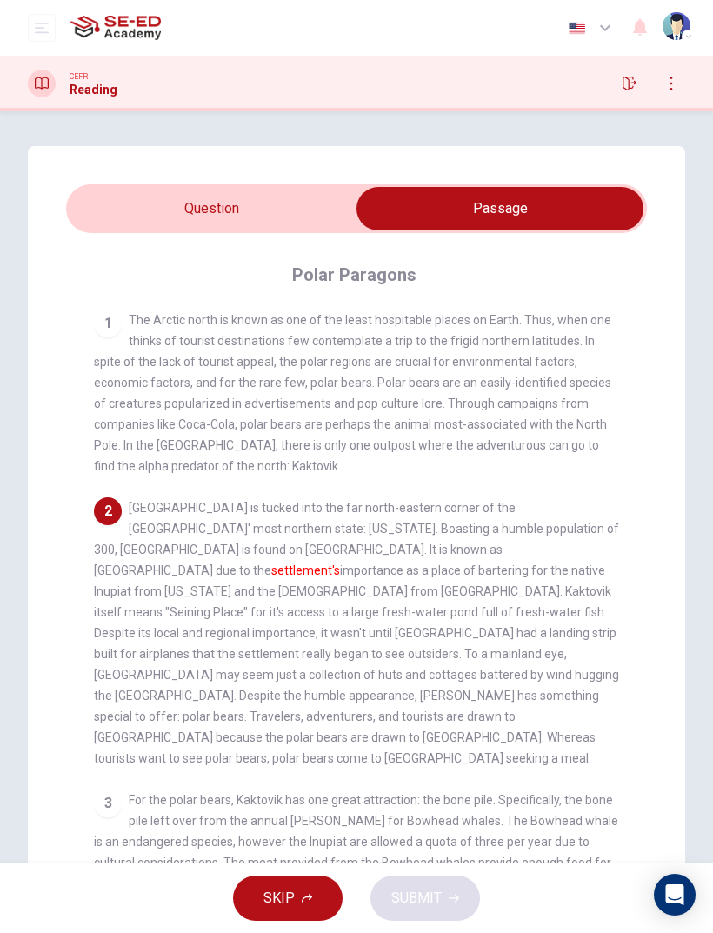
click at [325, 206] on input "checkbox" at bounding box center [499, 208] width 871 height 43
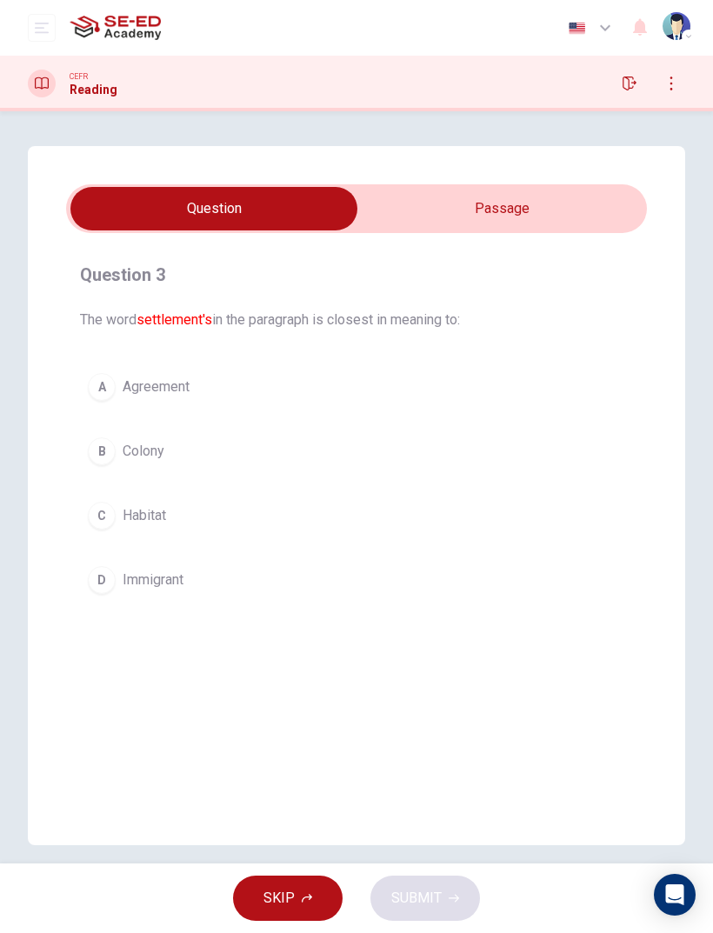
click at [432, 227] on input "checkbox" at bounding box center [213, 208] width 871 height 43
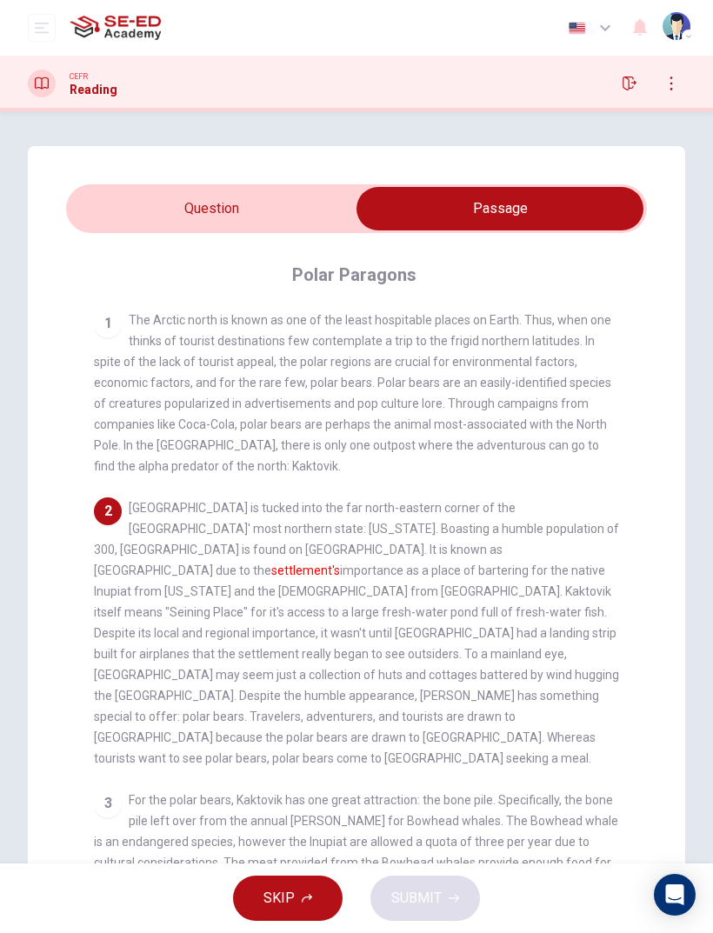
click at [317, 177] on div "Question 3 The word settlement's in the paragraph is closest in meaning to: A A…" at bounding box center [356, 558] width 657 height 824
click at [305, 215] on input "checkbox" at bounding box center [499, 208] width 871 height 43
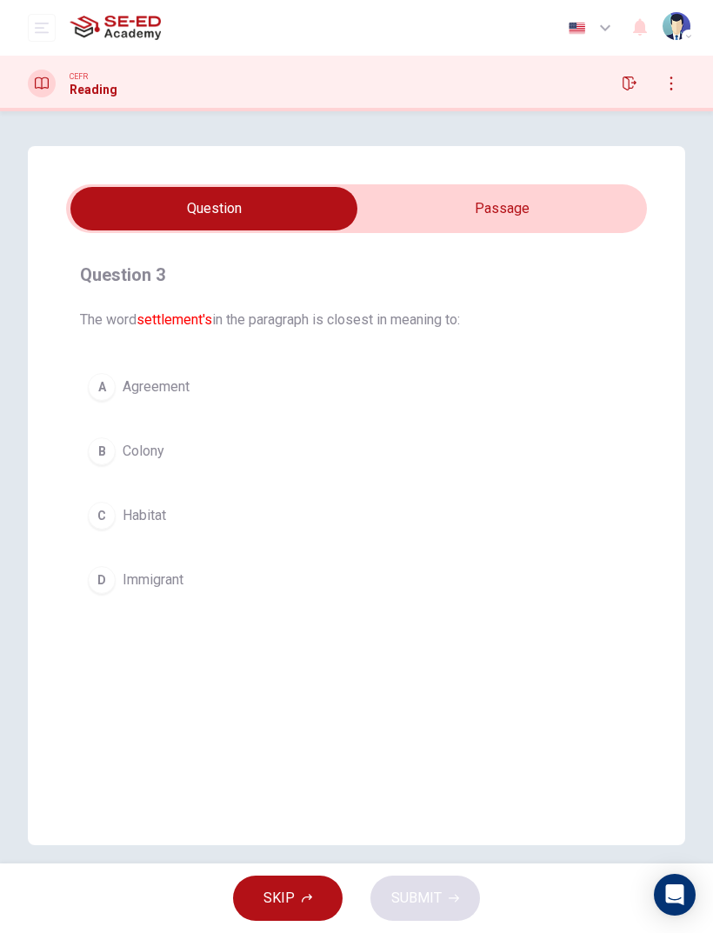
click at [118, 383] on button "A Agreement" at bounding box center [356, 386] width 553 height 43
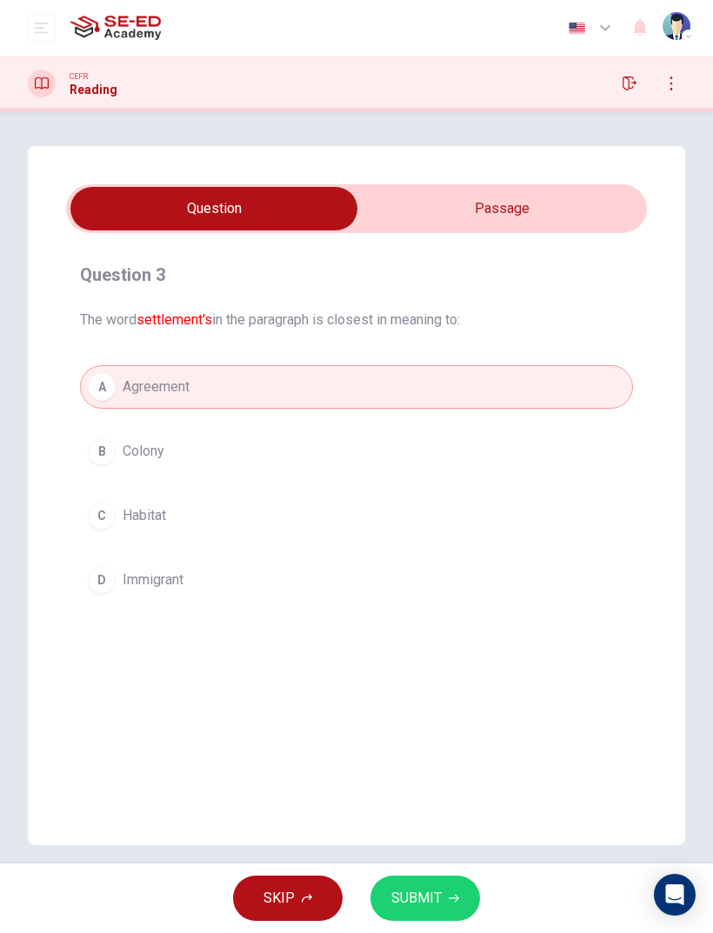
click at [406, 899] on span "SUBMIT" at bounding box center [416, 898] width 50 height 24
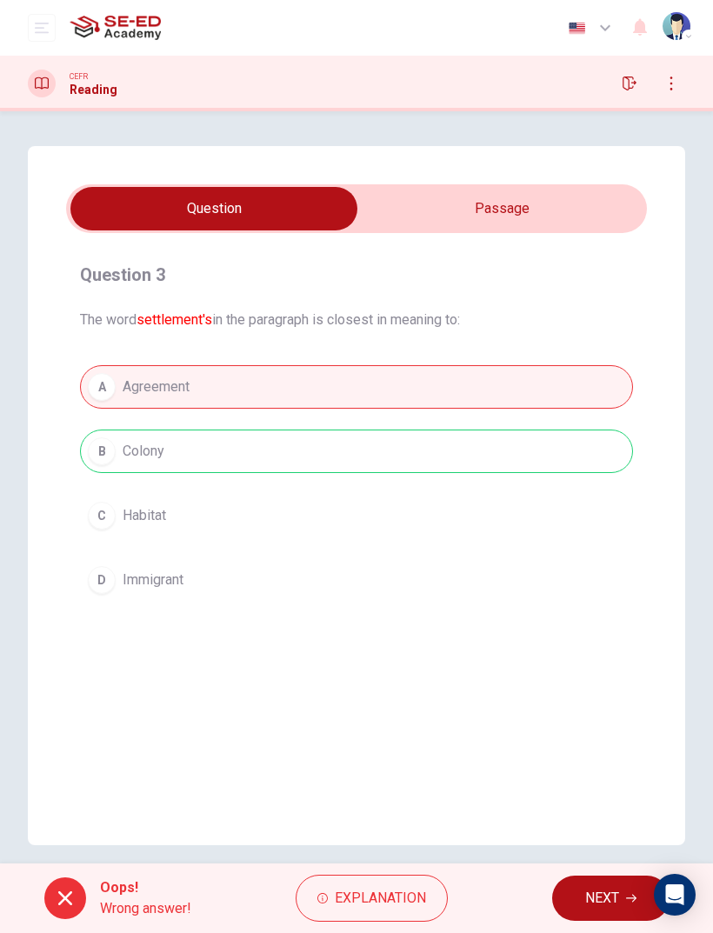
click at [600, 901] on span "NEXT" at bounding box center [602, 898] width 34 height 24
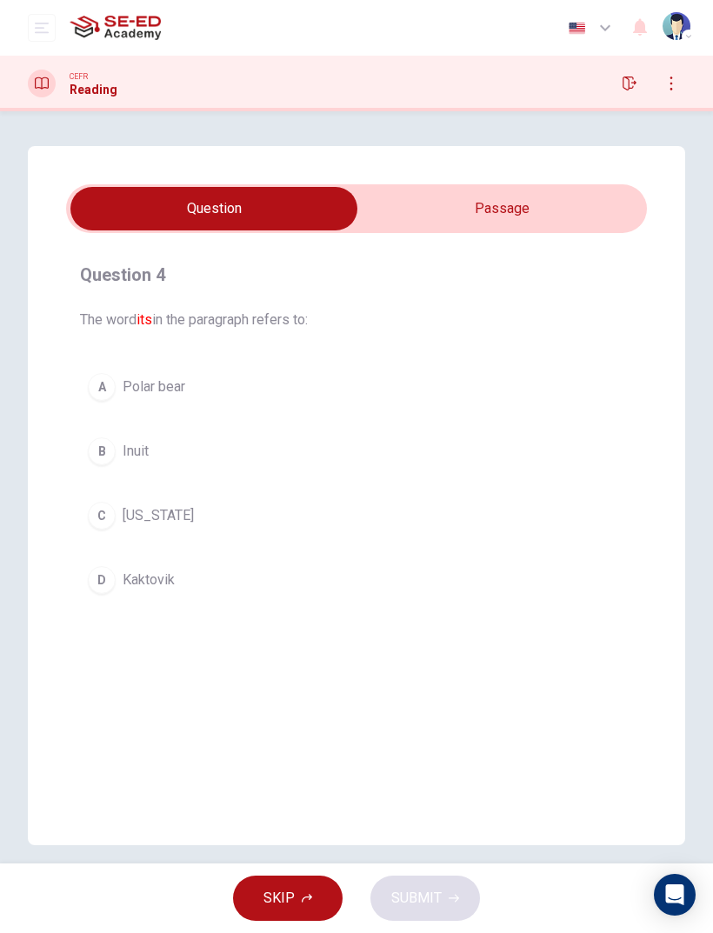
click at [468, 223] on input "checkbox" at bounding box center [213, 208] width 871 height 43
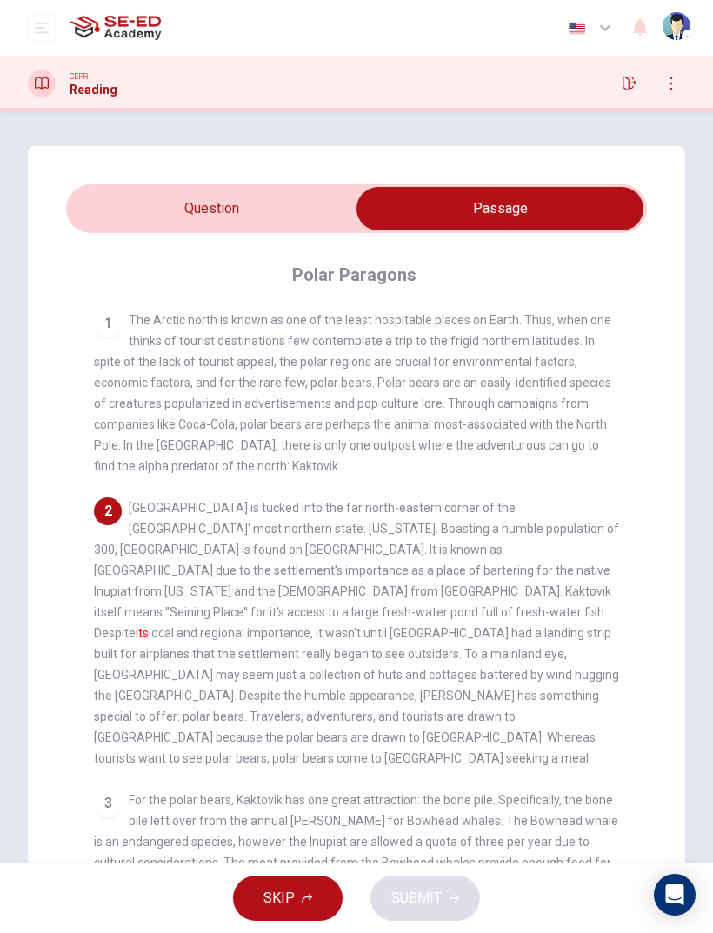
click at [330, 213] on input "checkbox" at bounding box center [499, 208] width 871 height 43
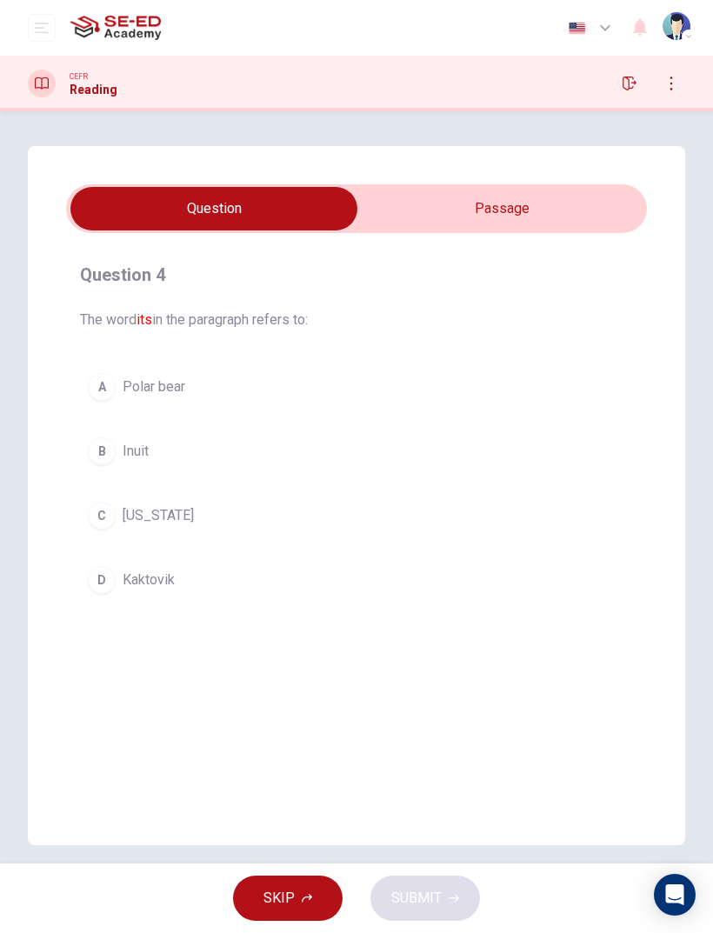
click at [459, 219] on input "checkbox" at bounding box center [213, 208] width 871 height 43
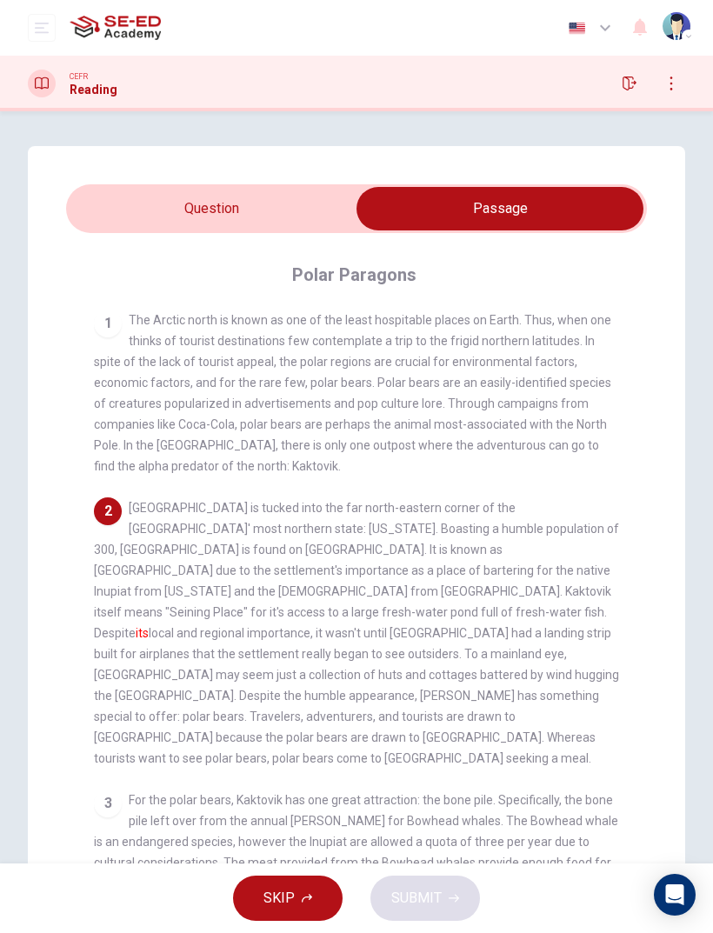
click at [298, 206] on input "checkbox" at bounding box center [499, 208] width 871 height 43
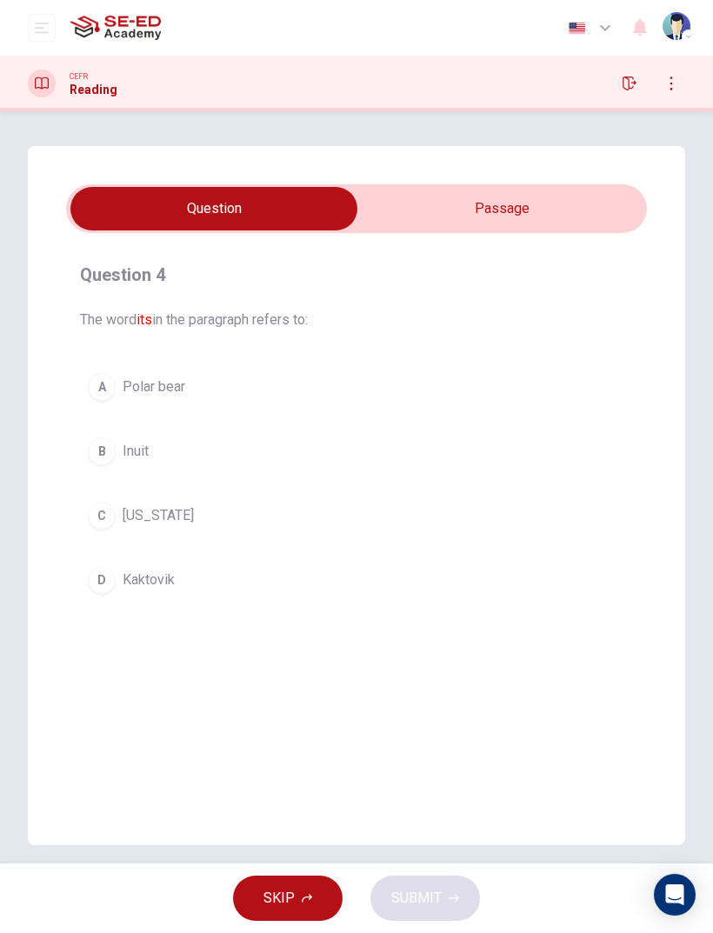
click at [130, 575] on span "Kaktovik" at bounding box center [149, 580] width 52 height 21
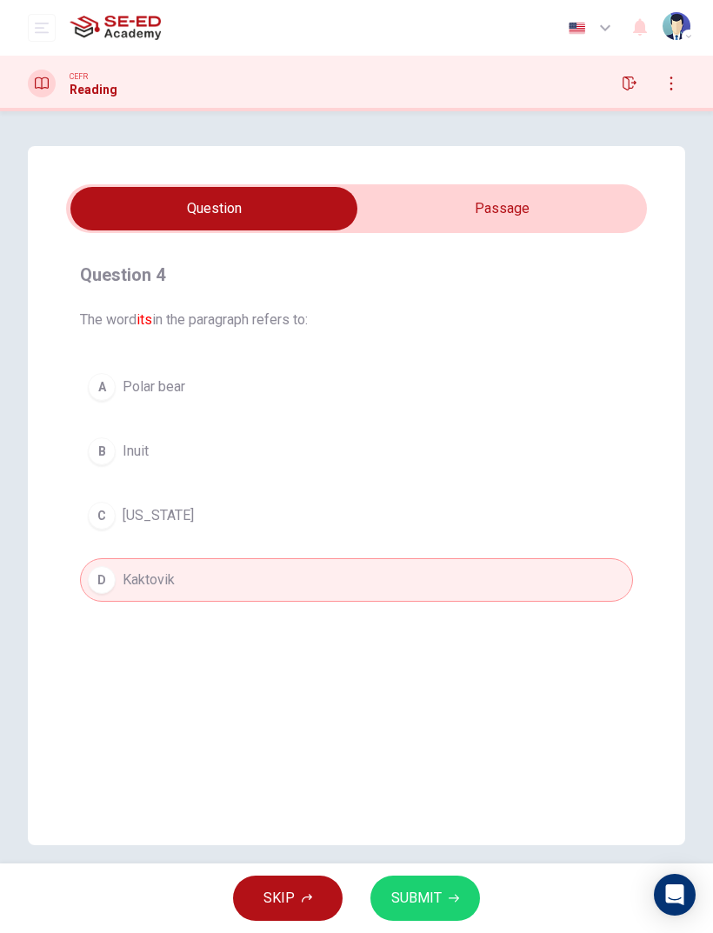
click at [414, 883] on button "SUBMIT" at bounding box center [425, 898] width 110 height 45
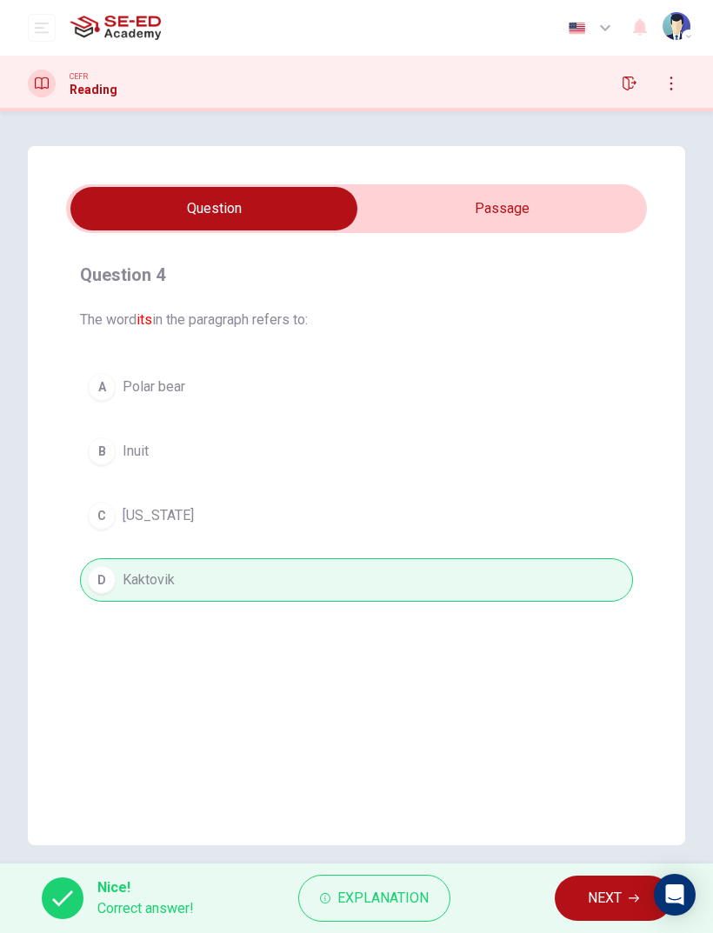
click at [575, 883] on button "NEXT" at bounding box center [613, 898] width 117 height 45
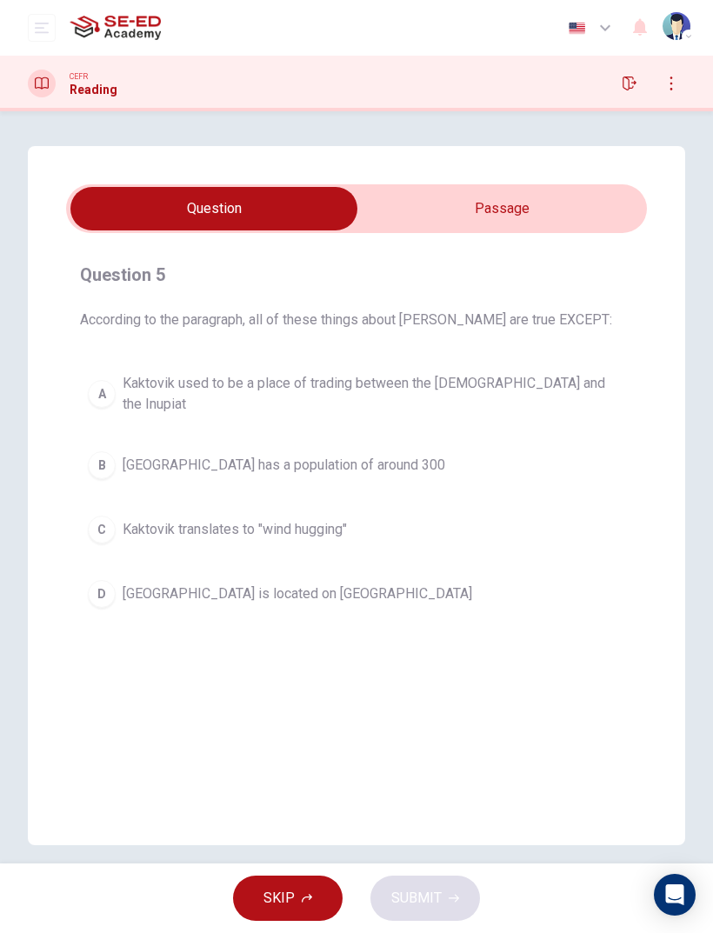
click at [504, 204] on input "checkbox" at bounding box center [213, 208] width 871 height 43
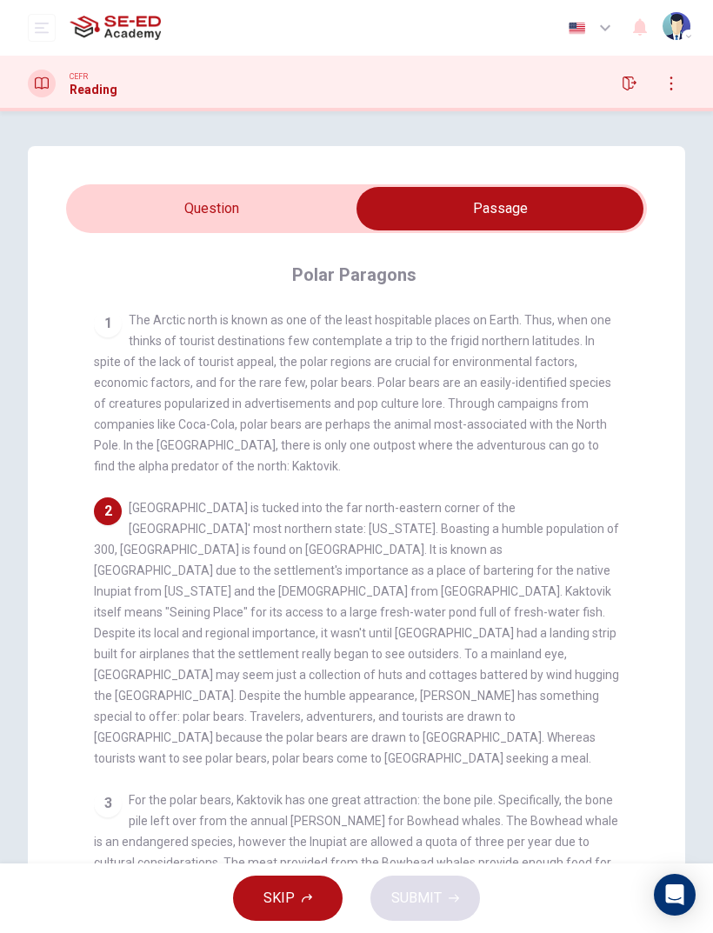
click at [292, 211] on input "checkbox" at bounding box center [499, 208] width 871 height 43
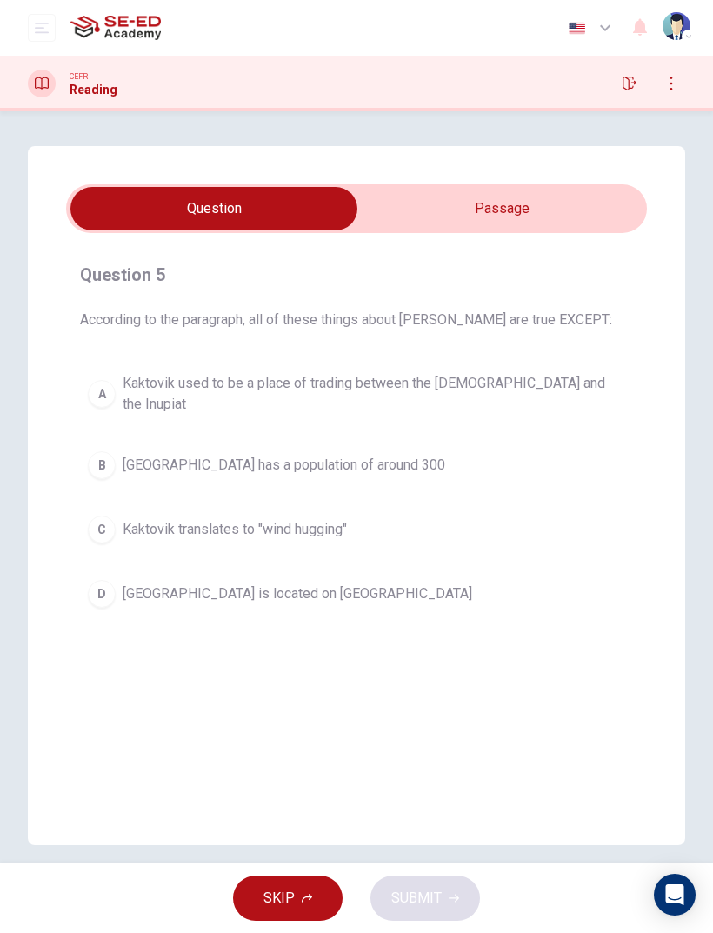
click at [505, 536] on button "C Kaktovik translates to "wind hugging"" at bounding box center [356, 529] width 553 height 43
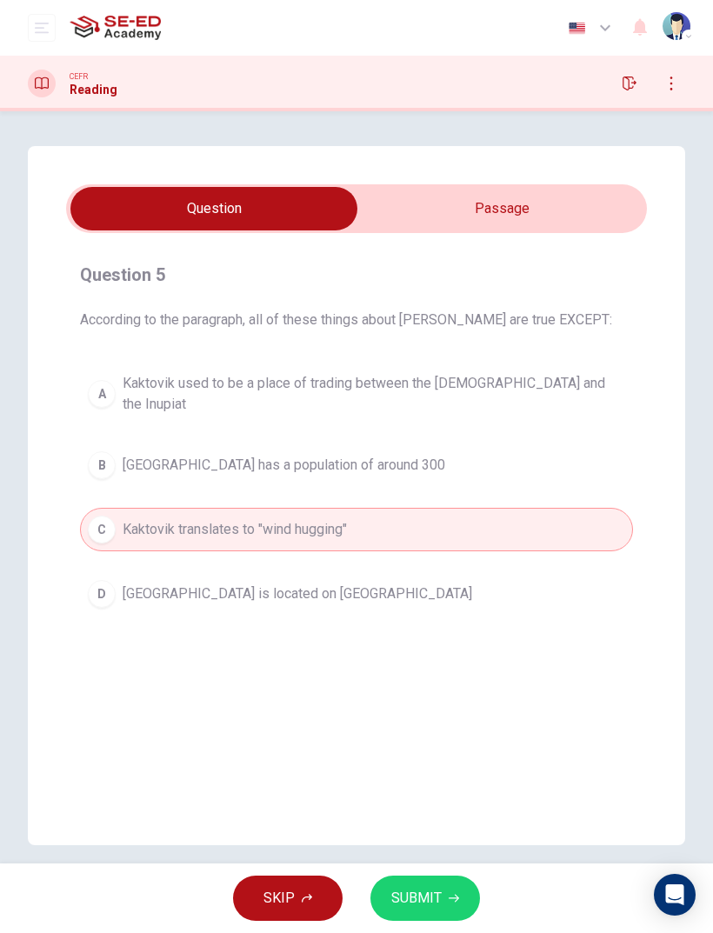
click at [528, 572] on button "D Kaktovik is located on Barter Island" at bounding box center [356, 593] width 553 height 43
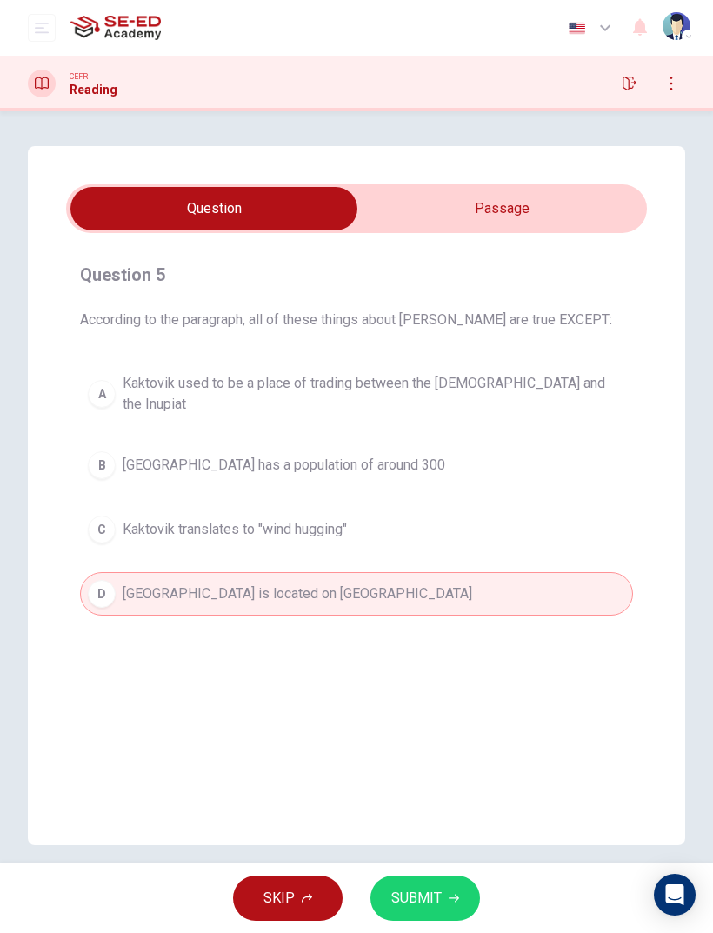
click at [420, 879] on button "SUBMIT" at bounding box center [425, 898] width 110 height 45
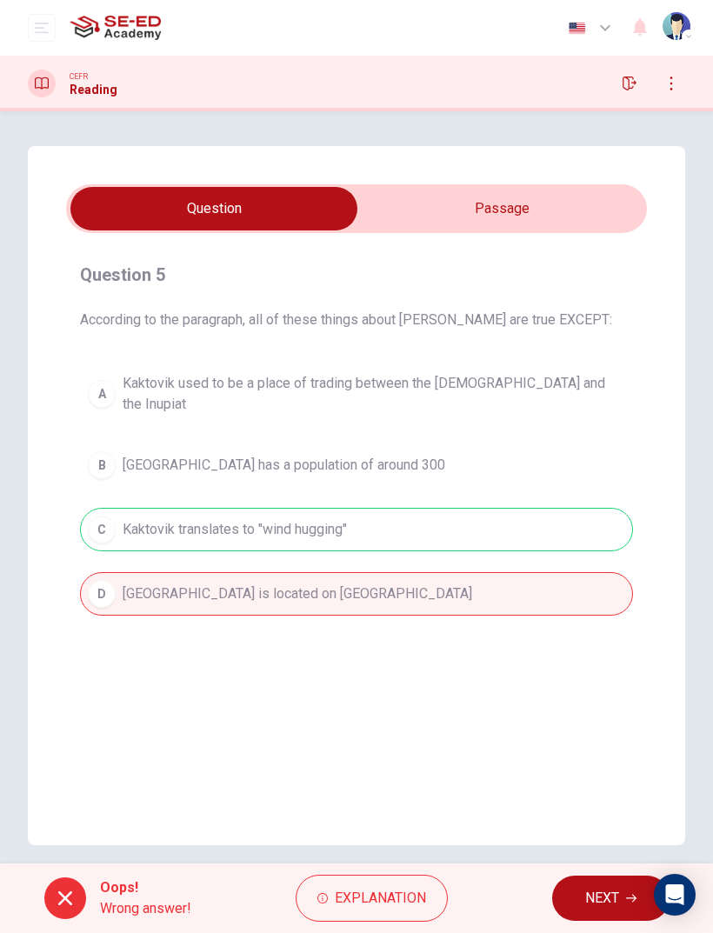
click at [605, 885] on button "NEXT" at bounding box center [610, 898] width 117 height 45
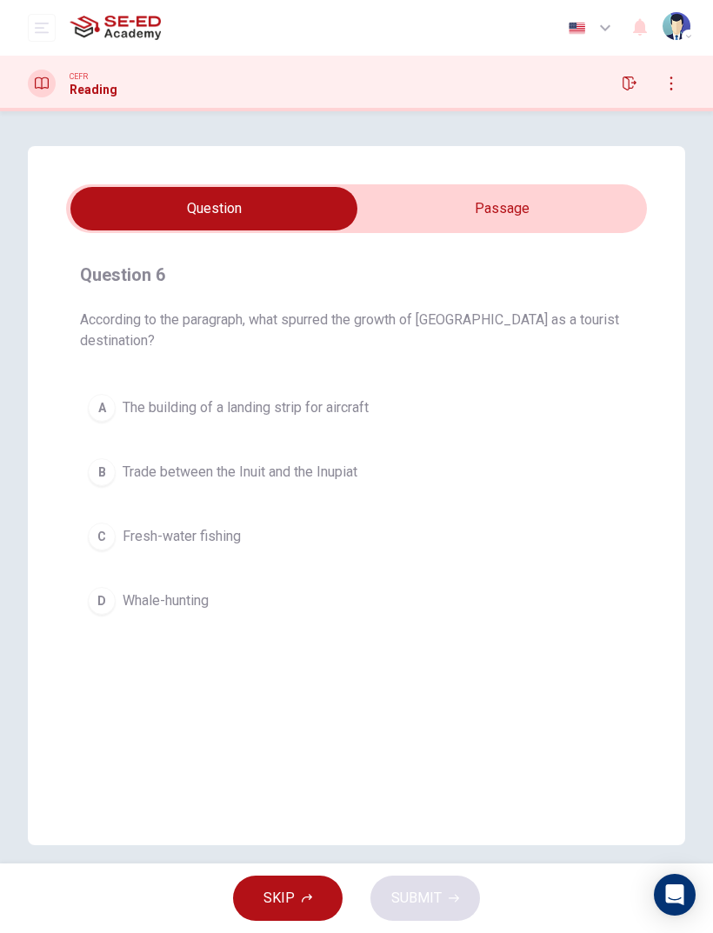
click at [486, 190] on input "checkbox" at bounding box center [213, 208] width 871 height 43
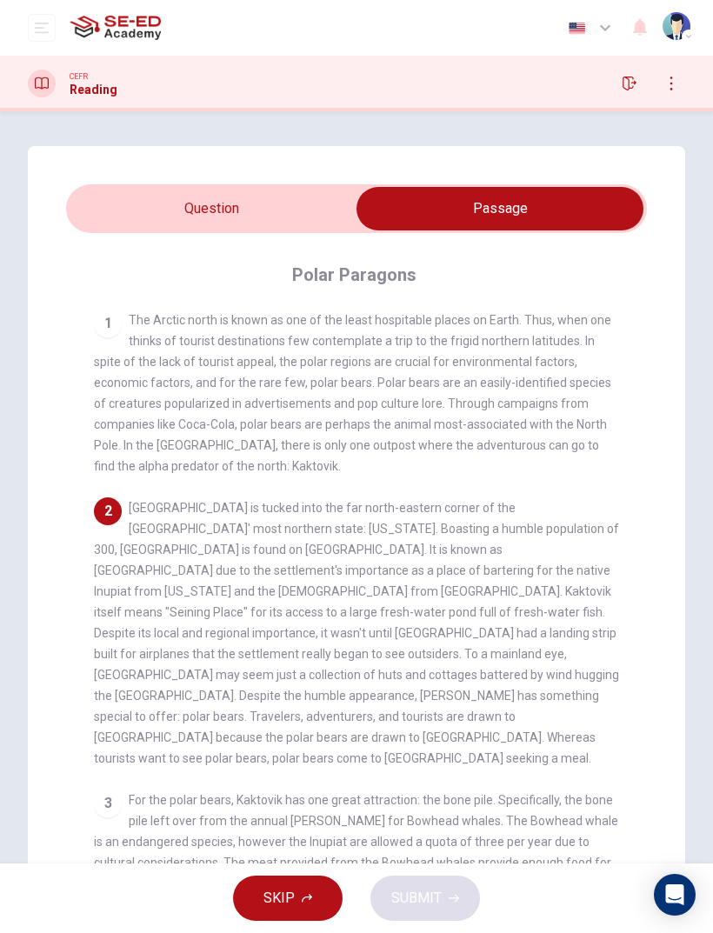
click at [294, 215] on input "checkbox" at bounding box center [499, 208] width 871 height 43
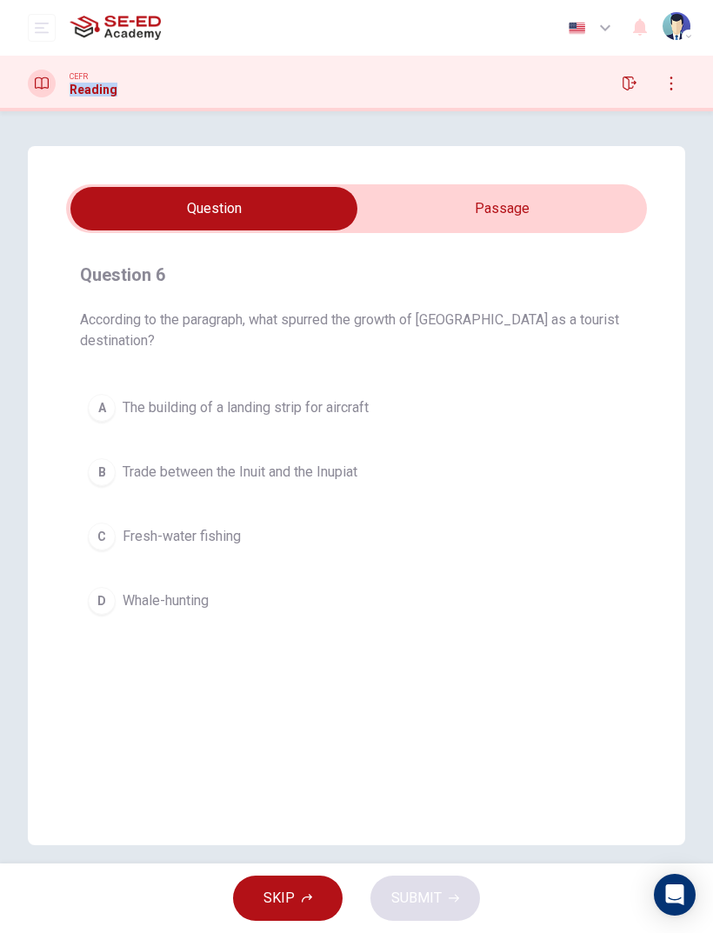
click at [442, 248] on div "Question 6 According to the paragraph, what spurred the growth of Kaktovik as a…" at bounding box center [356, 442] width 581 height 390
click at [455, 206] on input "checkbox" at bounding box center [213, 208] width 871 height 43
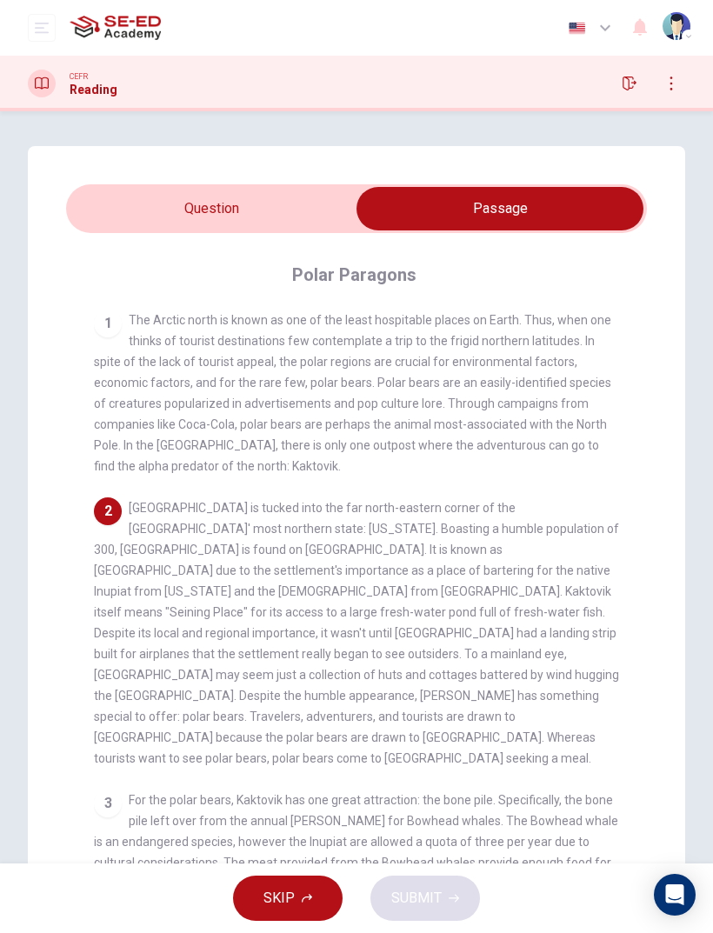
click at [303, 208] on input "checkbox" at bounding box center [499, 208] width 871 height 43
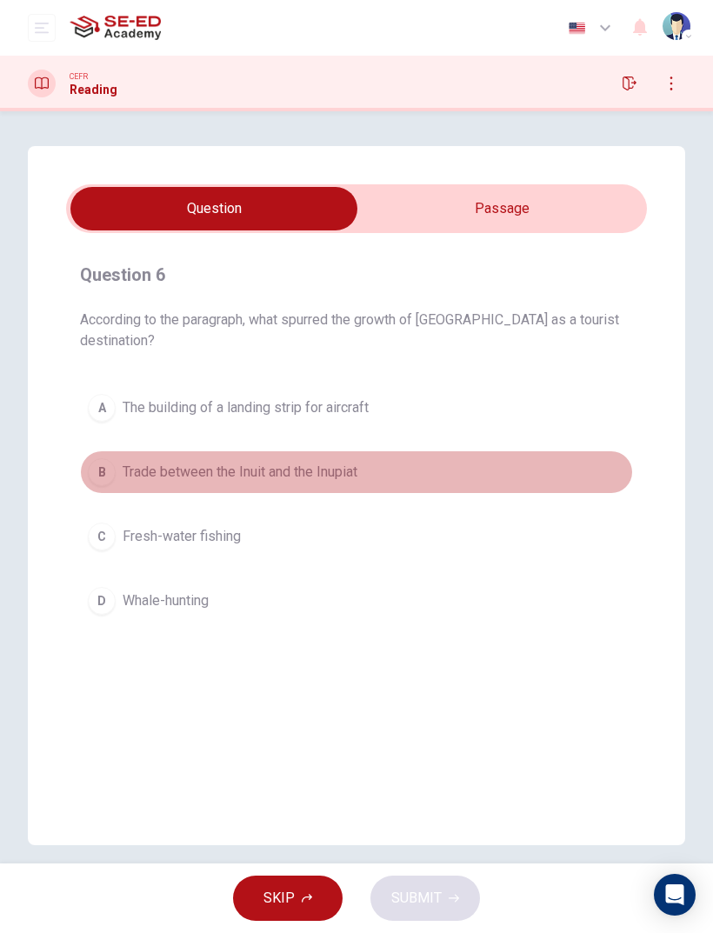
click at [464, 450] on button "B Trade between the Inuit and the Inupiat" at bounding box center [356, 471] width 553 height 43
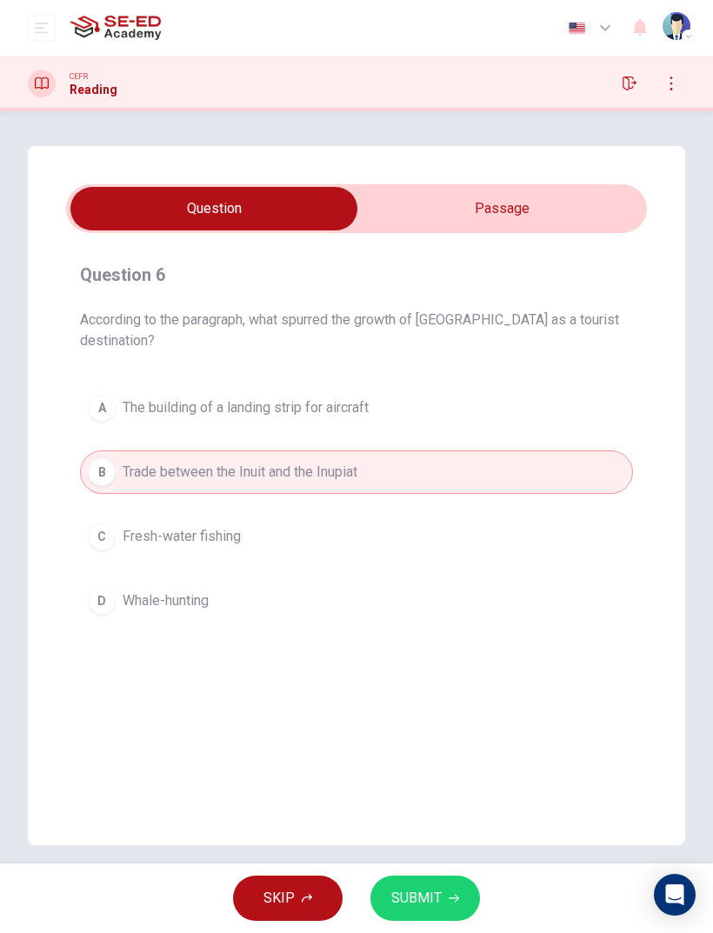
click at [397, 884] on button "SUBMIT" at bounding box center [425, 898] width 110 height 45
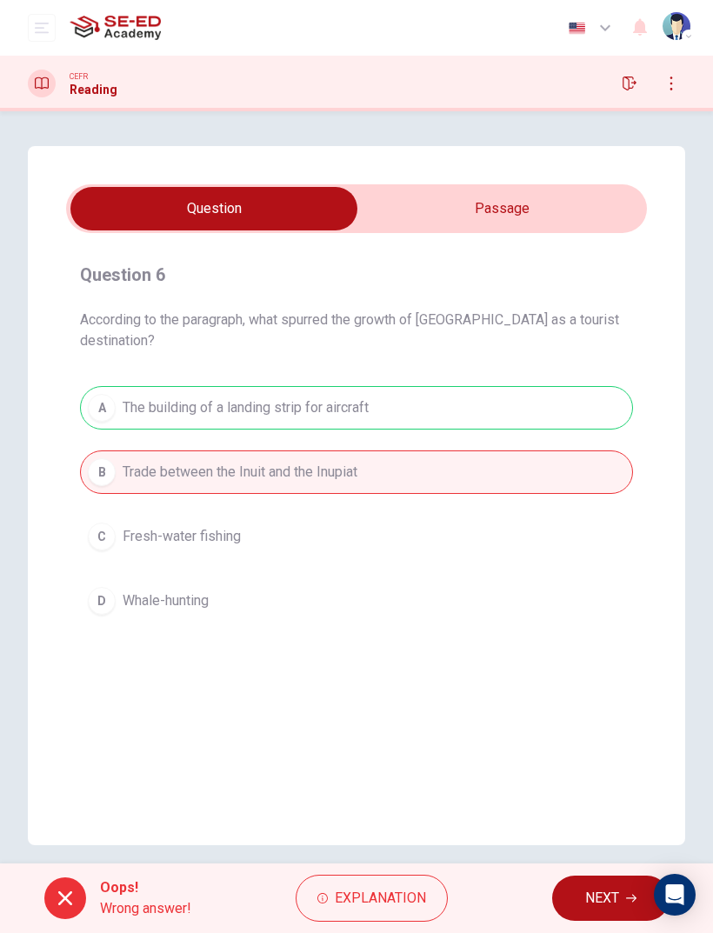
click at [580, 892] on button "NEXT" at bounding box center [610, 898] width 117 height 45
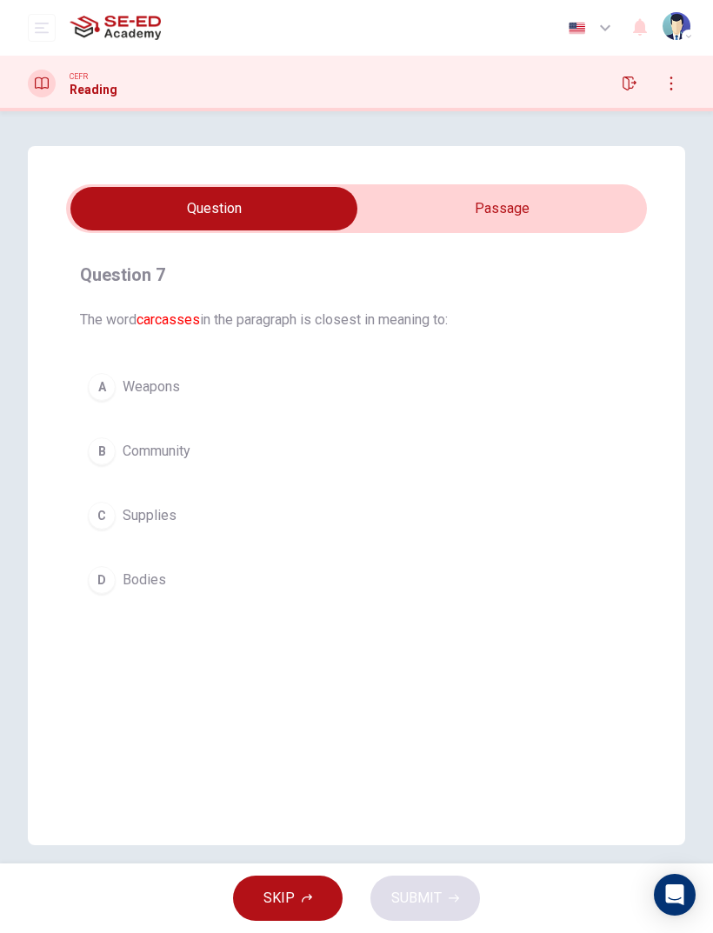
click at [502, 218] on input "checkbox" at bounding box center [213, 208] width 871 height 43
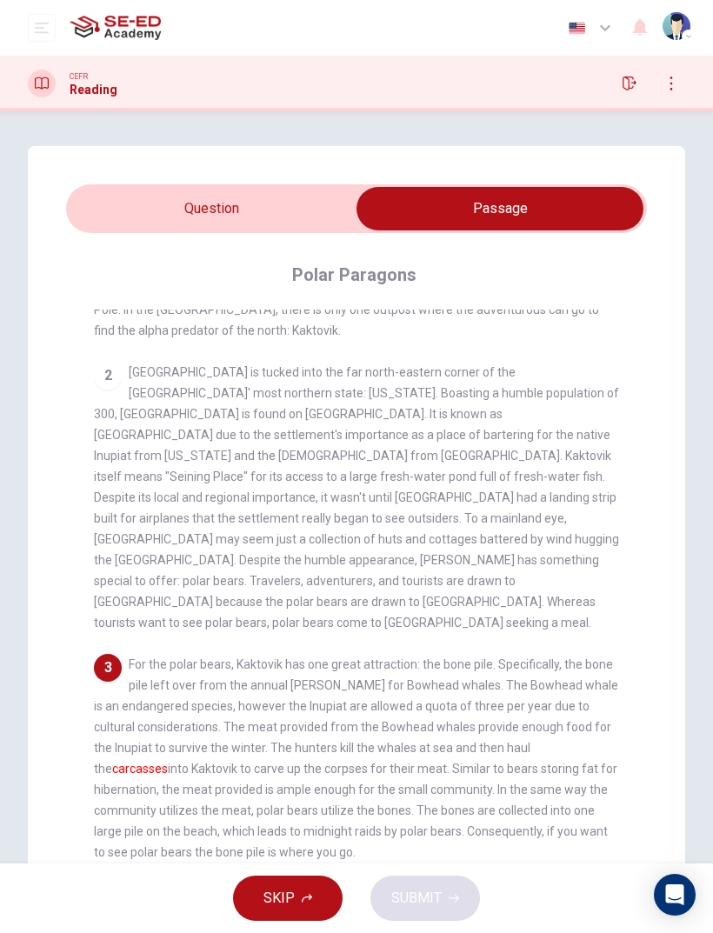
scroll to position [143, 0]
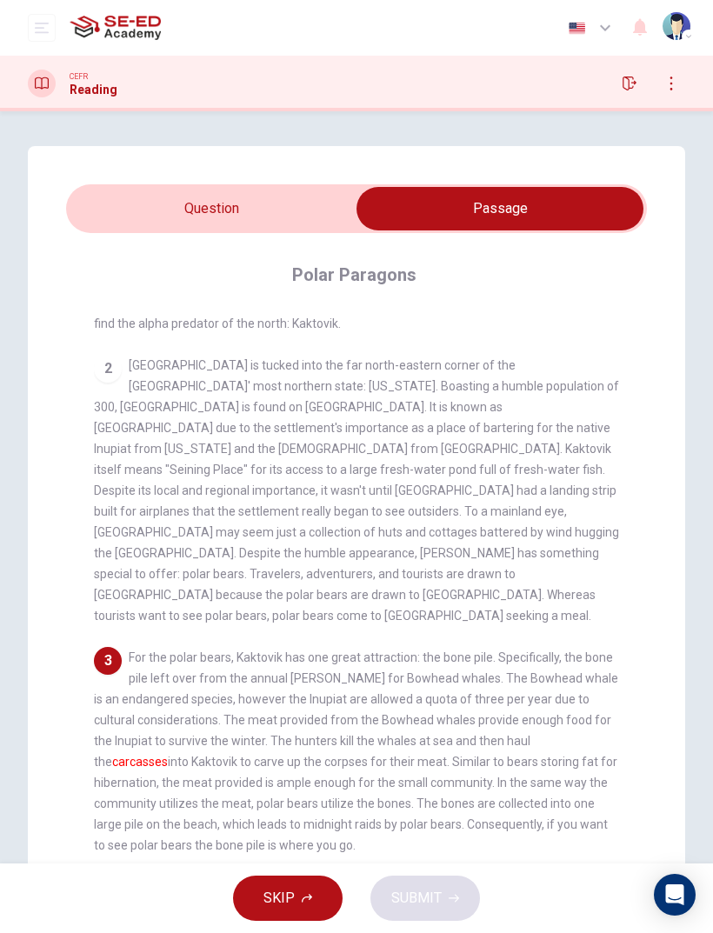
click at [328, 202] on input "checkbox" at bounding box center [499, 208] width 871 height 43
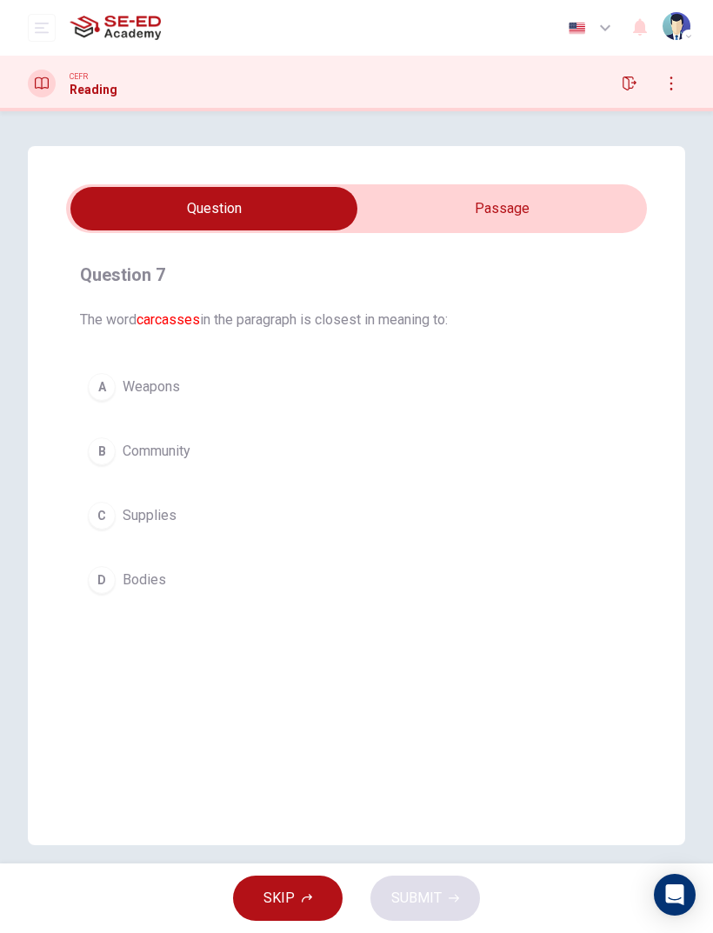
click at [406, 201] on input "checkbox" at bounding box center [213, 208] width 871 height 43
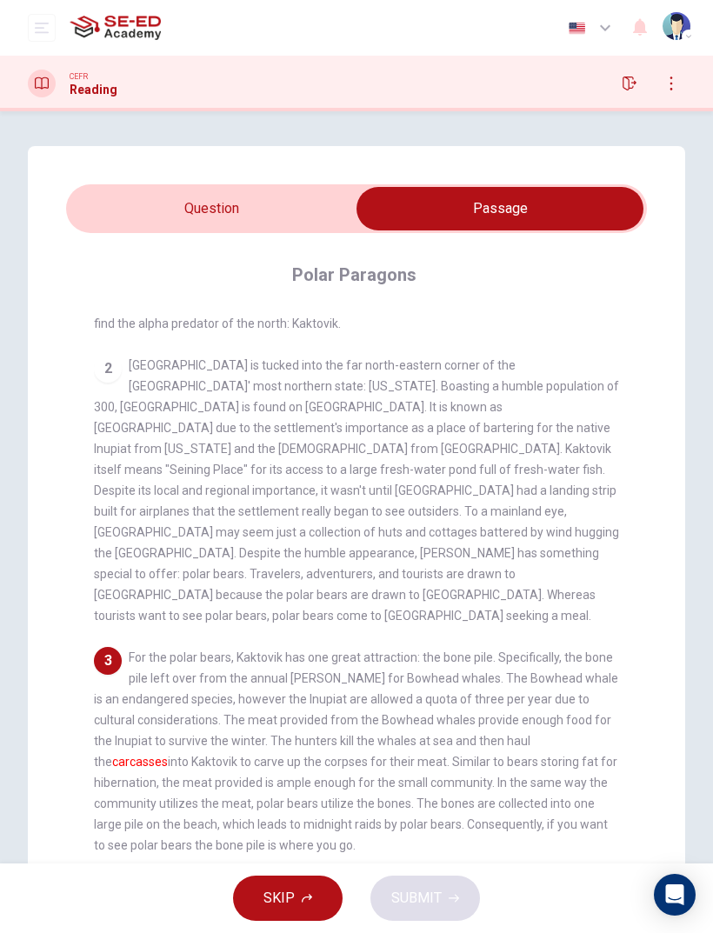
click at [310, 199] on input "checkbox" at bounding box center [499, 208] width 871 height 43
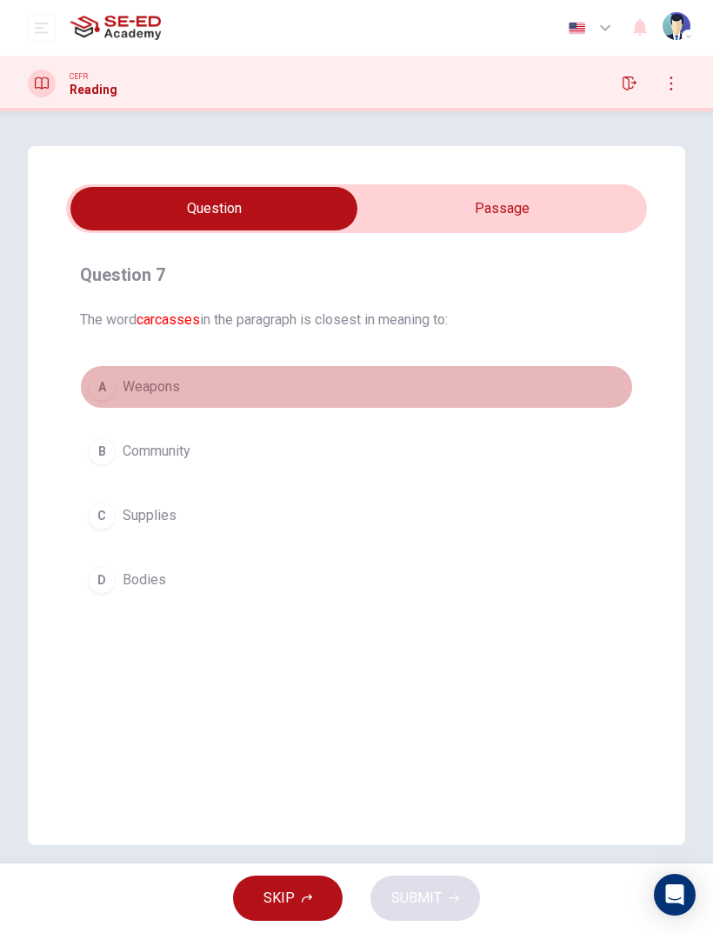
click at [438, 372] on button "A Weapons" at bounding box center [356, 386] width 553 height 43
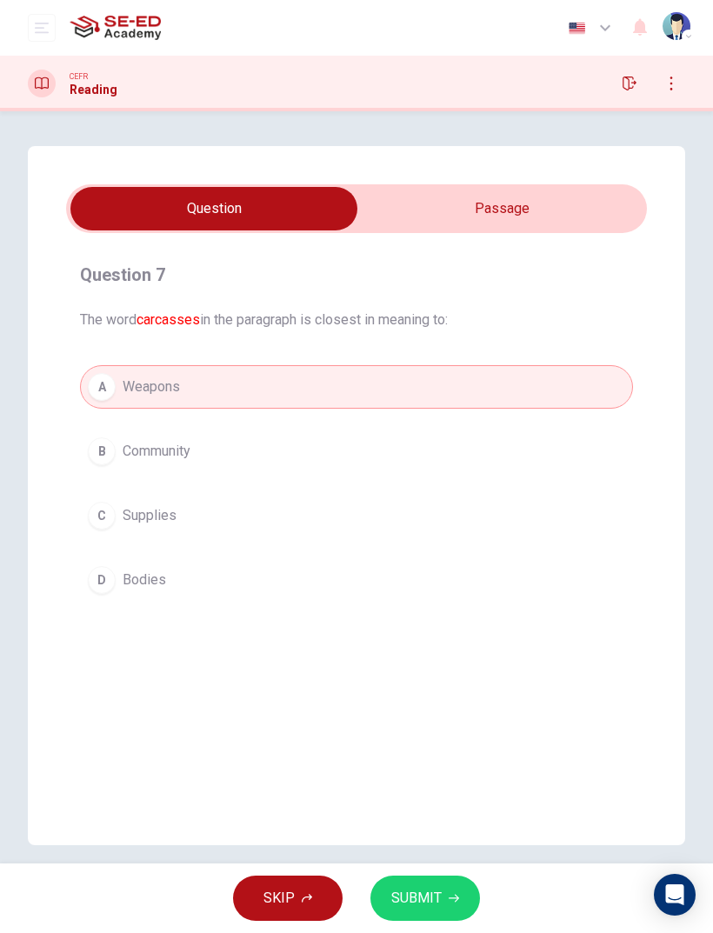
click at [437, 576] on button "D Bodies" at bounding box center [356, 579] width 553 height 43
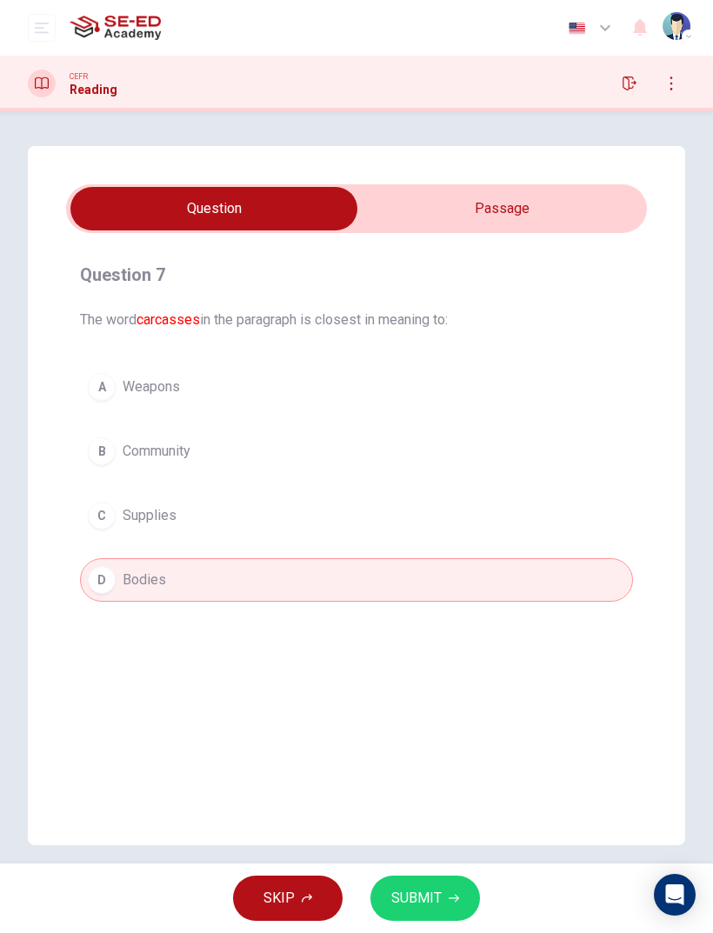
click at [444, 876] on button "SUBMIT" at bounding box center [425, 898] width 110 height 45
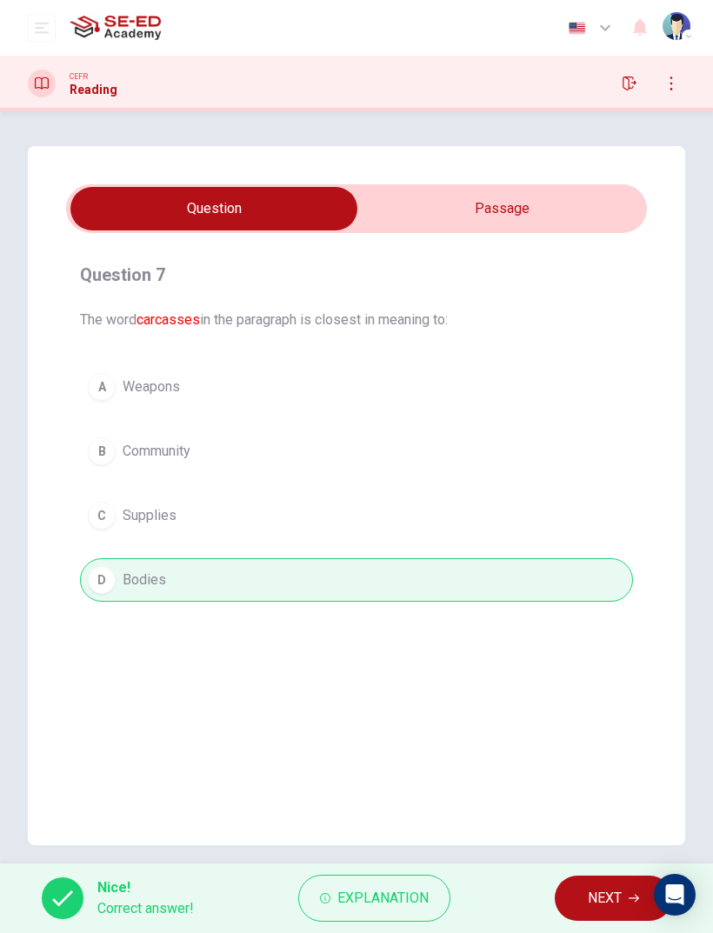
click at [578, 891] on button "NEXT" at bounding box center [613, 898] width 117 height 45
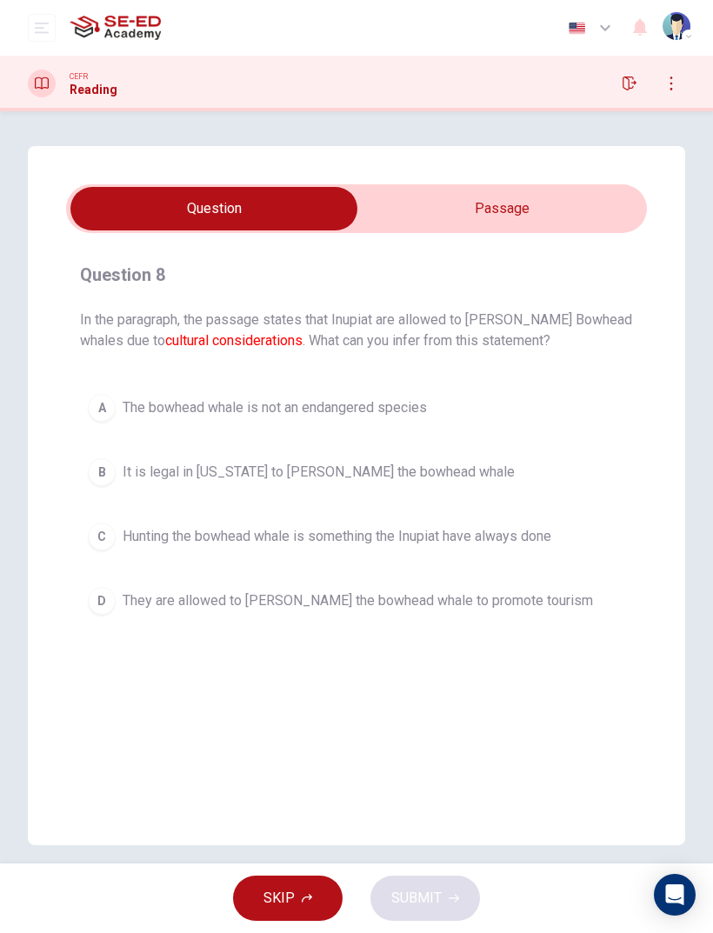
click at [566, 210] on input "checkbox" at bounding box center [213, 208] width 871 height 43
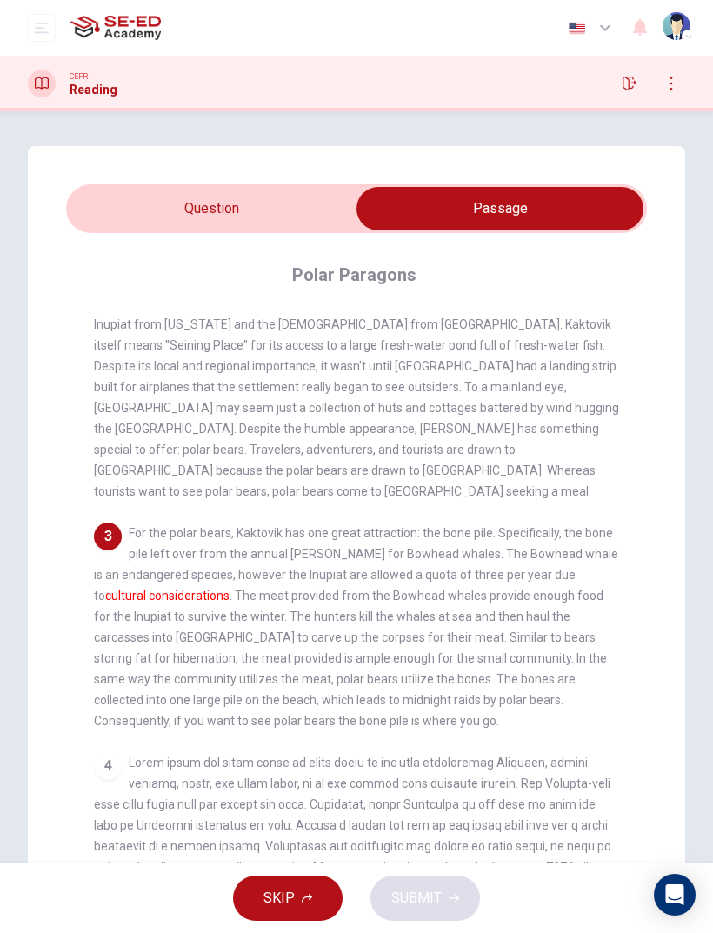
scroll to position [268, 0]
click at [300, 210] on input "checkbox" at bounding box center [499, 208] width 871 height 43
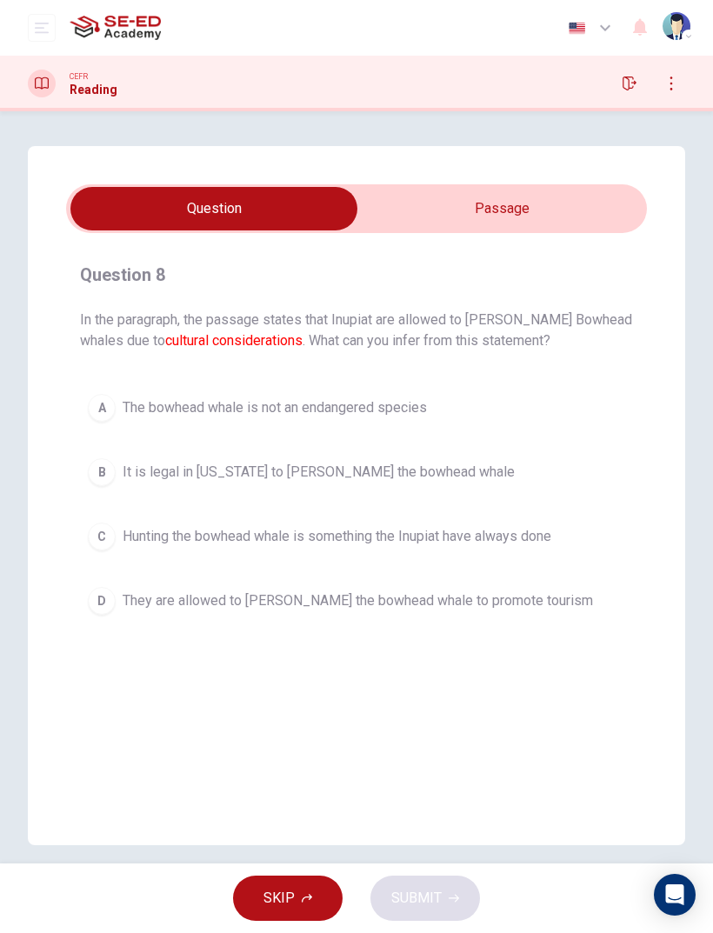
click at [440, 209] on input "checkbox" at bounding box center [213, 208] width 871 height 43
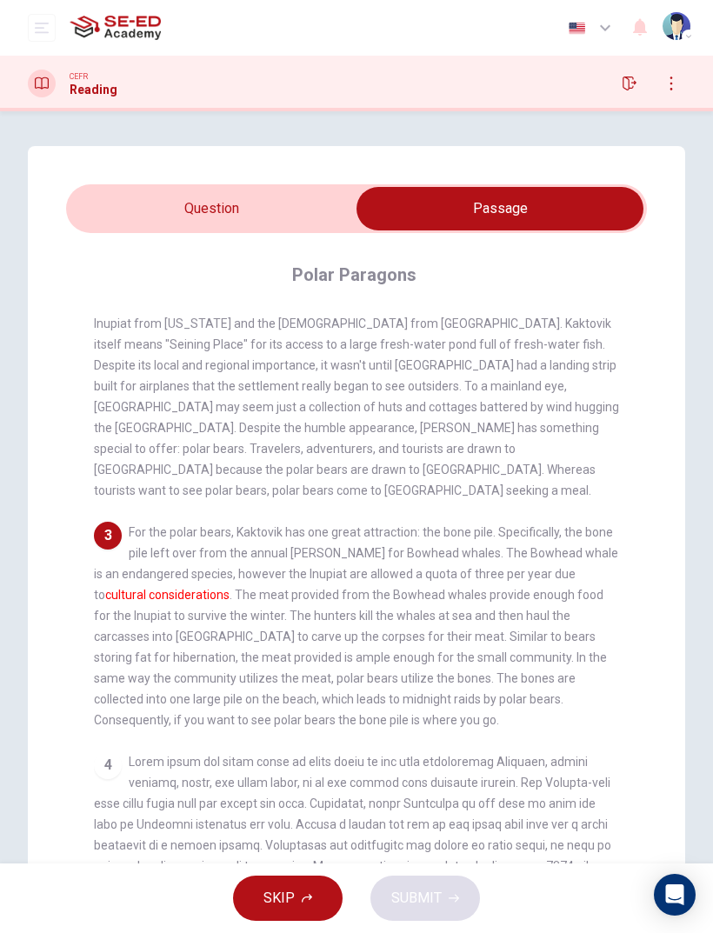
click at [307, 215] on input "checkbox" at bounding box center [499, 208] width 871 height 43
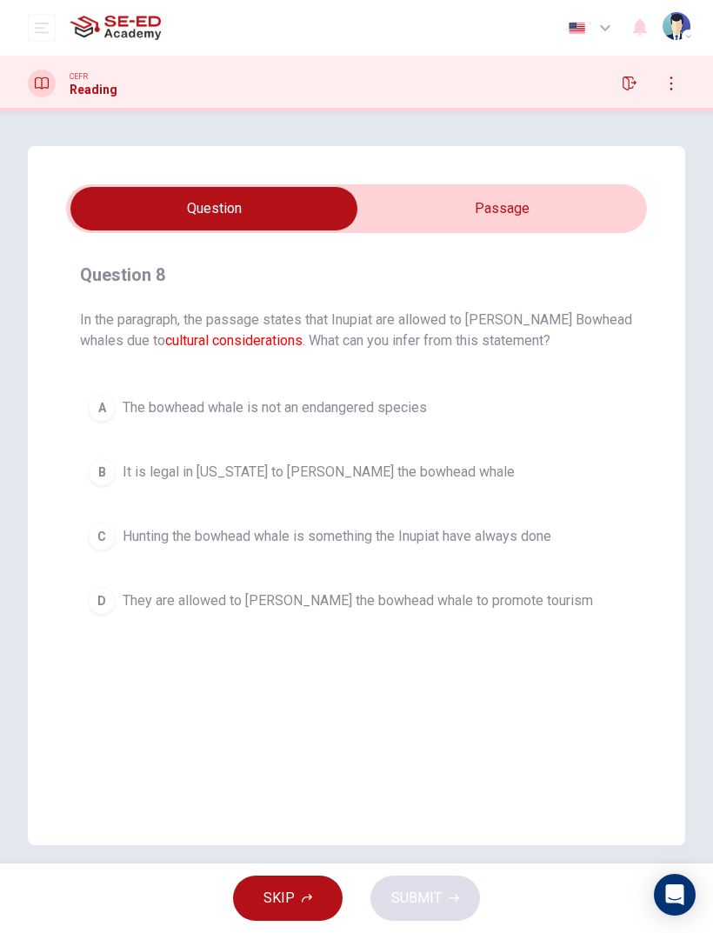
click at [527, 537] on span "Hunting the bowhead whale is something the Inupiat have always done" at bounding box center [337, 536] width 429 height 21
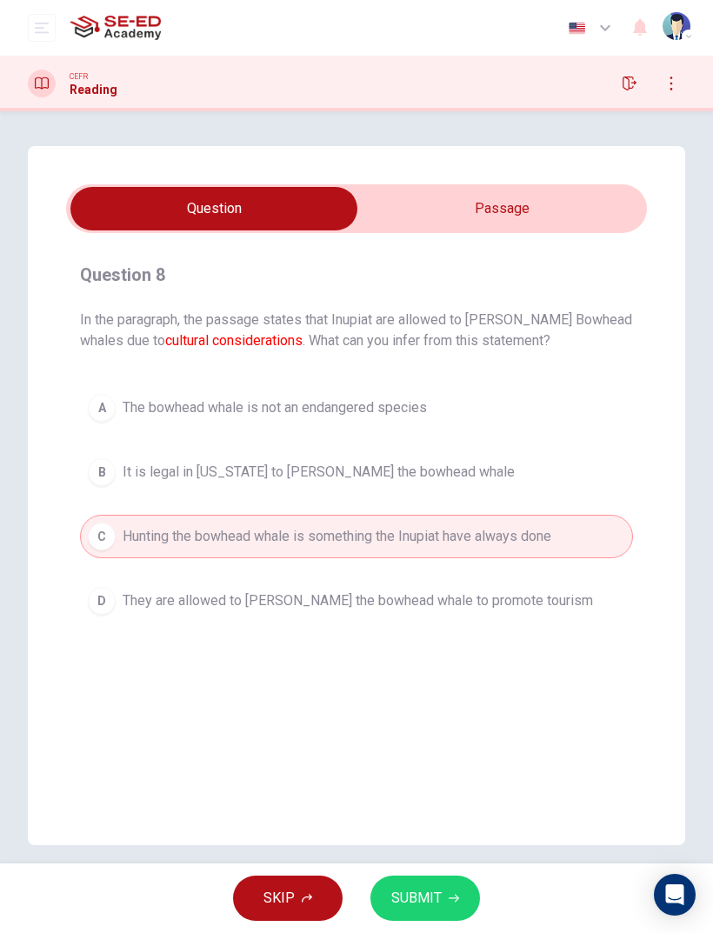
click at [592, 122] on div "Question 8 In the paragraph, the passage states that Inupiat are allowed to hun…" at bounding box center [356, 487] width 713 height 752
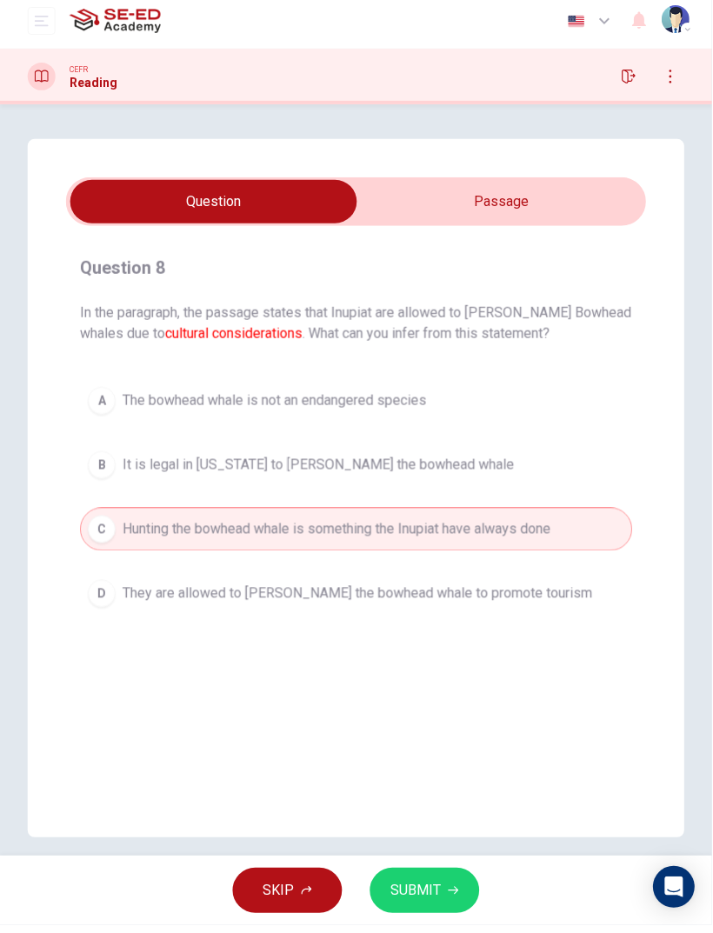
scroll to position [0, 0]
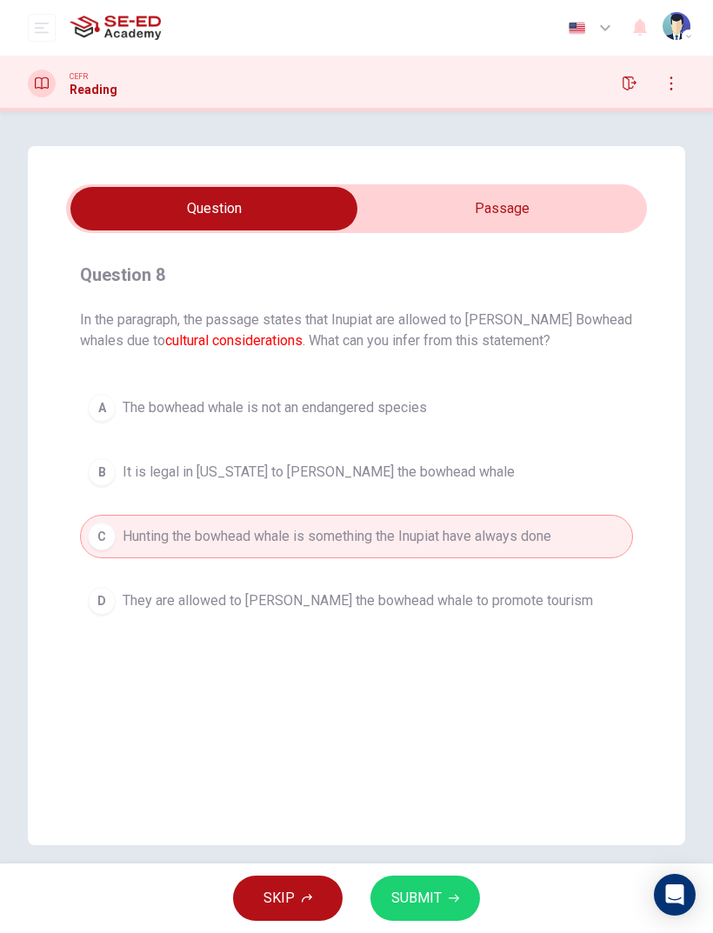
click at [423, 889] on span "SUBMIT" at bounding box center [416, 898] width 50 height 24
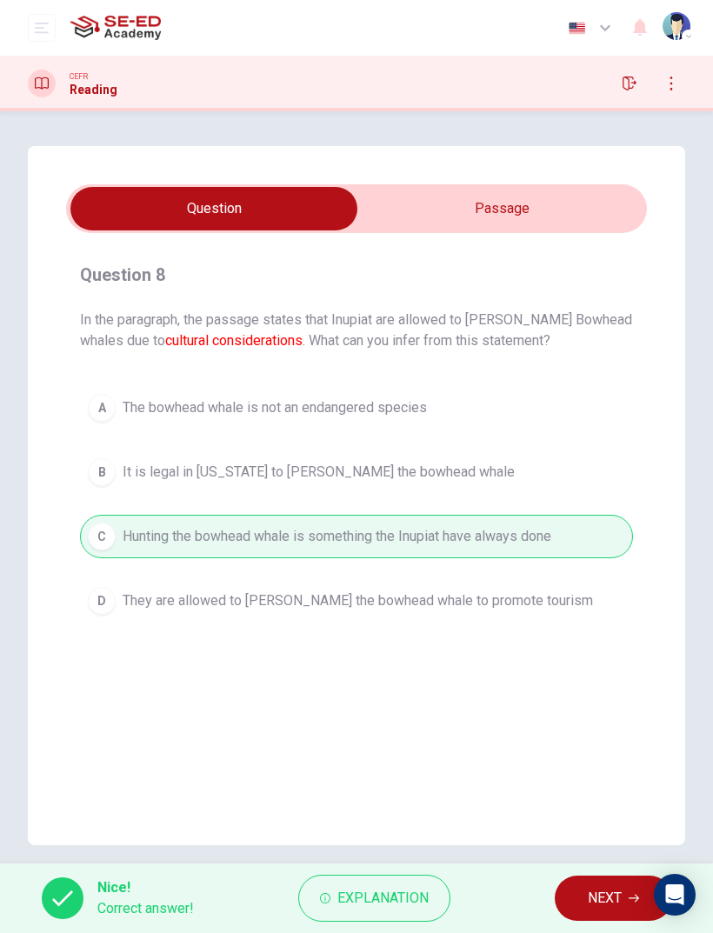
click at [614, 893] on span "NEXT" at bounding box center [605, 898] width 34 height 24
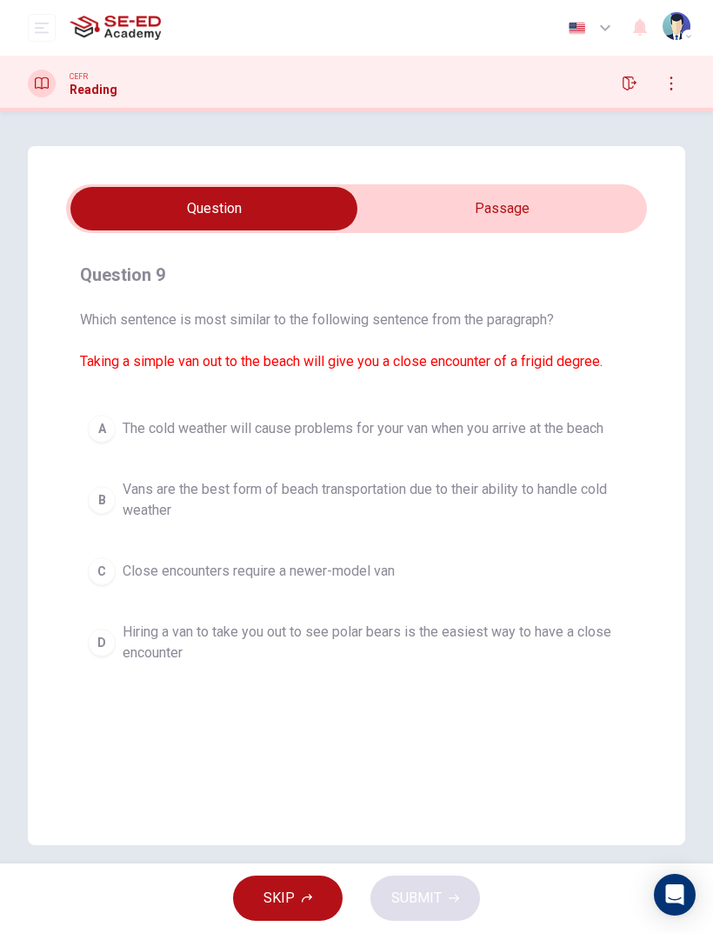
click at [527, 205] on input "checkbox" at bounding box center [213, 208] width 871 height 43
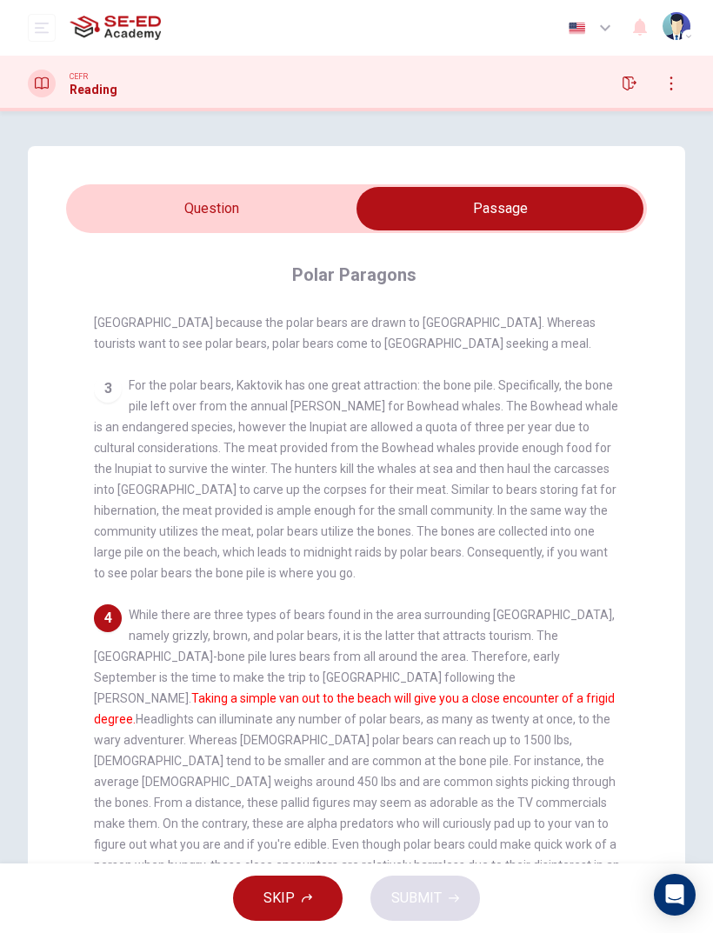
scroll to position [416, 0]
click at [332, 200] on input "checkbox" at bounding box center [499, 208] width 871 height 43
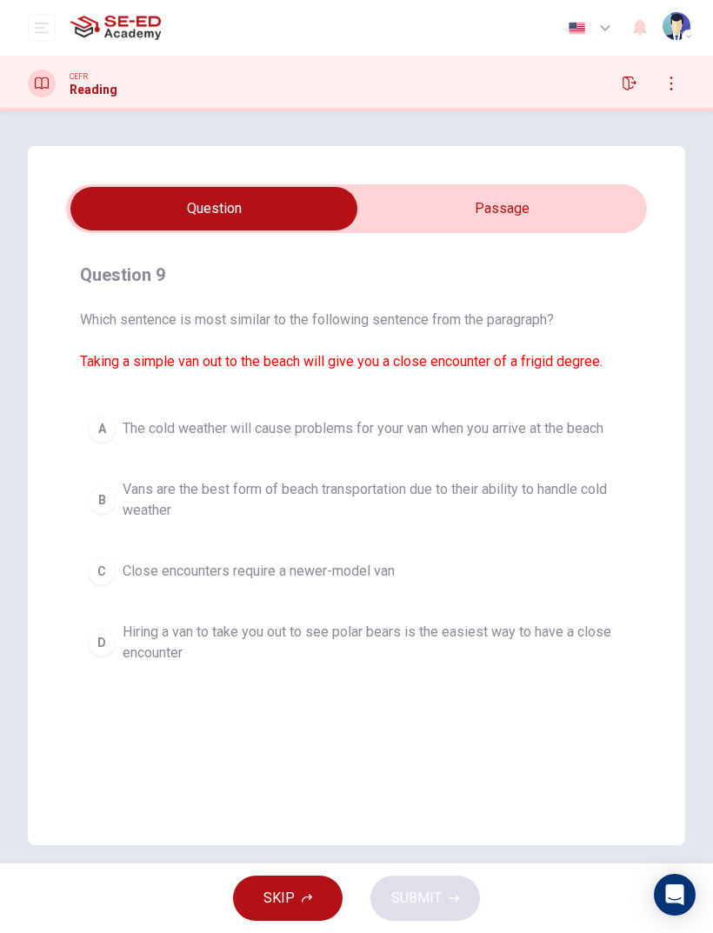
click at [507, 205] on input "checkbox" at bounding box center [213, 208] width 871 height 43
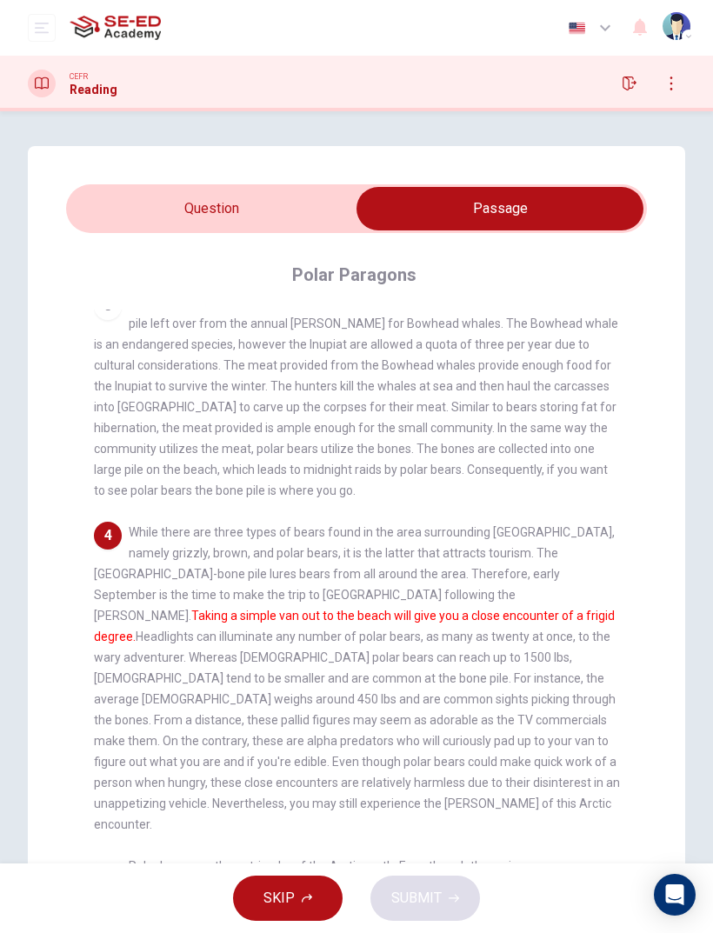
scroll to position [0, 0]
click at [124, 210] on input "checkbox" at bounding box center [499, 208] width 871 height 43
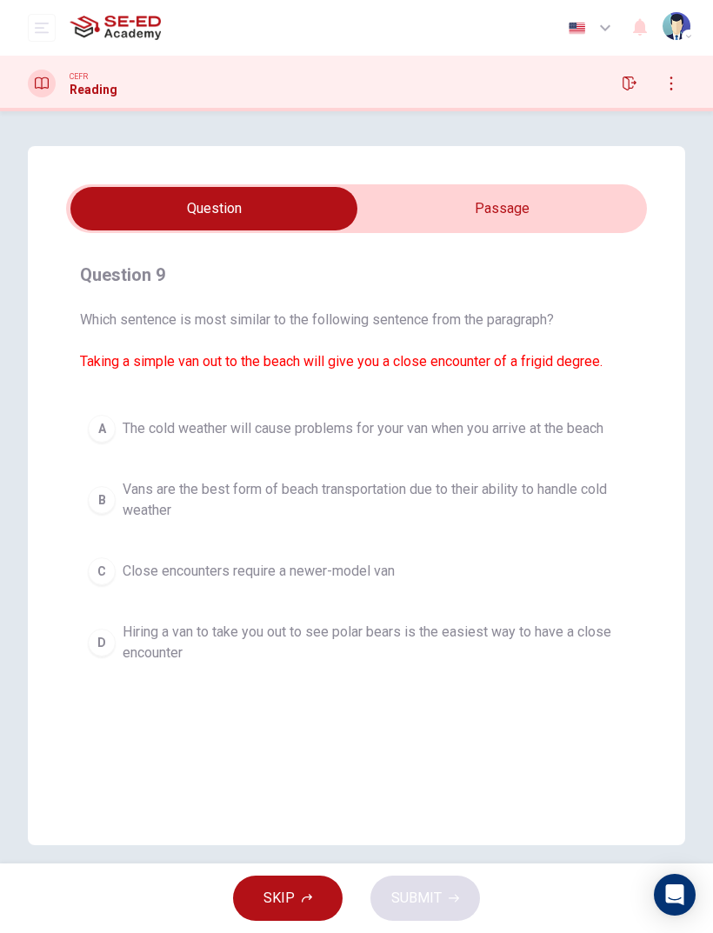
click at [523, 219] on input "checkbox" at bounding box center [213, 208] width 871 height 43
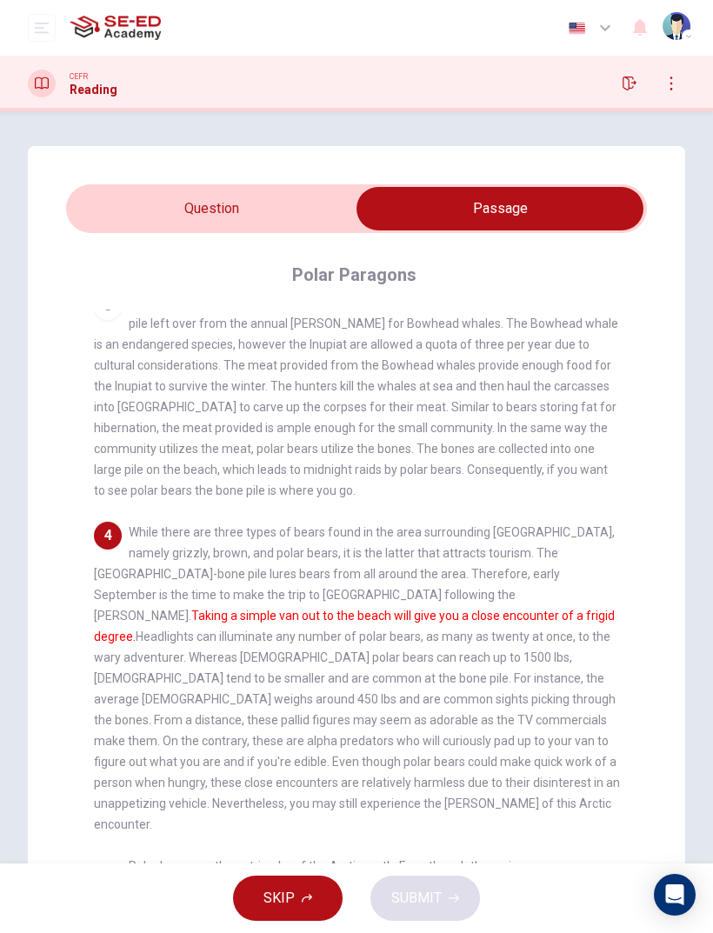
click at [123, 220] on input "checkbox" at bounding box center [499, 208] width 871 height 43
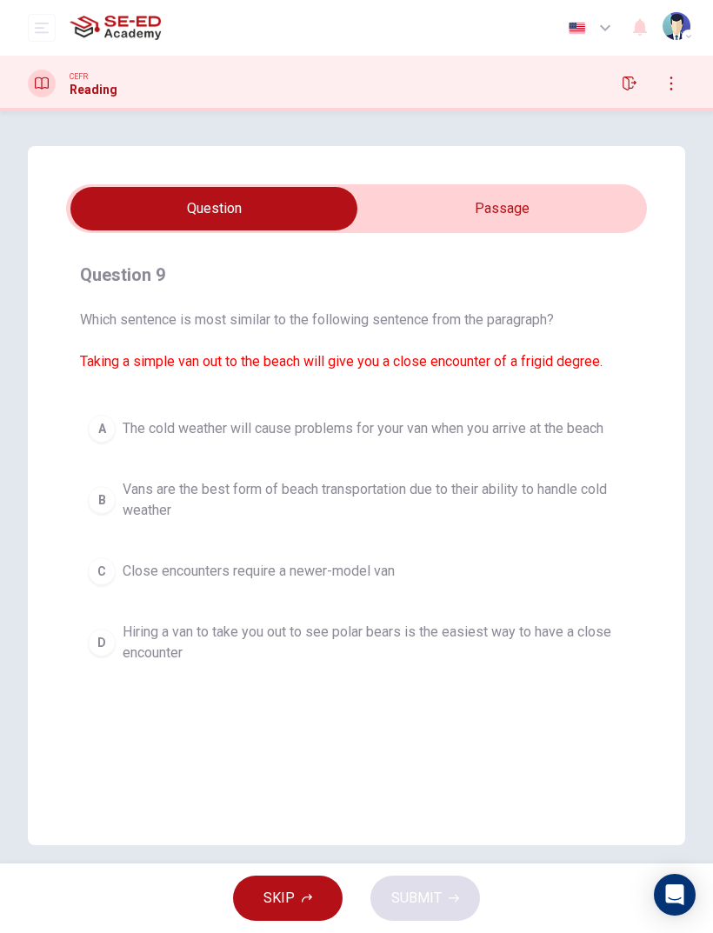
click at [536, 634] on span "Hiring a van to take you out to see polar bears is the easiest way to have a cl…" at bounding box center [374, 643] width 503 height 42
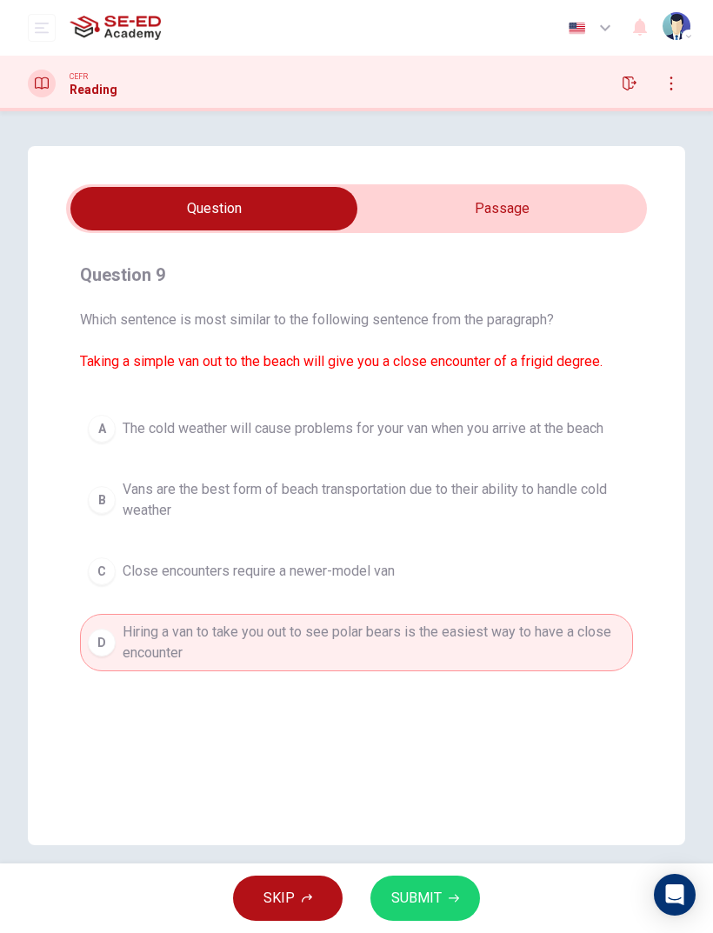
click at [419, 891] on span "SUBMIT" at bounding box center [416, 898] width 50 height 24
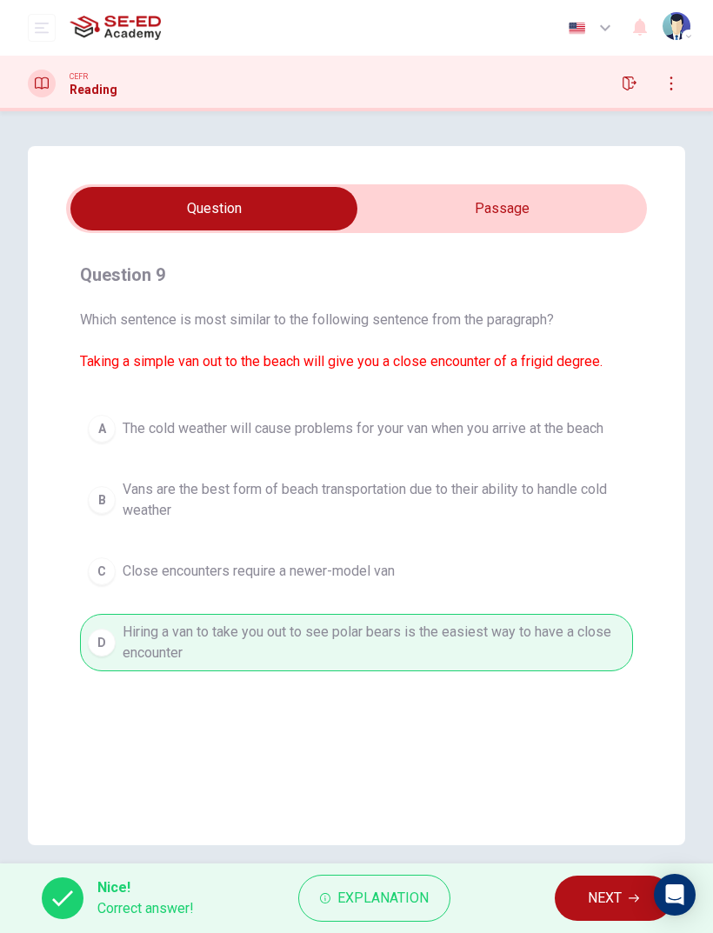
click at [606, 900] on span "NEXT" at bounding box center [605, 898] width 34 height 24
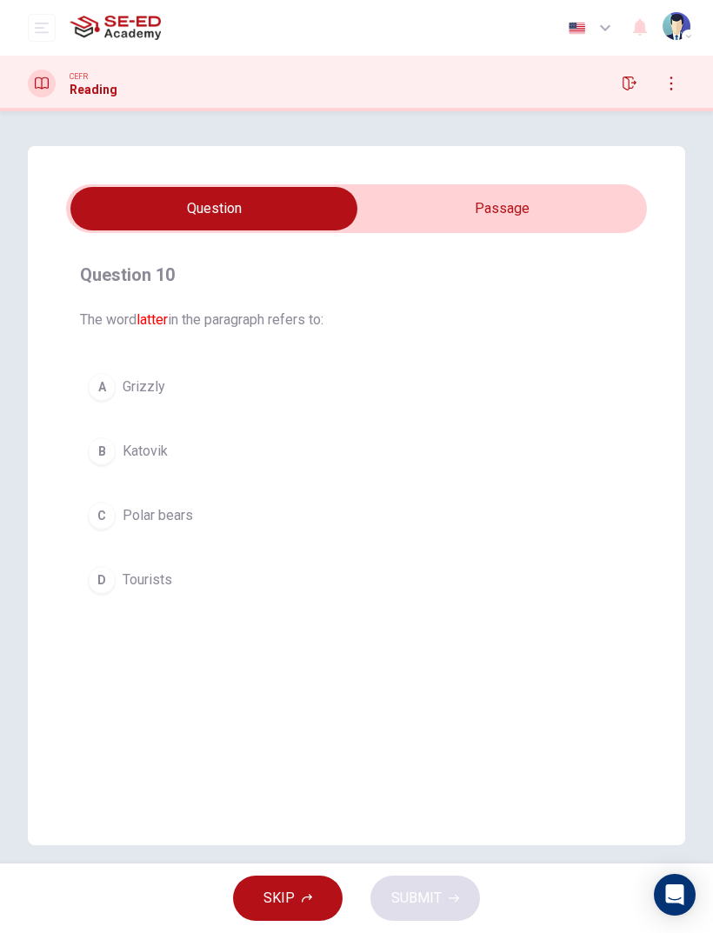
click at [576, 190] on input "checkbox" at bounding box center [213, 208] width 871 height 43
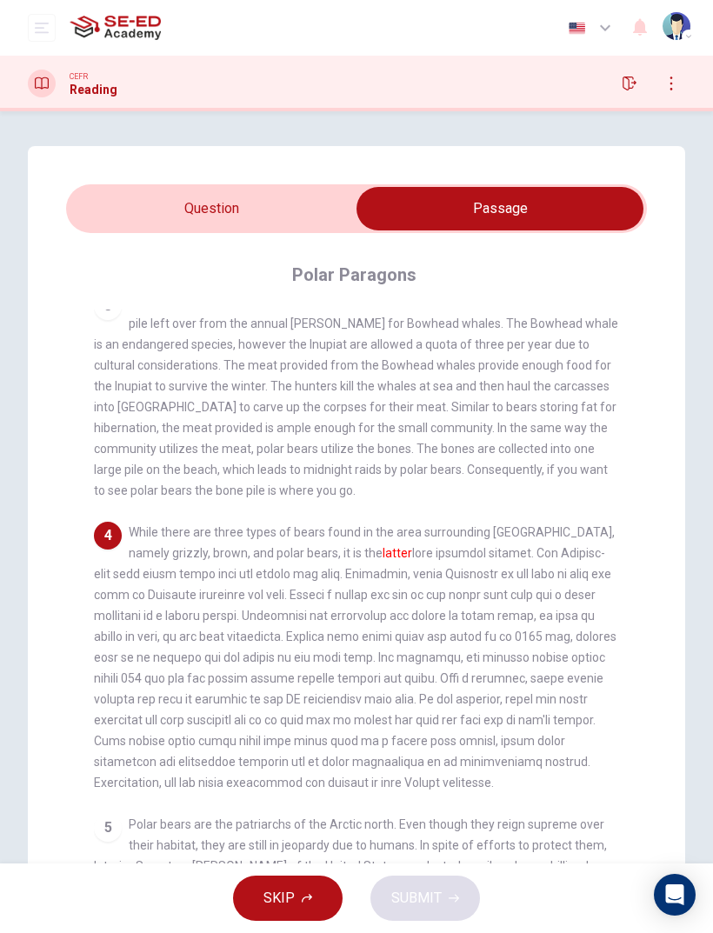
click at [126, 190] on input "checkbox" at bounding box center [499, 208] width 871 height 43
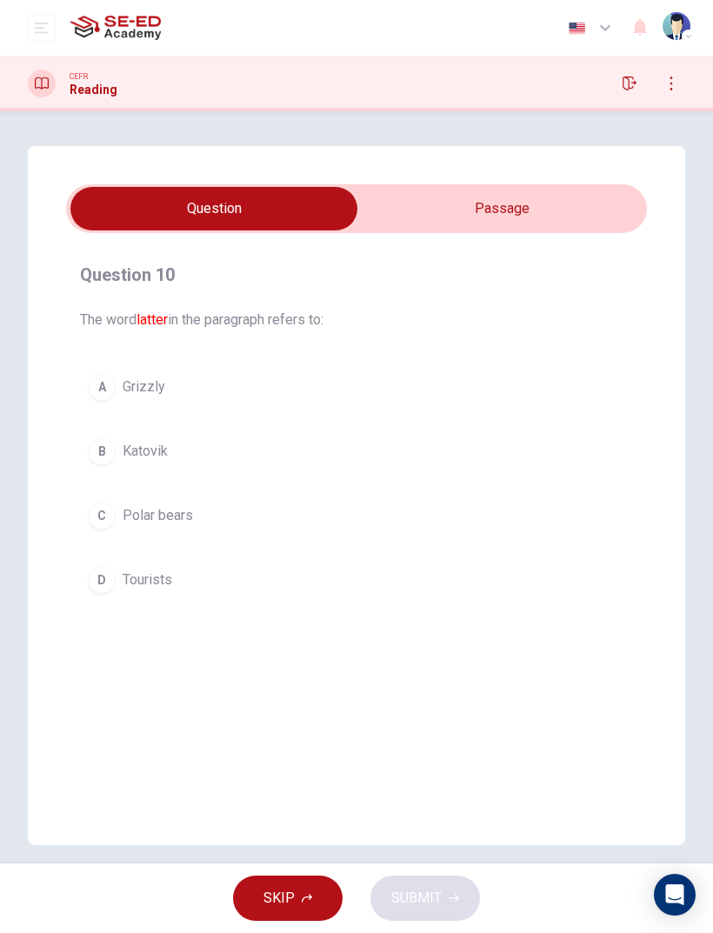
click at [503, 206] on input "checkbox" at bounding box center [213, 208] width 871 height 43
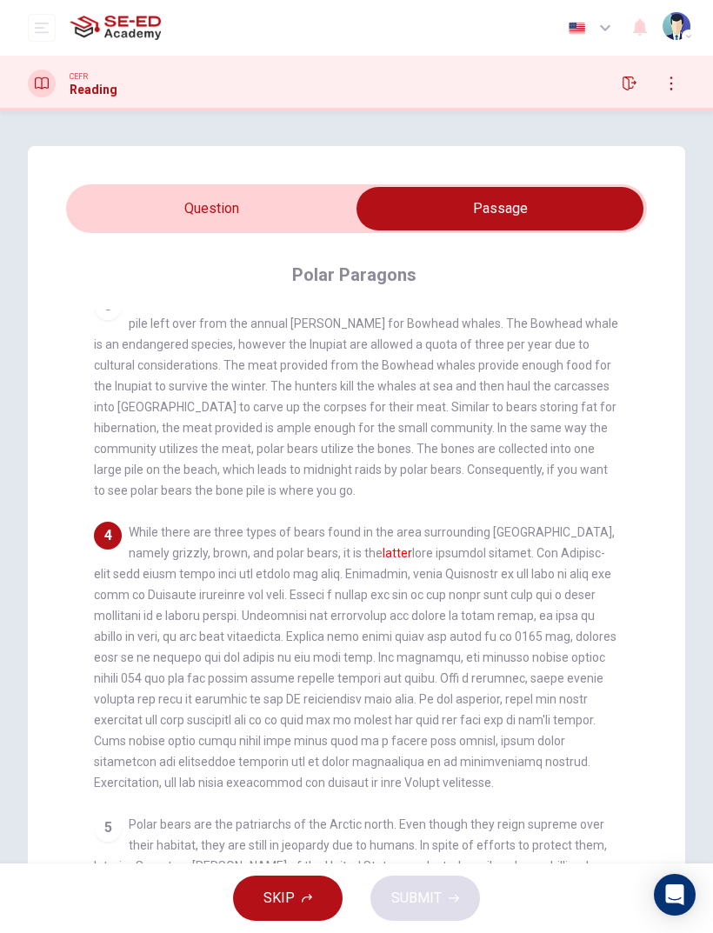
click at [115, 216] on input "checkbox" at bounding box center [499, 208] width 871 height 43
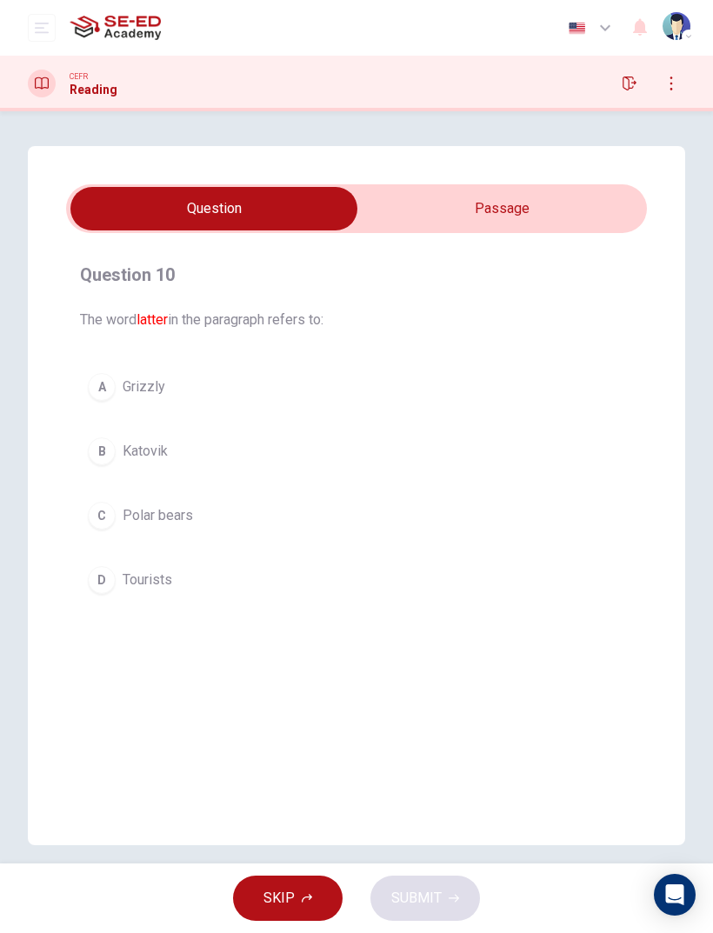
click at [558, 190] on input "checkbox" at bounding box center [213, 208] width 871 height 43
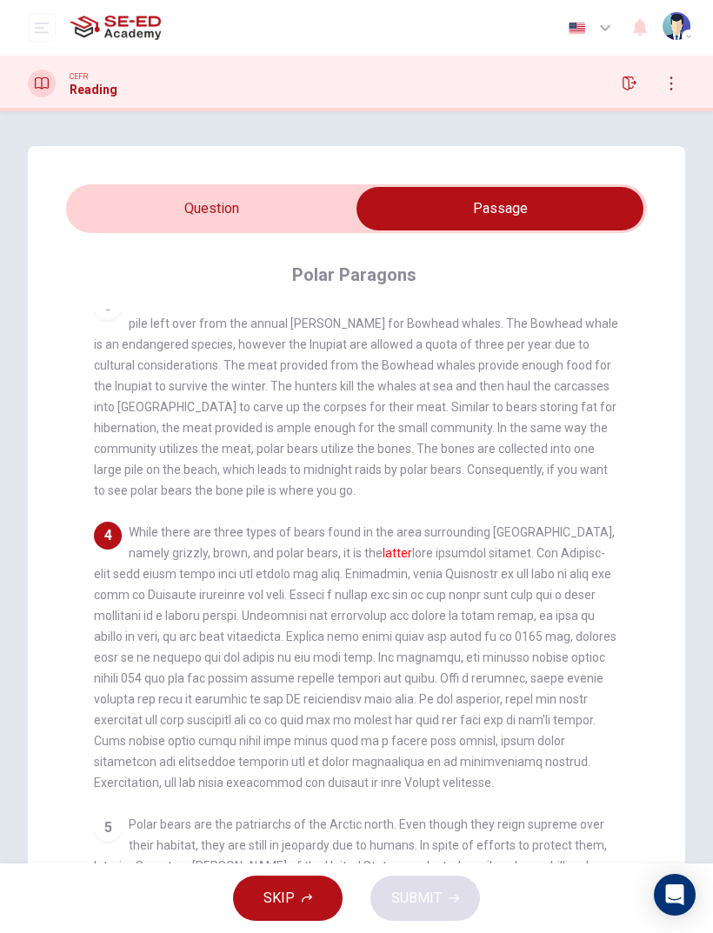
click at [126, 203] on input "checkbox" at bounding box center [499, 208] width 871 height 43
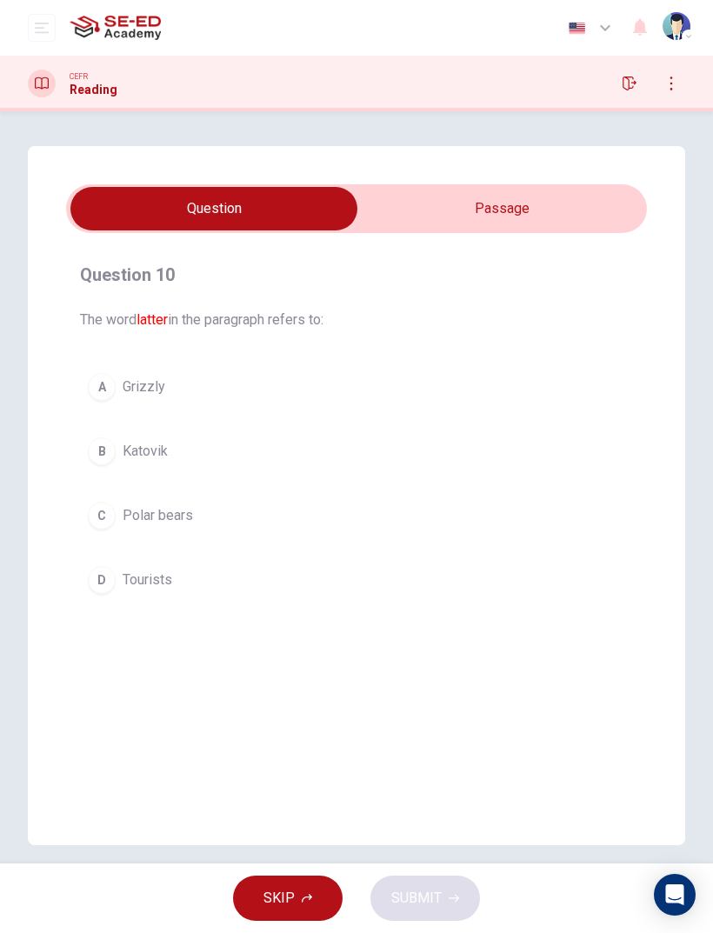
click at [620, 199] on input "checkbox" at bounding box center [213, 208] width 871 height 43
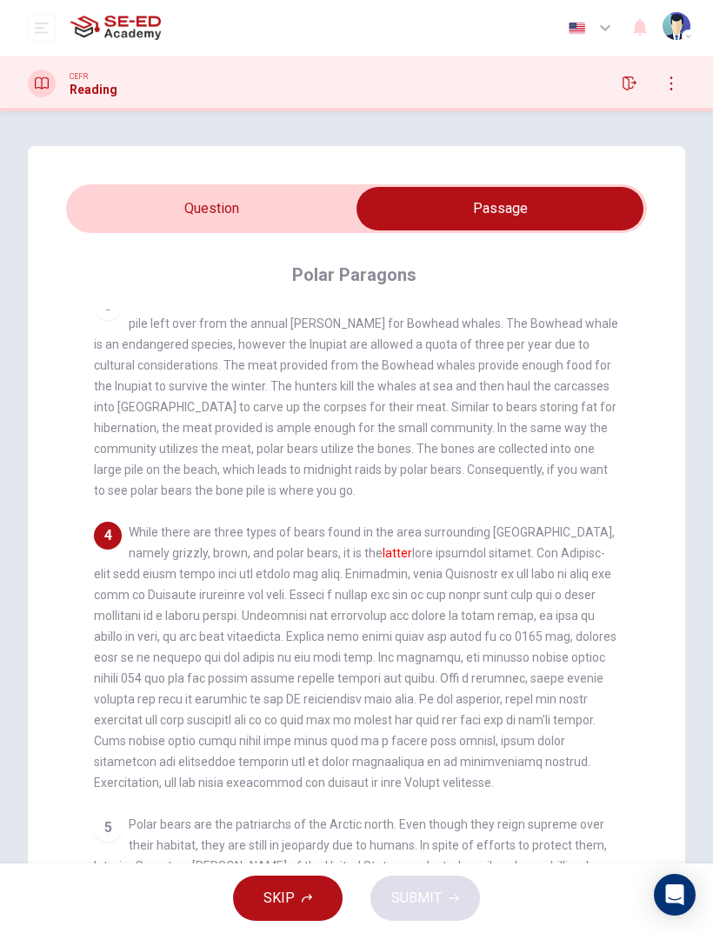
click at [95, 188] on input "checkbox" at bounding box center [499, 208] width 871 height 43
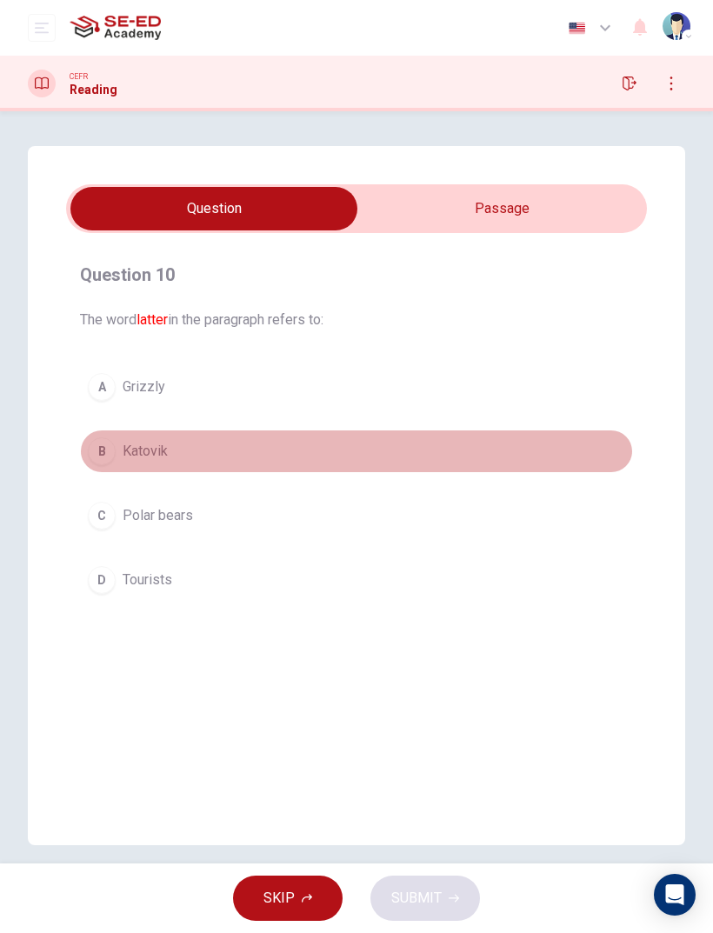
click at [108, 448] on div "B" at bounding box center [102, 451] width 28 height 28
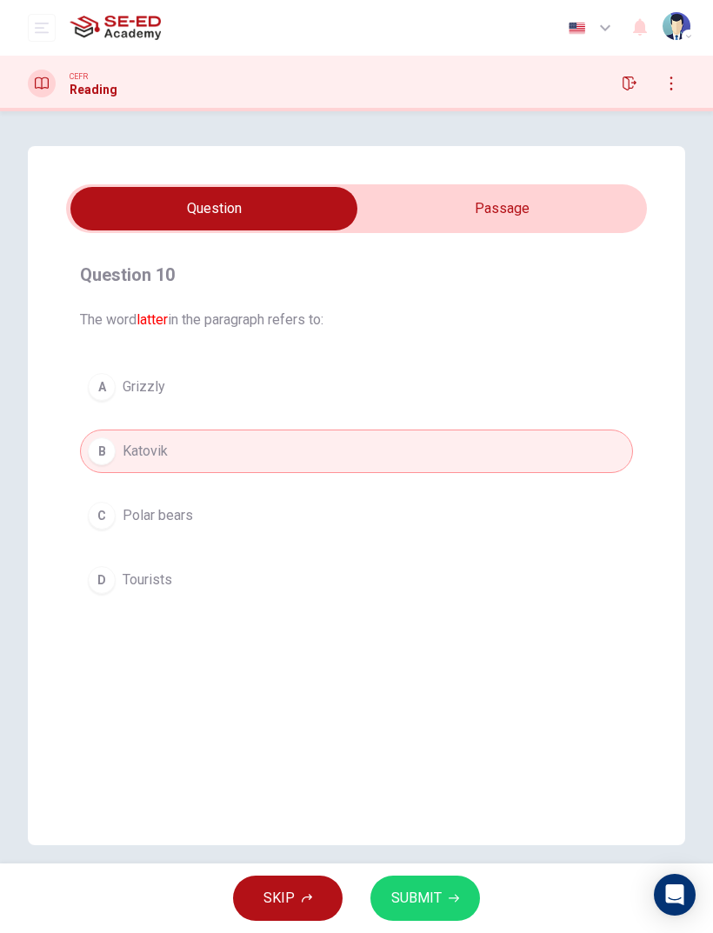
click at [452, 878] on button "SUBMIT" at bounding box center [425, 898] width 110 height 45
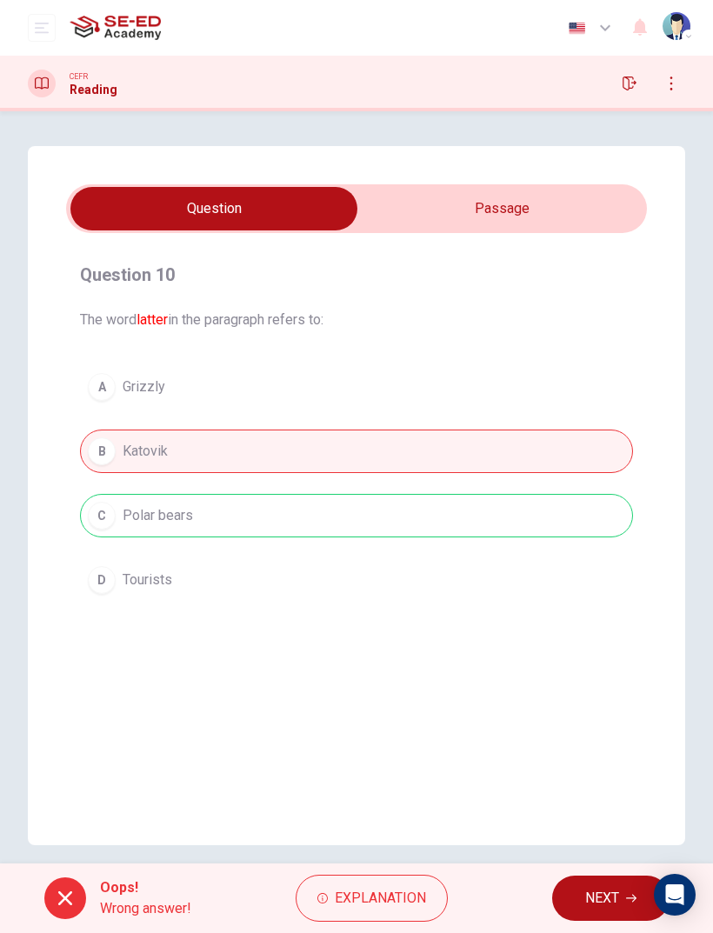
click at [614, 905] on span "NEXT" at bounding box center [602, 898] width 34 height 24
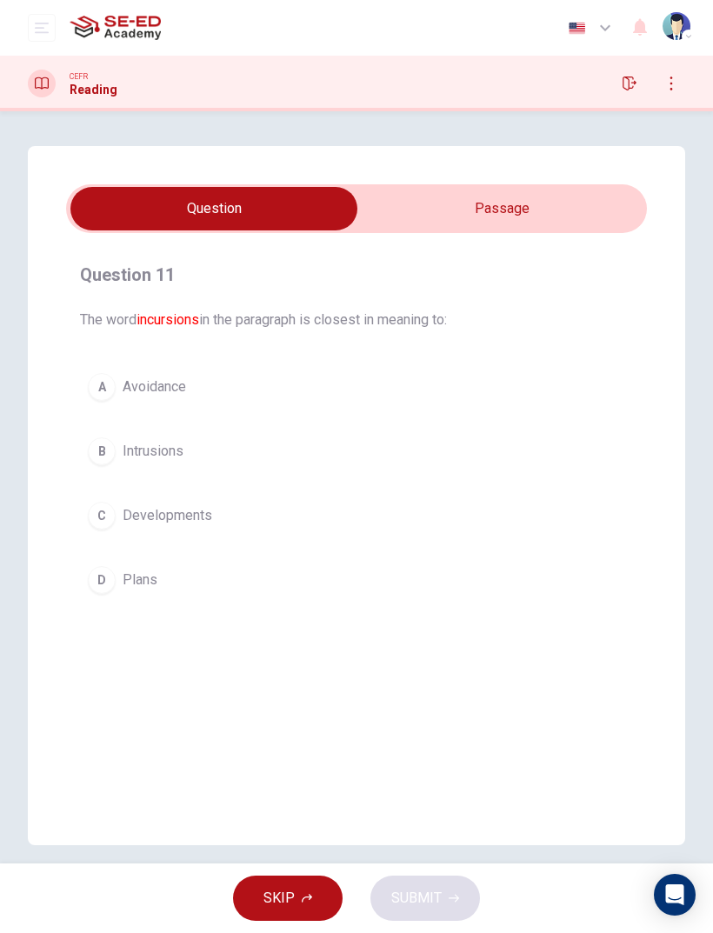
click at [512, 210] on input "checkbox" at bounding box center [213, 208] width 871 height 43
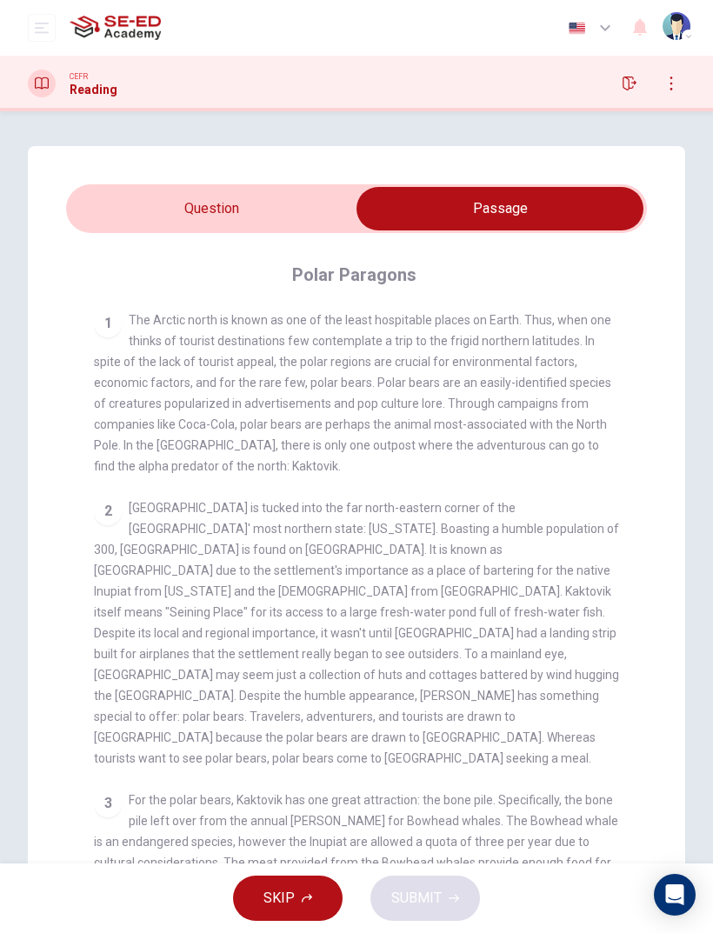
click at [150, 211] on input "checkbox" at bounding box center [499, 208] width 871 height 43
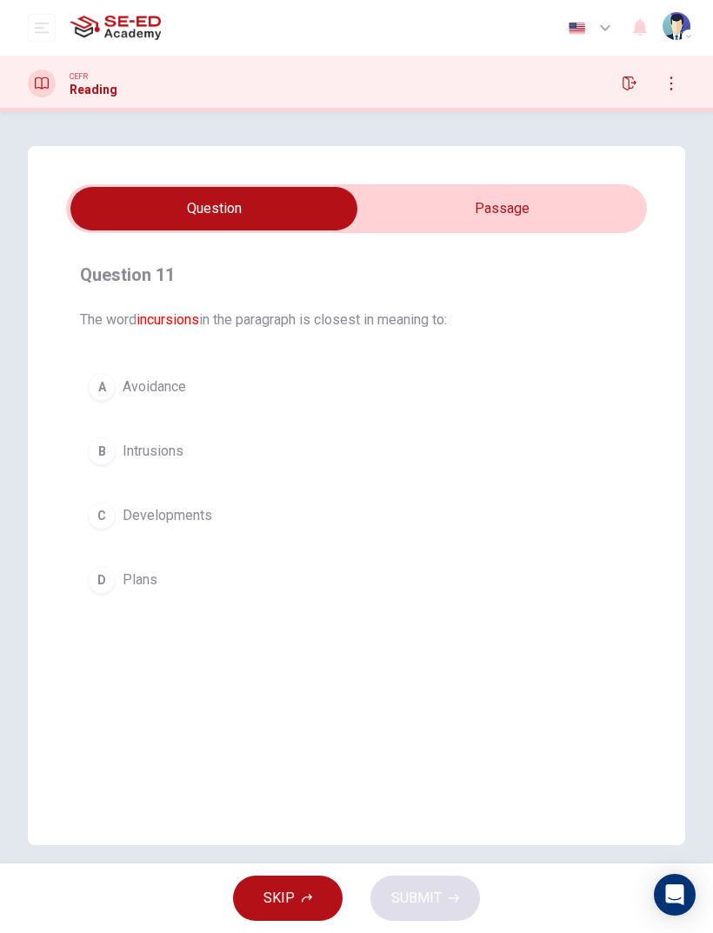
click at [407, 227] on input "checkbox" at bounding box center [213, 208] width 871 height 43
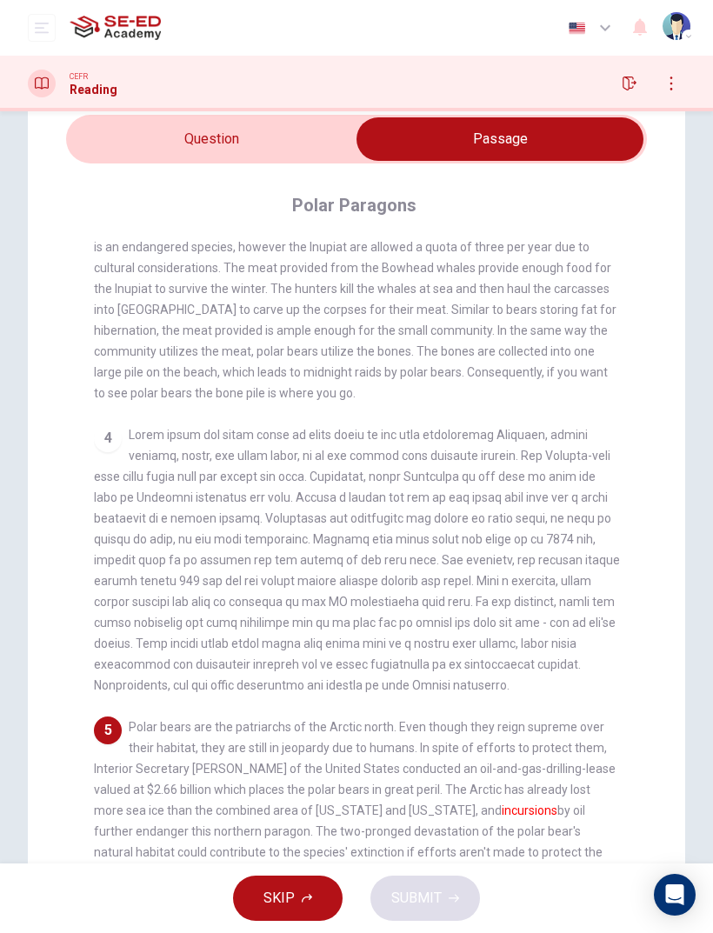
scroll to position [69, 0]
click at [175, 143] on input "checkbox" at bounding box center [499, 139] width 871 height 43
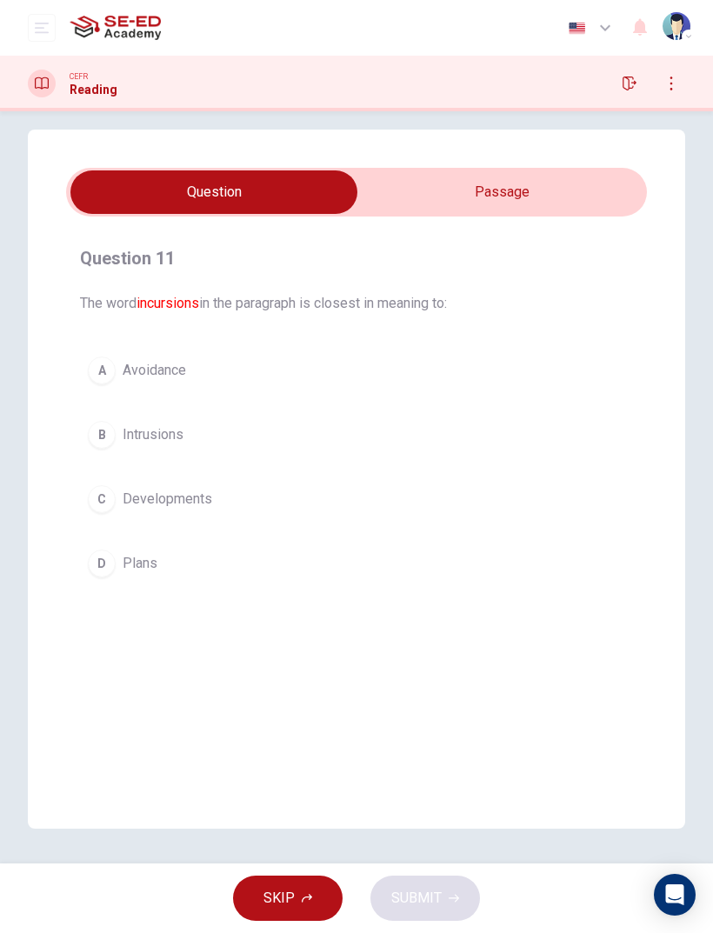
scroll to position [17, 0]
click at [395, 192] on input "checkbox" at bounding box center [213, 191] width 871 height 43
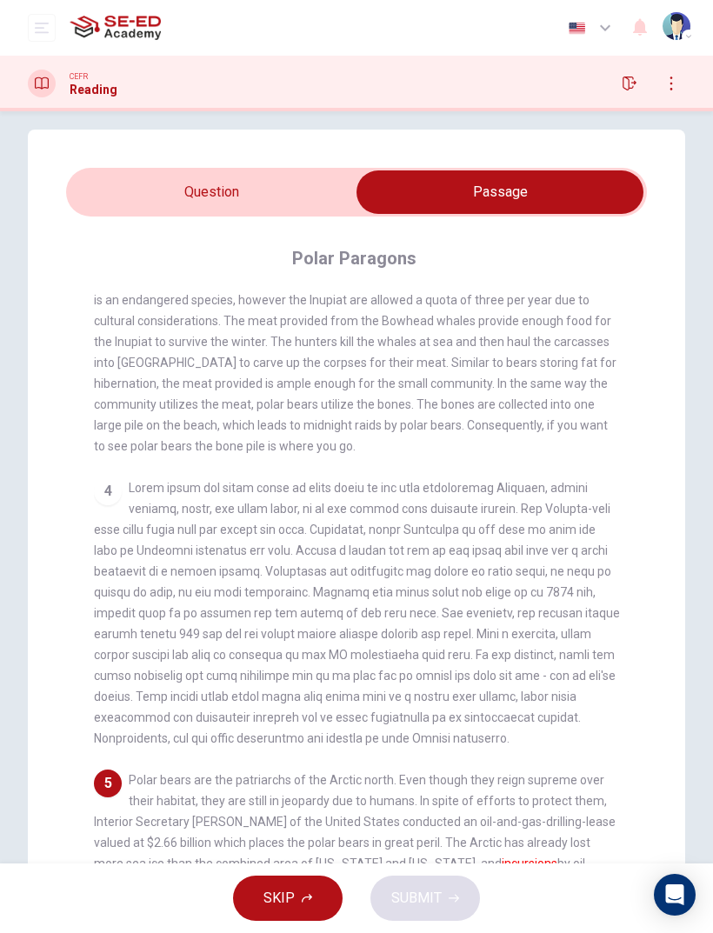
click at [300, 191] on input "checkbox" at bounding box center [499, 191] width 871 height 43
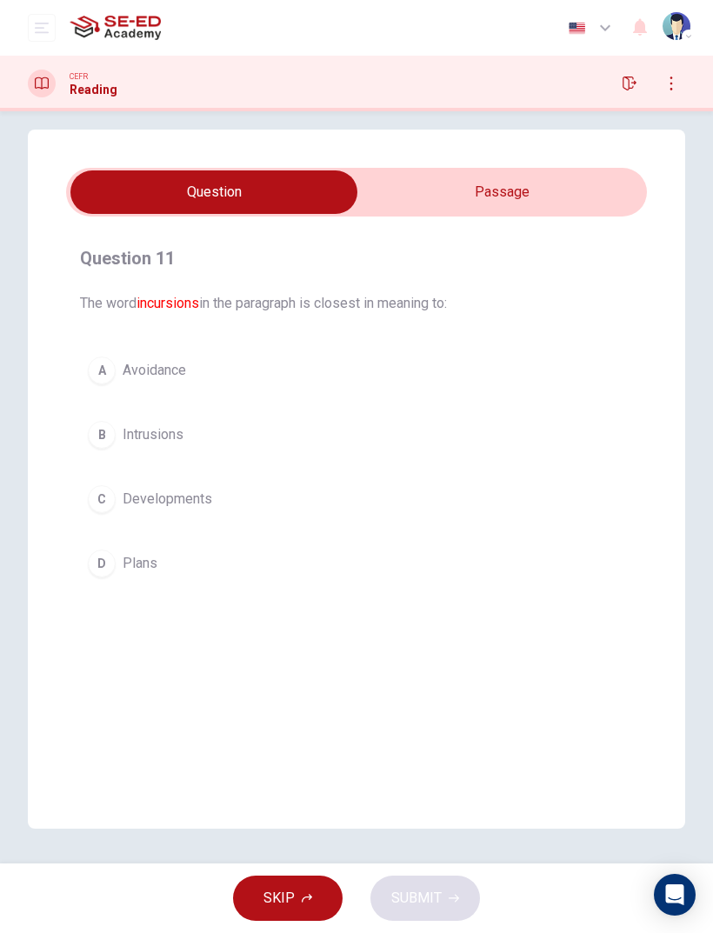
click at [243, 342] on div "Question 11 The word incursions in the paragraph is closest in meaning to: A Av…" at bounding box center [356, 414] width 581 height 369
click at [231, 360] on button "A Avoidance" at bounding box center [356, 370] width 553 height 43
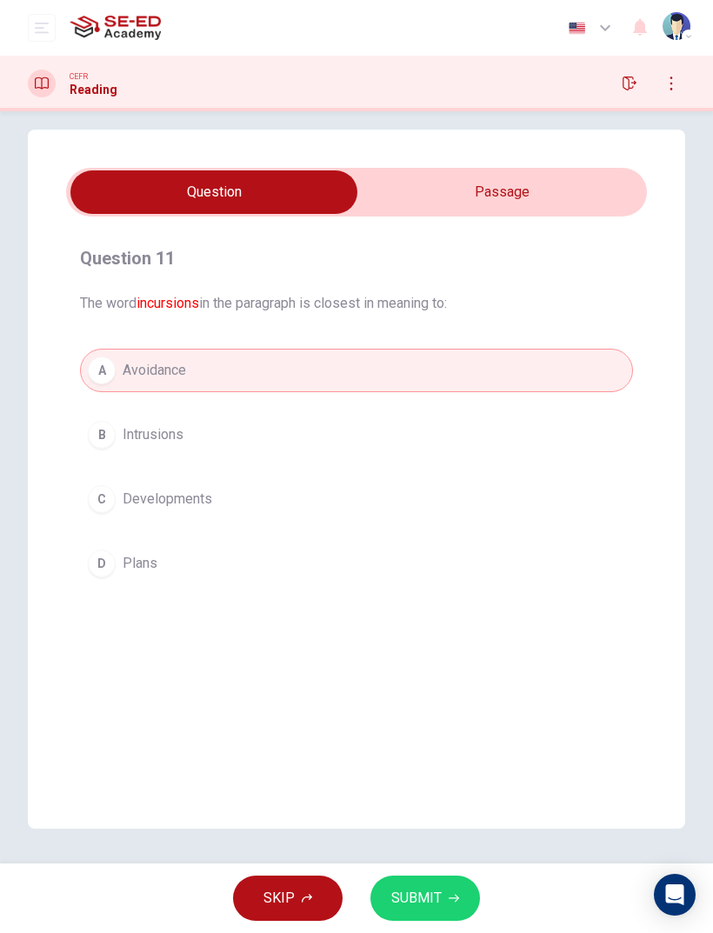
click at [450, 898] on icon "button" at bounding box center [454, 899] width 10 height 8
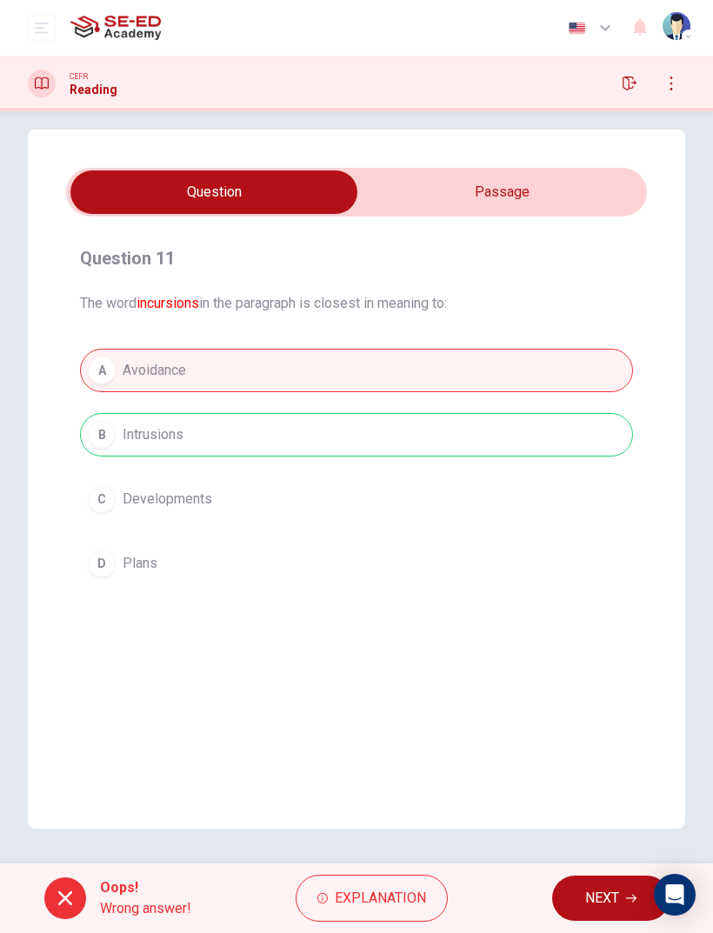
click at [590, 897] on span "NEXT" at bounding box center [602, 898] width 34 height 24
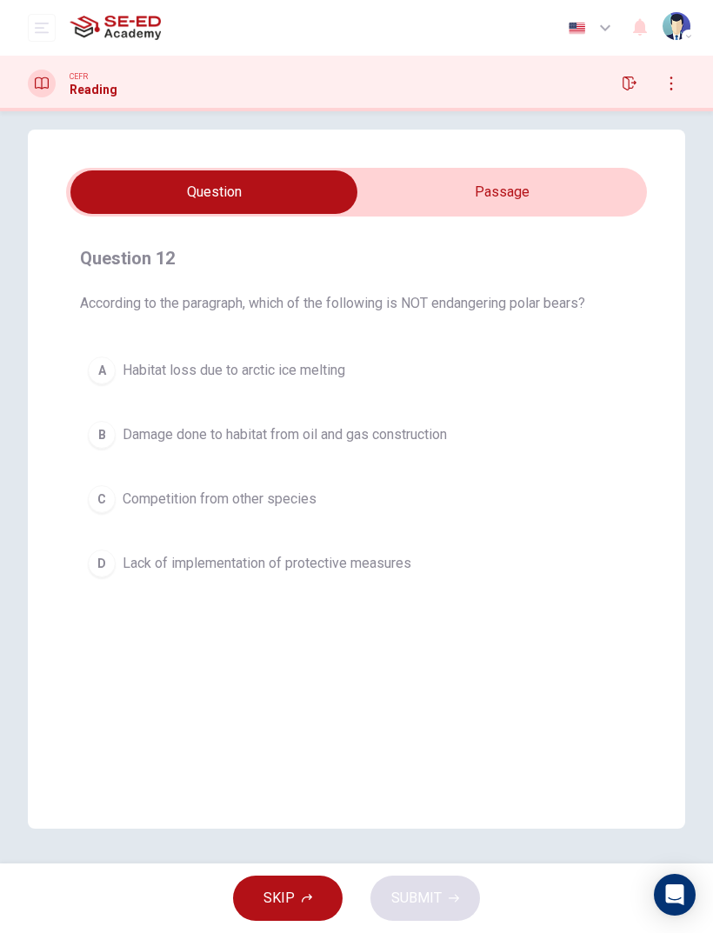
click at [410, 196] on input "checkbox" at bounding box center [213, 191] width 871 height 43
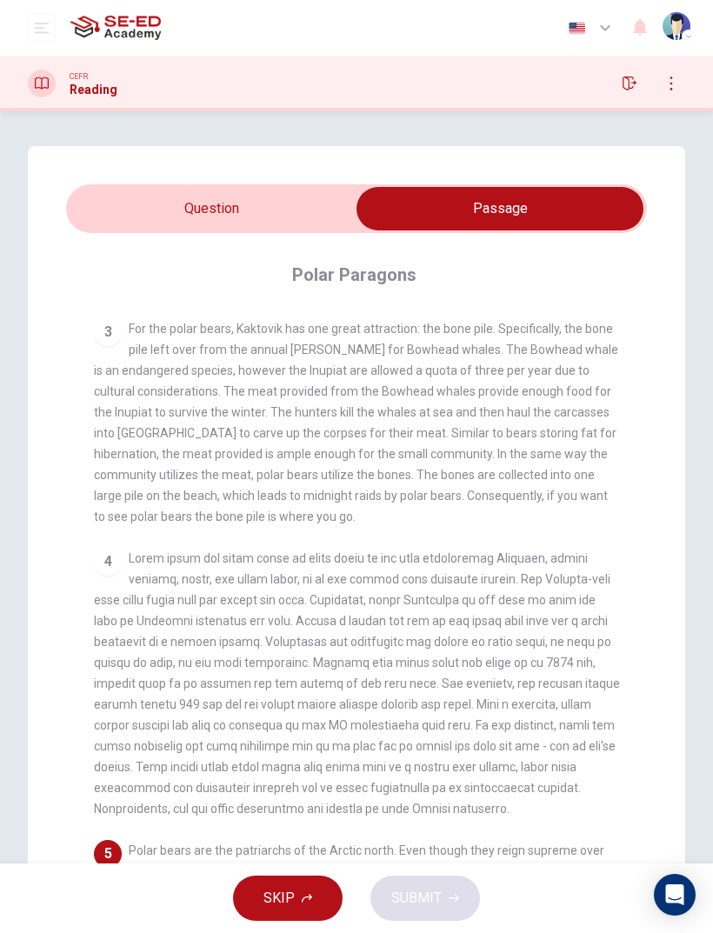
scroll to position [0, 0]
click at [265, 203] on input "checkbox" at bounding box center [499, 208] width 871 height 43
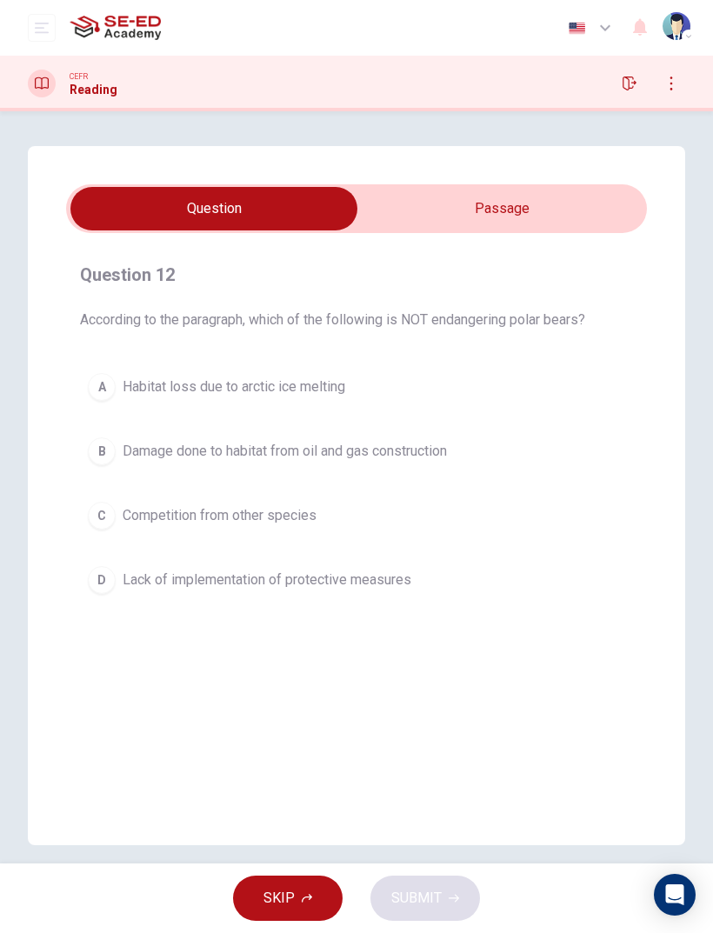
click at [512, 183] on div "Question 12 According to the paragraph, which of the following is NOT endangeri…" at bounding box center [356, 495] width 657 height 699
click at [527, 217] on input "checkbox" at bounding box center [213, 208] width 871 height 43
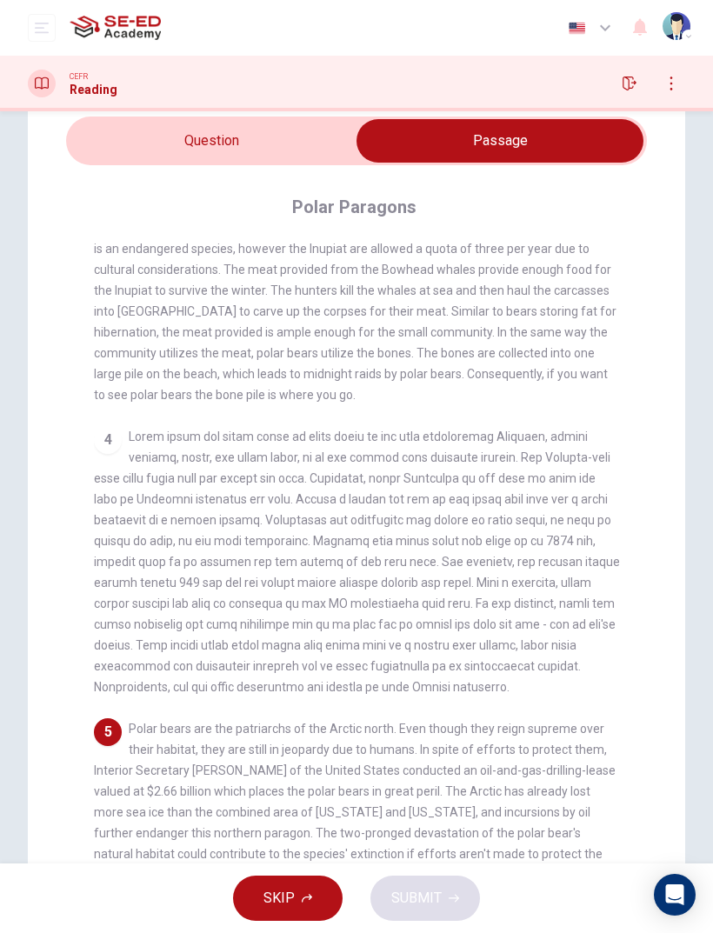
scroll to position [70, 0]
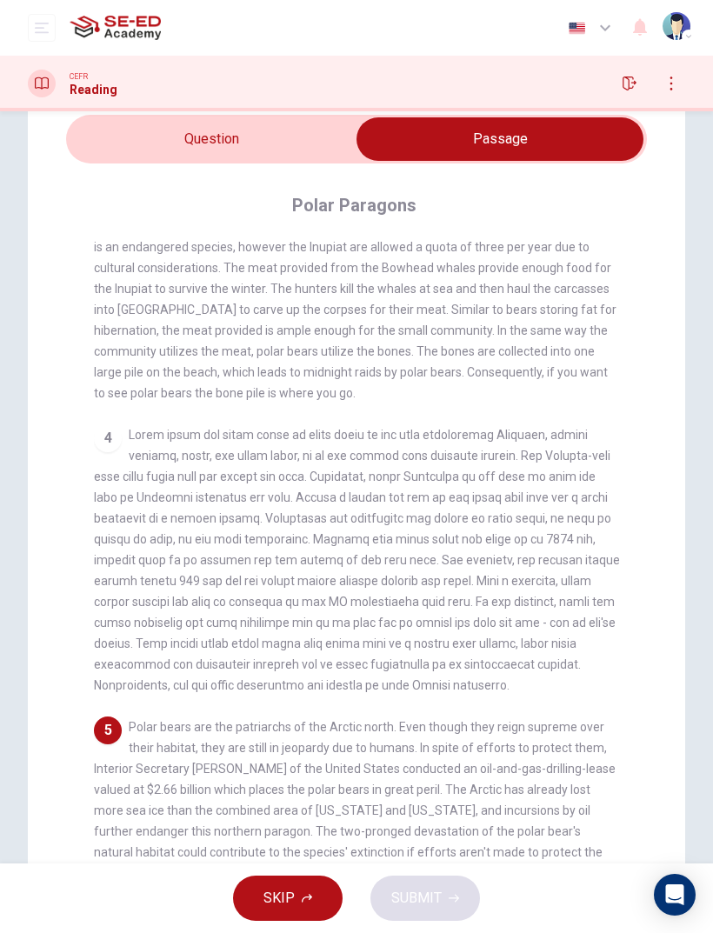
click at [300, 151] on input "checkbox" at bounding box center [499, 138] width 871 height 43
checkbox input "false"
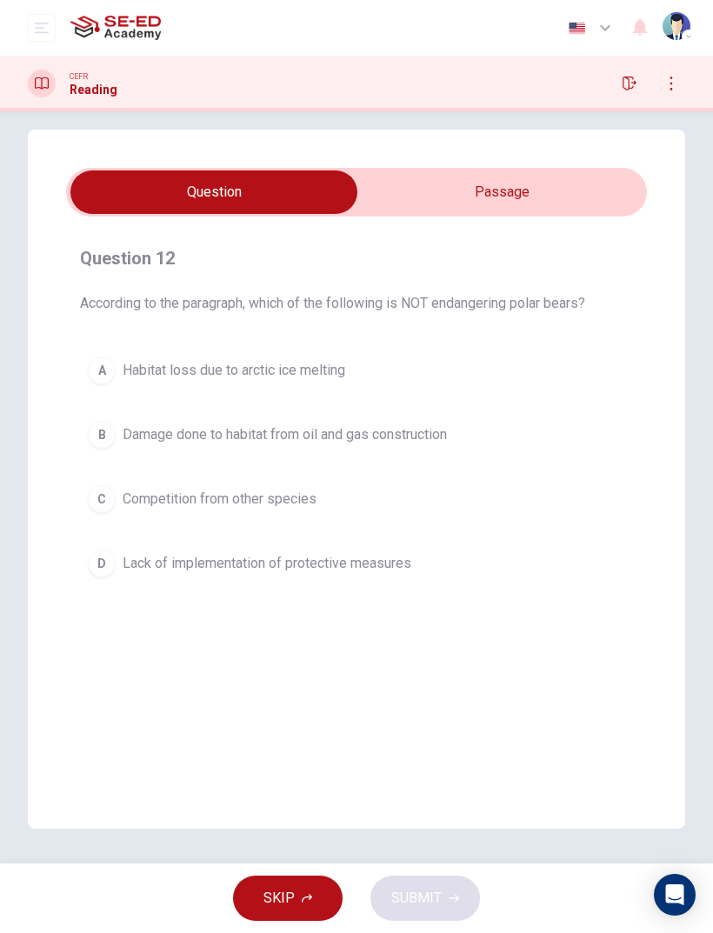
scroll to position [17, 0]
click at [535, 575] on button "D Lack of implementation of protective measures" at bounding box center [356, 563] width 553 height 43
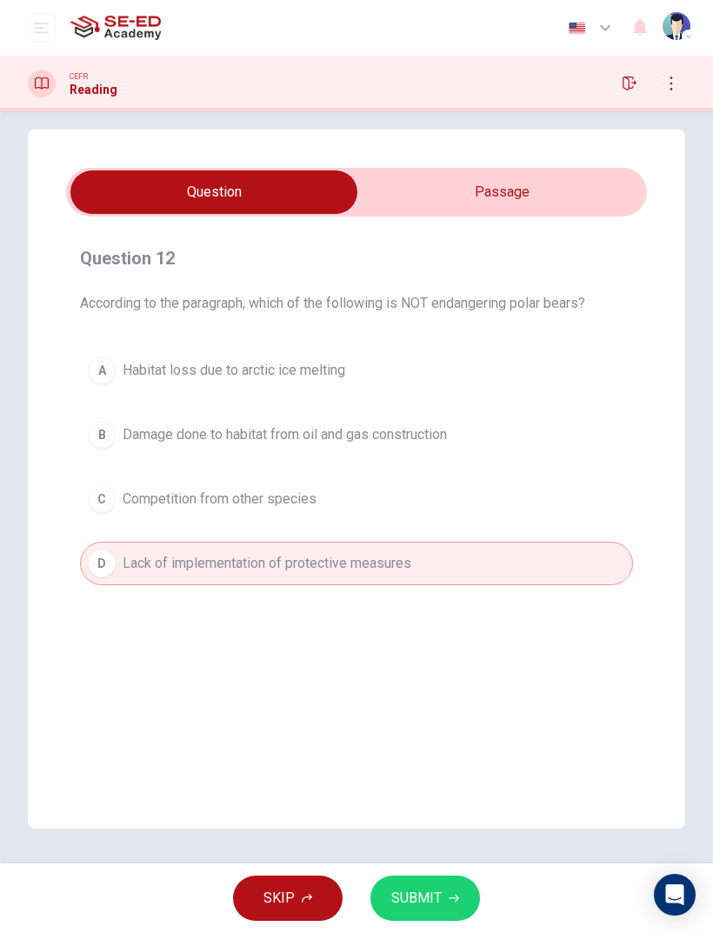
click at [540, 501] on button "C Competition from other species" at bounding box center [356, 498] width 553 height 43
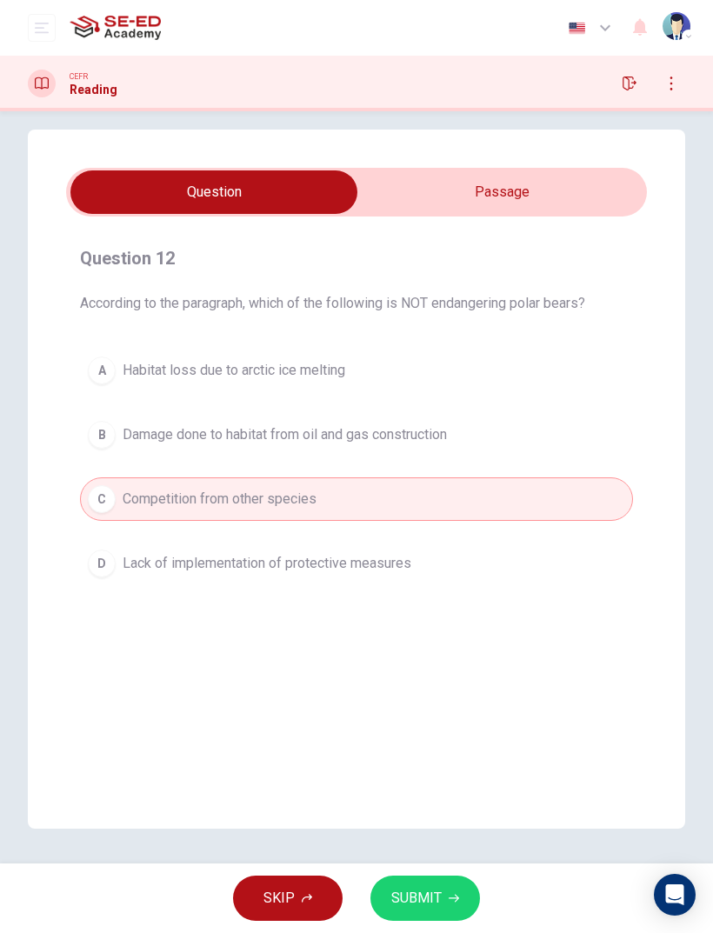
click at [433, 883] on button "SUBMIT" at bounding box center [425, 898] width 110 height 45
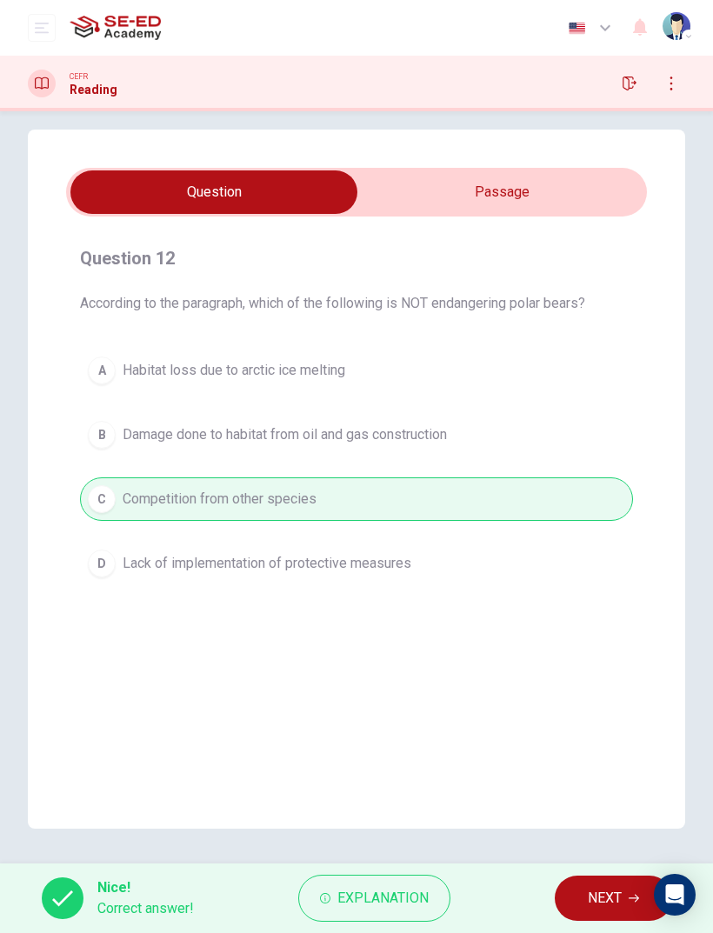
click at [597, 896] on span "NEXT" at bounding box center [605, 898] width 34 height 24
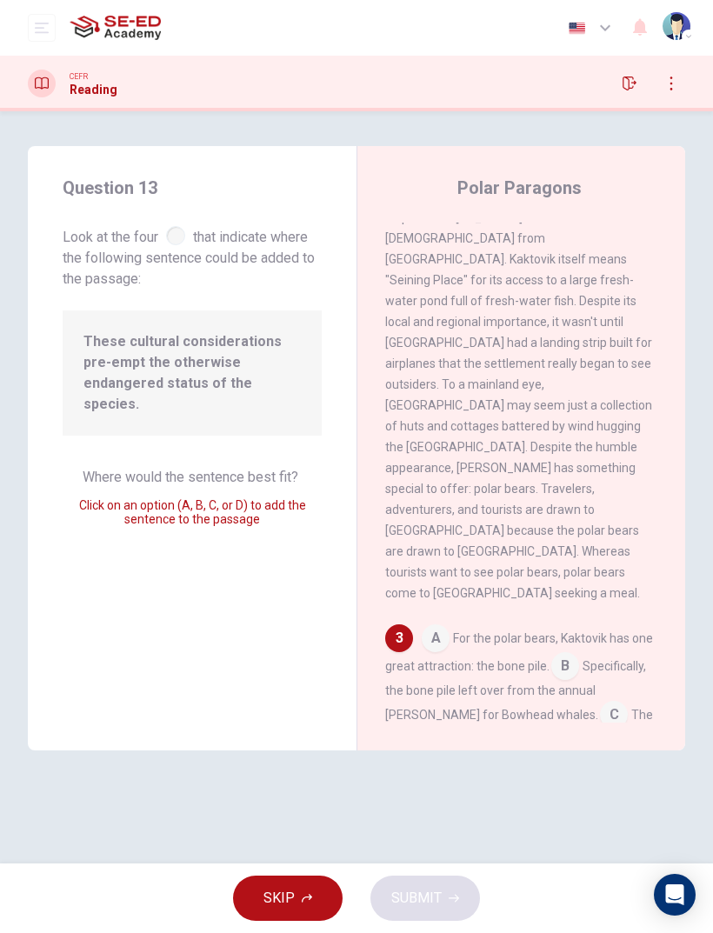
scroll to position [578, 0]
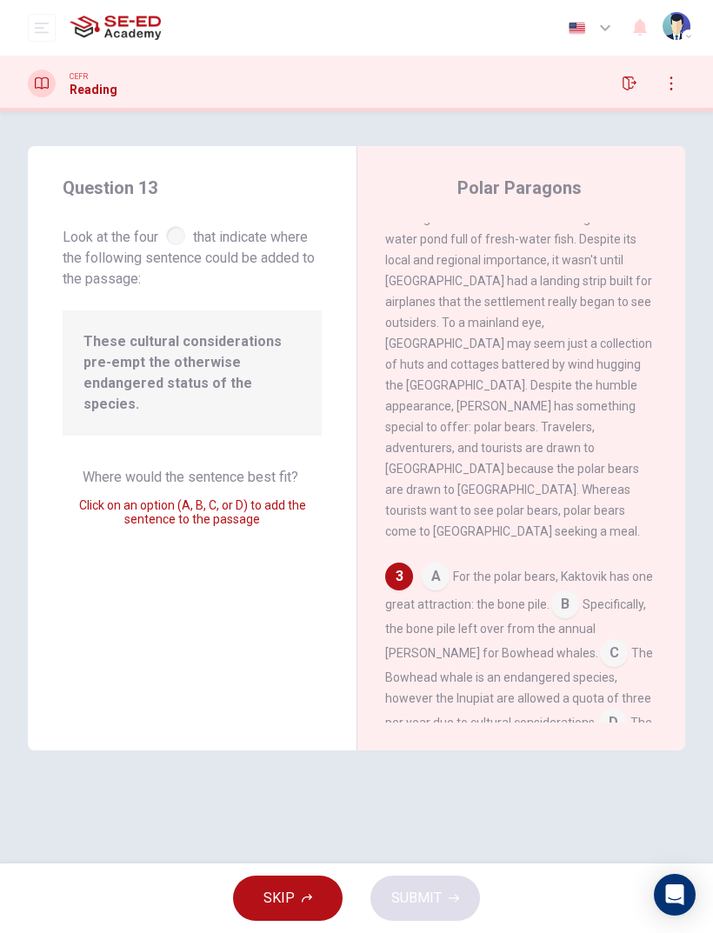
click at [600, 641] on input at bounding box center [614, 655] width 28 height 28
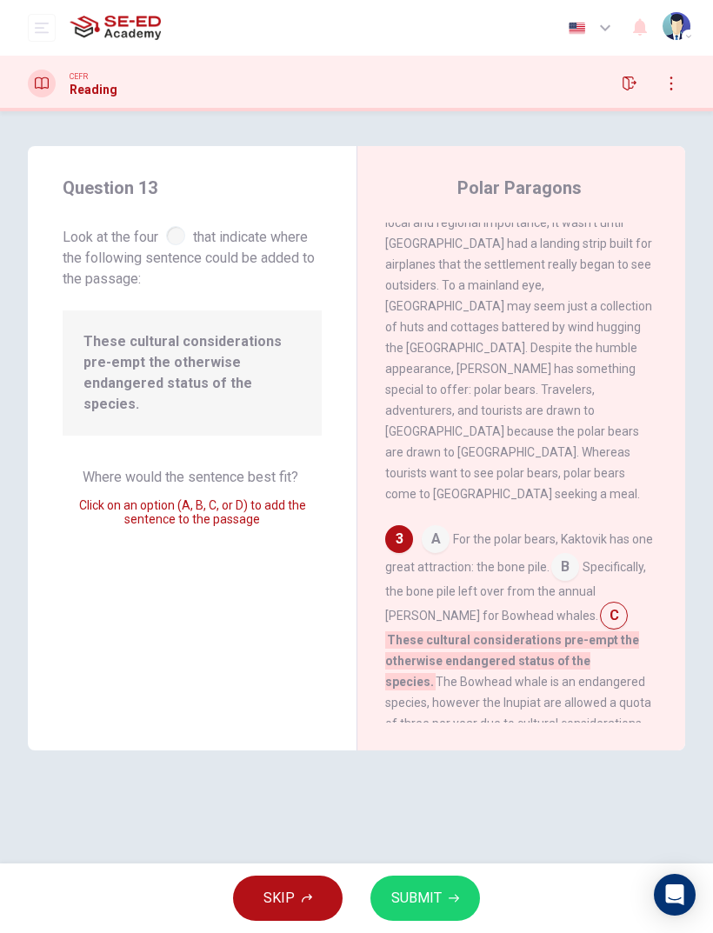
scroll to position [614, 0]
click at [479, 861] on div "Question 13 Look at the four that indicate where the following sentence could b…" at bounding box center [356, 487] width 713 height 752
click at [439, 897] on span "SUBMIT" at bounding box center [416, 898] width 50 height 24
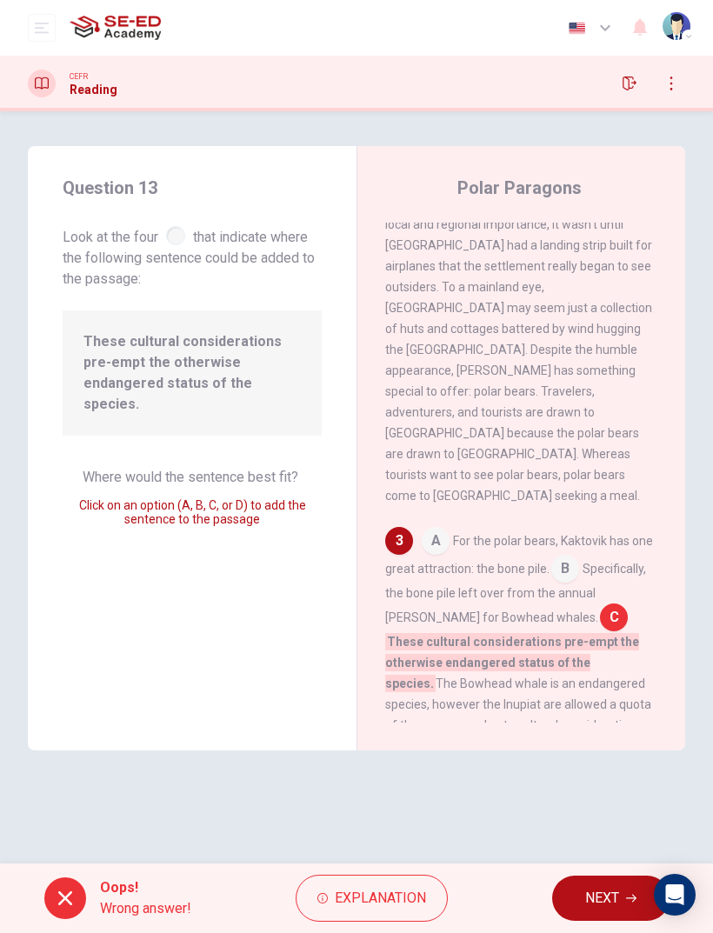
click at [596, 889] on span "NEXT" at bounding box center [602, 898] width 34 height 24
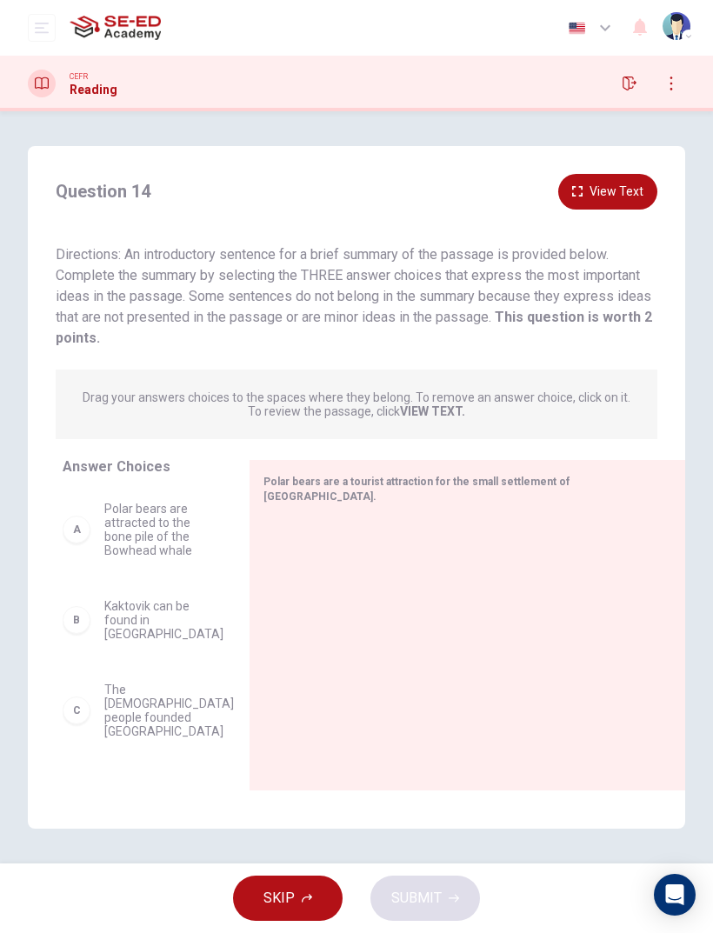
click at [45, 24] on icon "open mobile menu" at bounding box center [42, 28] width 14 height 14
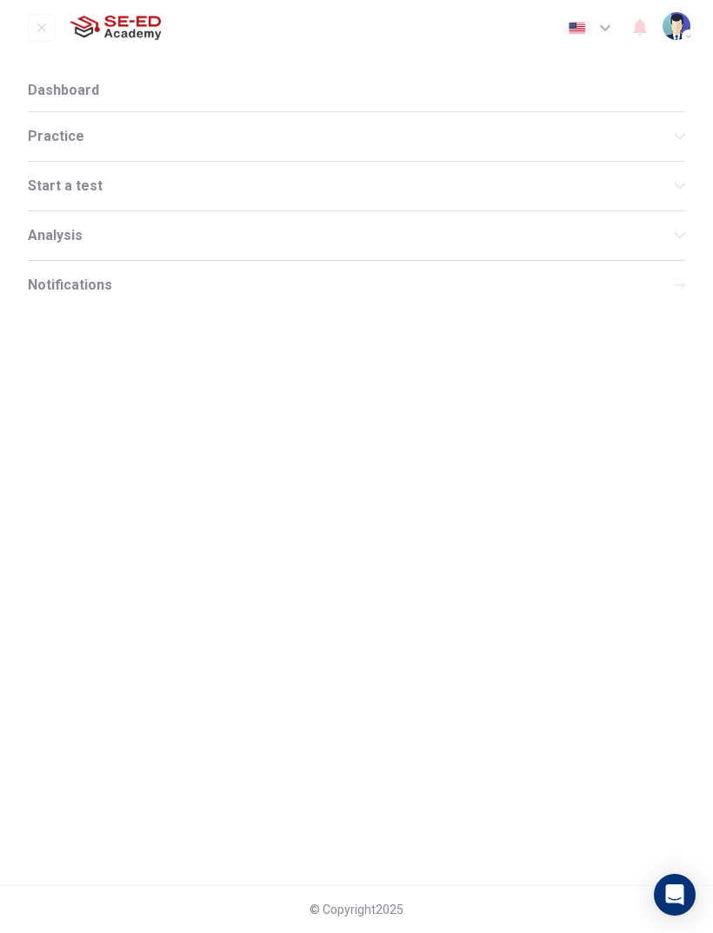
click at [50, 80] on li "Dashboard" at bounding box center [356, 91] width 657 height 42
